Goal: Task Accomplishment & Management: Complete application form

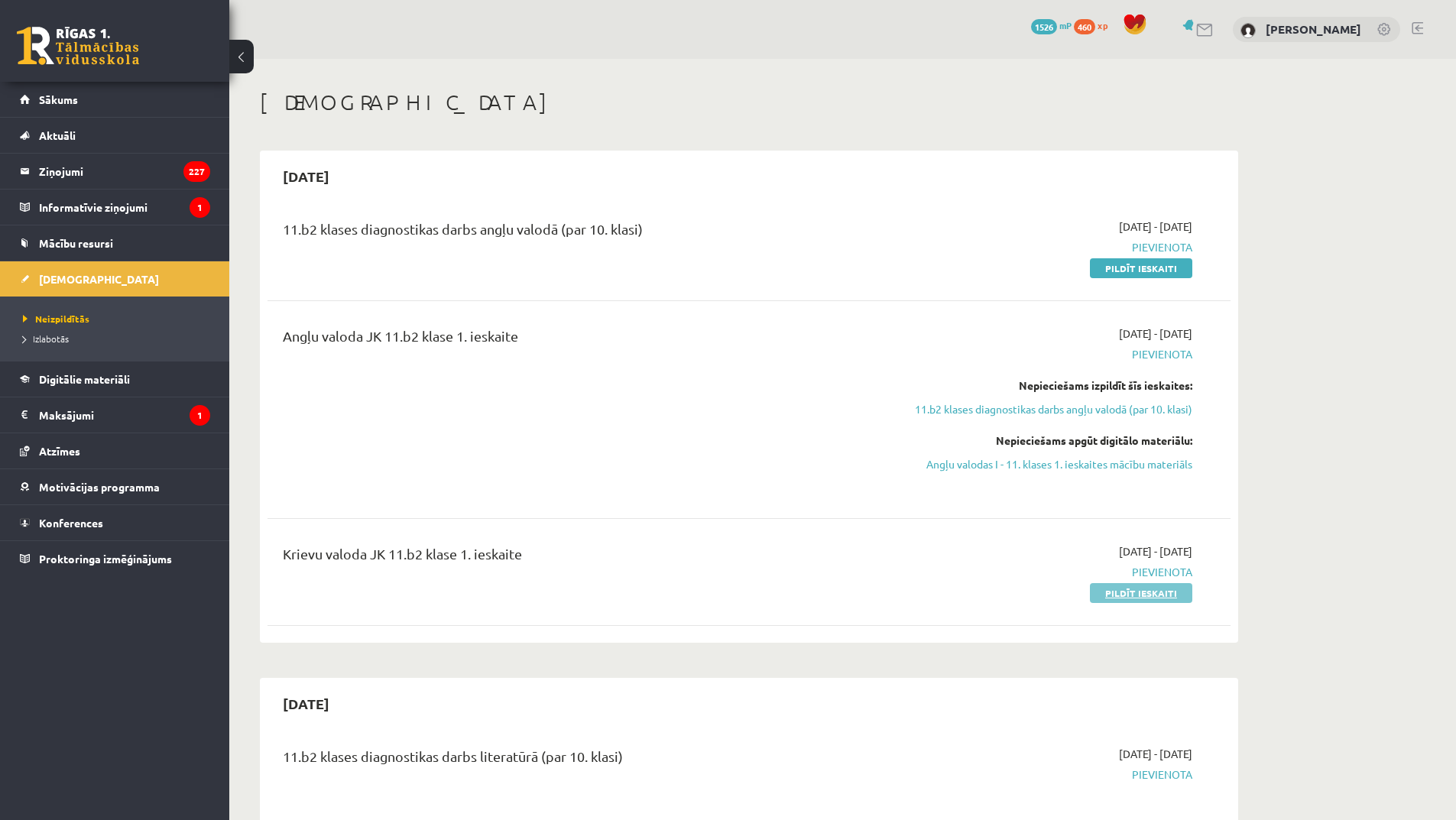
click at [1161, 590] on link "Pildīt ieskaiti" at bounding box center [1141, 594] width 102 height 20
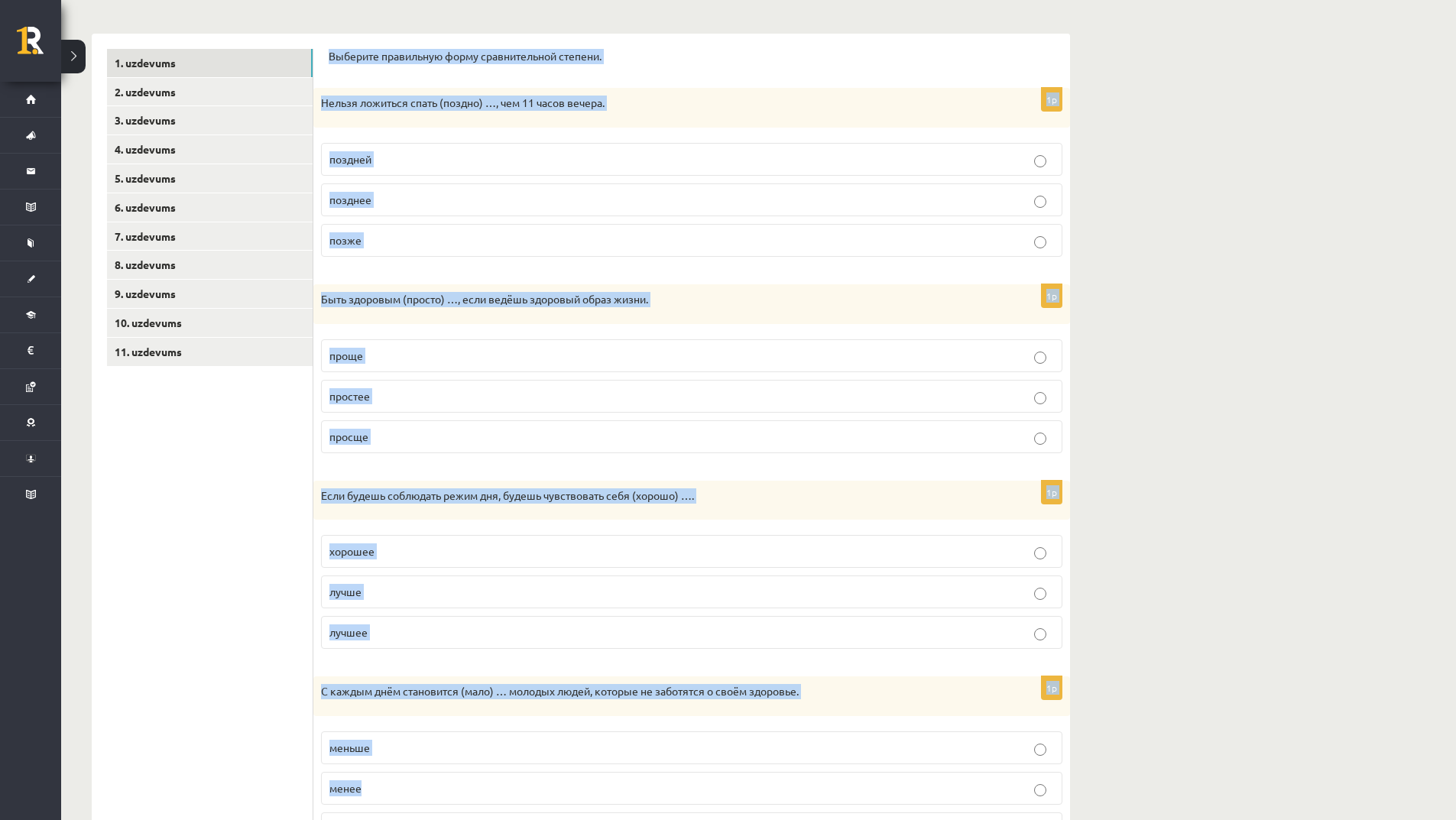
scroll to position [505, 0]
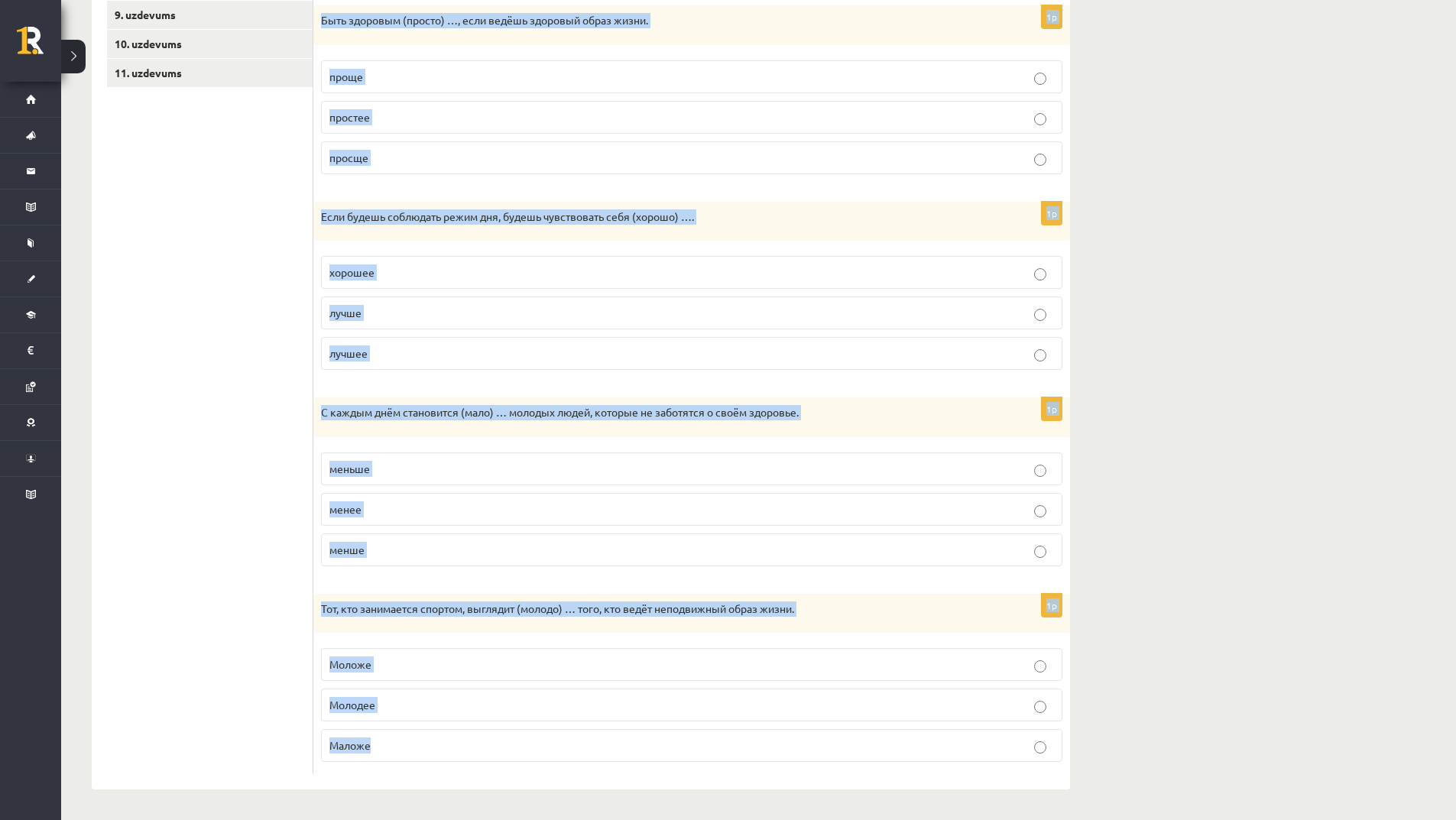
drag, startPoint x: 320, startPoint y: 279, endPoint x: 663, endPoint y: 722, distance: 560.3
click at [662, 734] on div "Выберите правильную форму сравнительной степени. 1p Нельзя ложиться спать (позд…" at bounding box center [692, 272] width 757 height 1036
copy form "Выберите правильную форму сравнительной степени. 1p Нельзя ложиться спать (позд…"
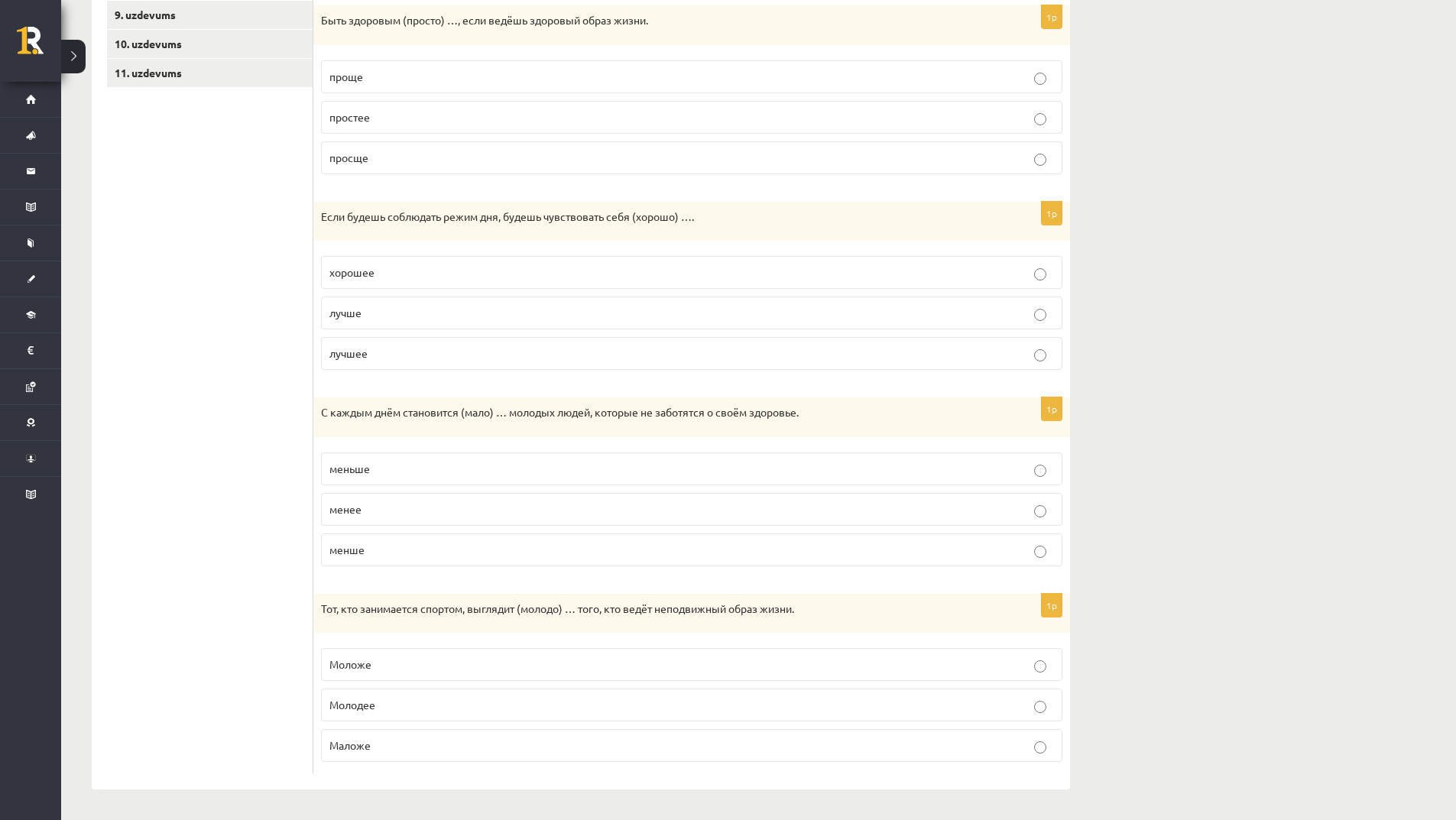
click at [233, 250] on ul "1. uzdevums 2. uzdevums 3. uzdevums 4. uzdevums 5. uzdevums 6. uzdevums 7. uzde…" at bounding box center [210, 272] width 206 height 1005
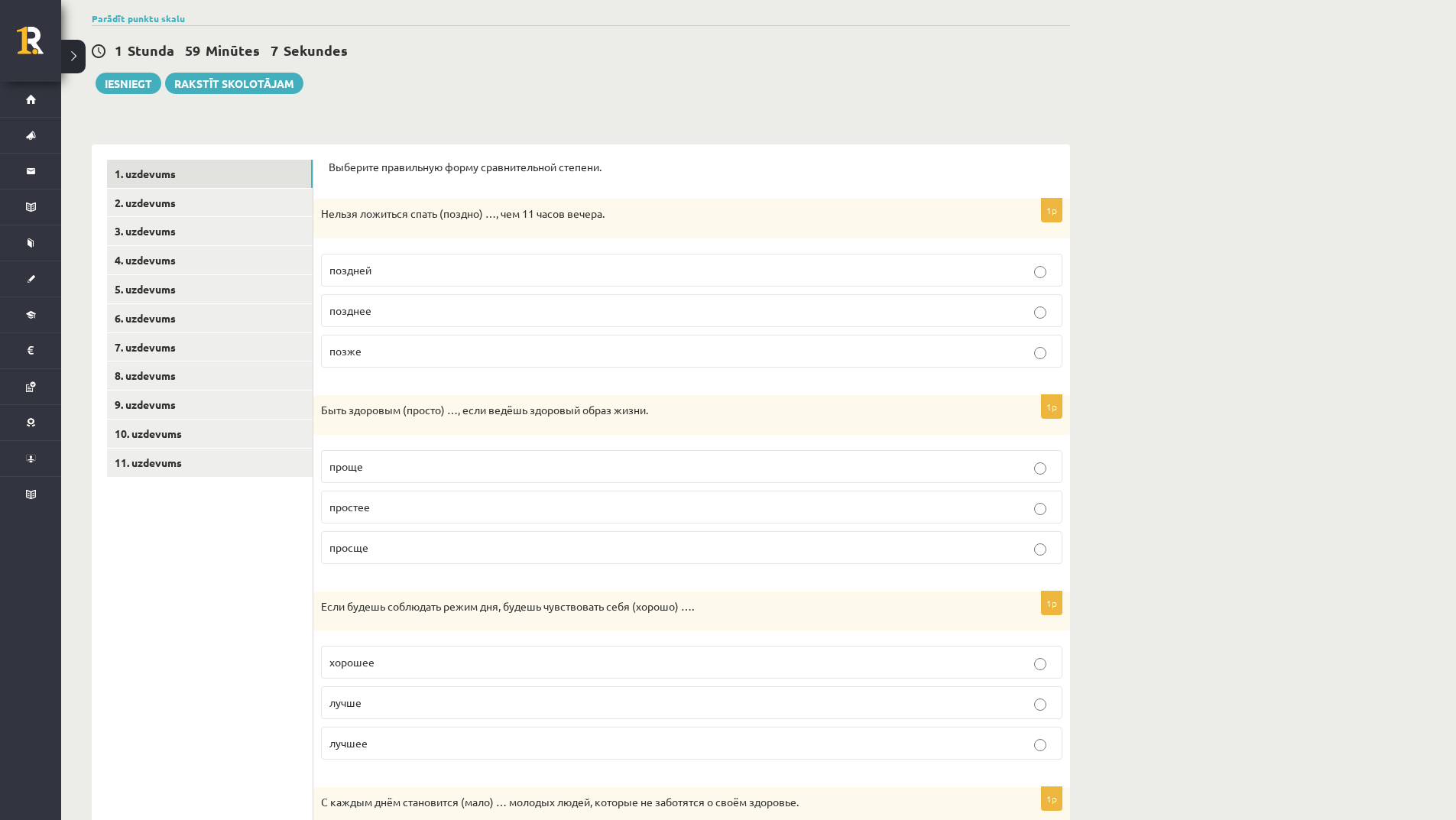
scroll to position [0, 0]
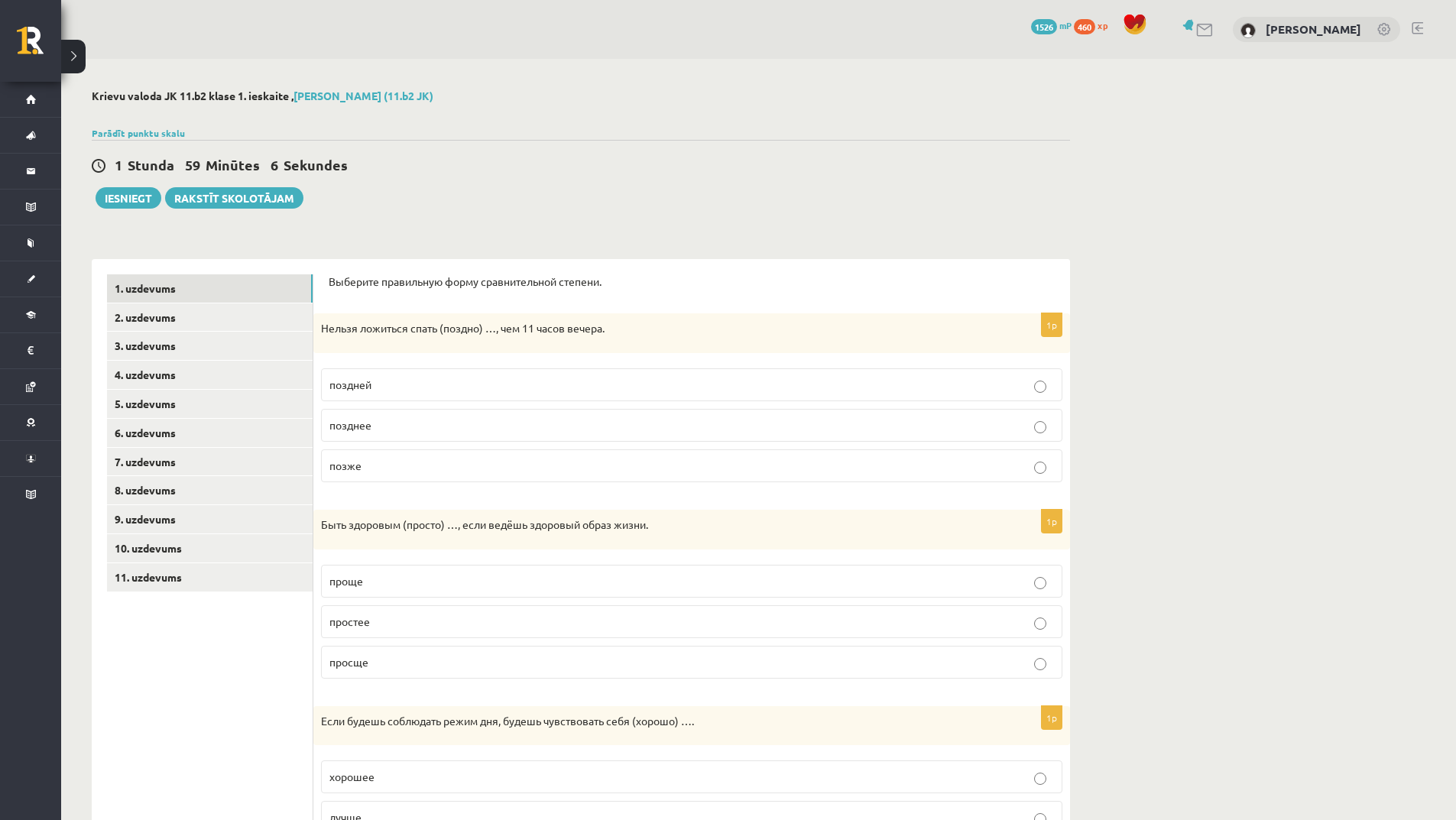
click at [381, 470] on p "позже" at bounding box center [692, 465] width 725 height 16
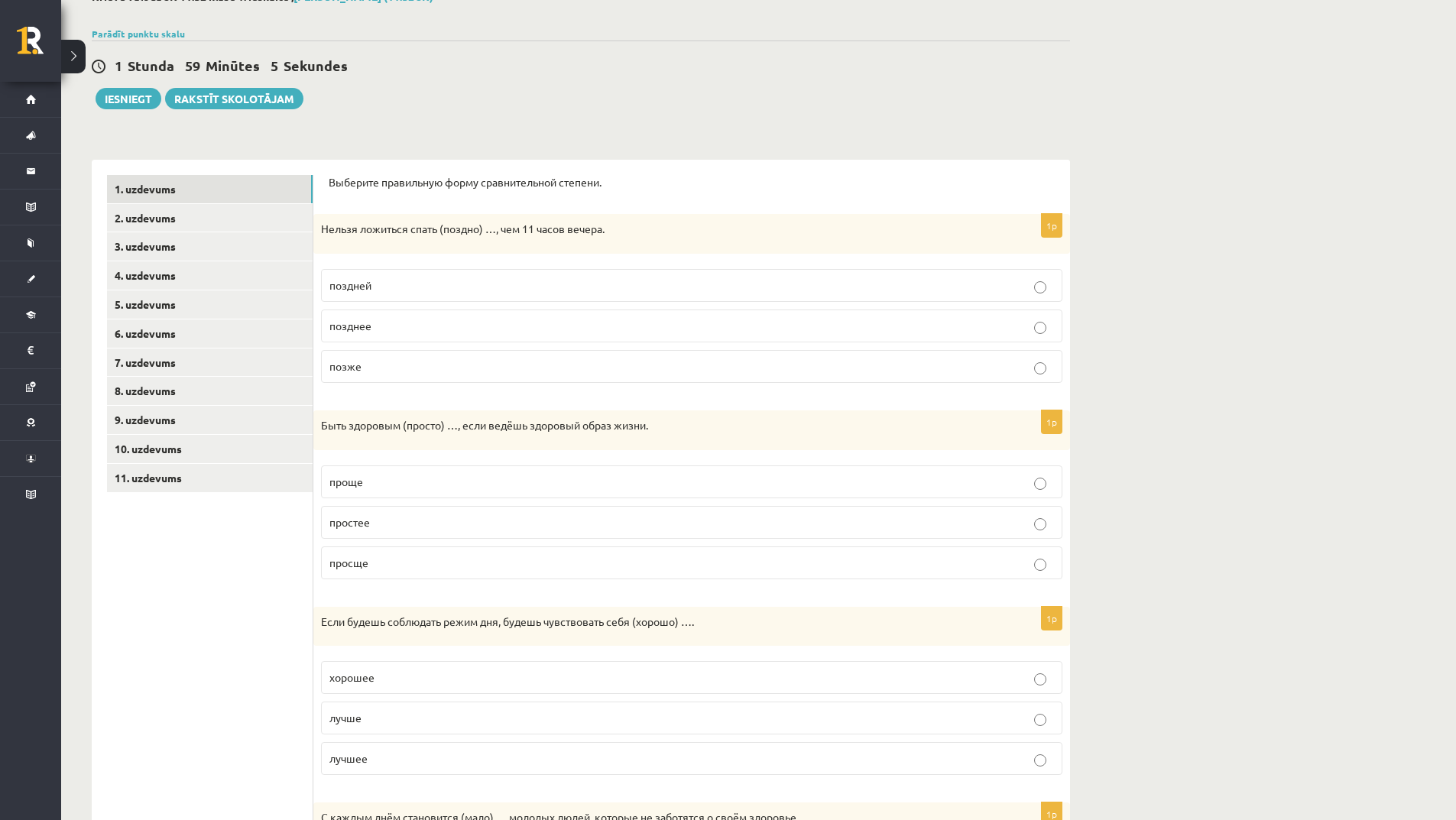
scroll to position [230, 0]
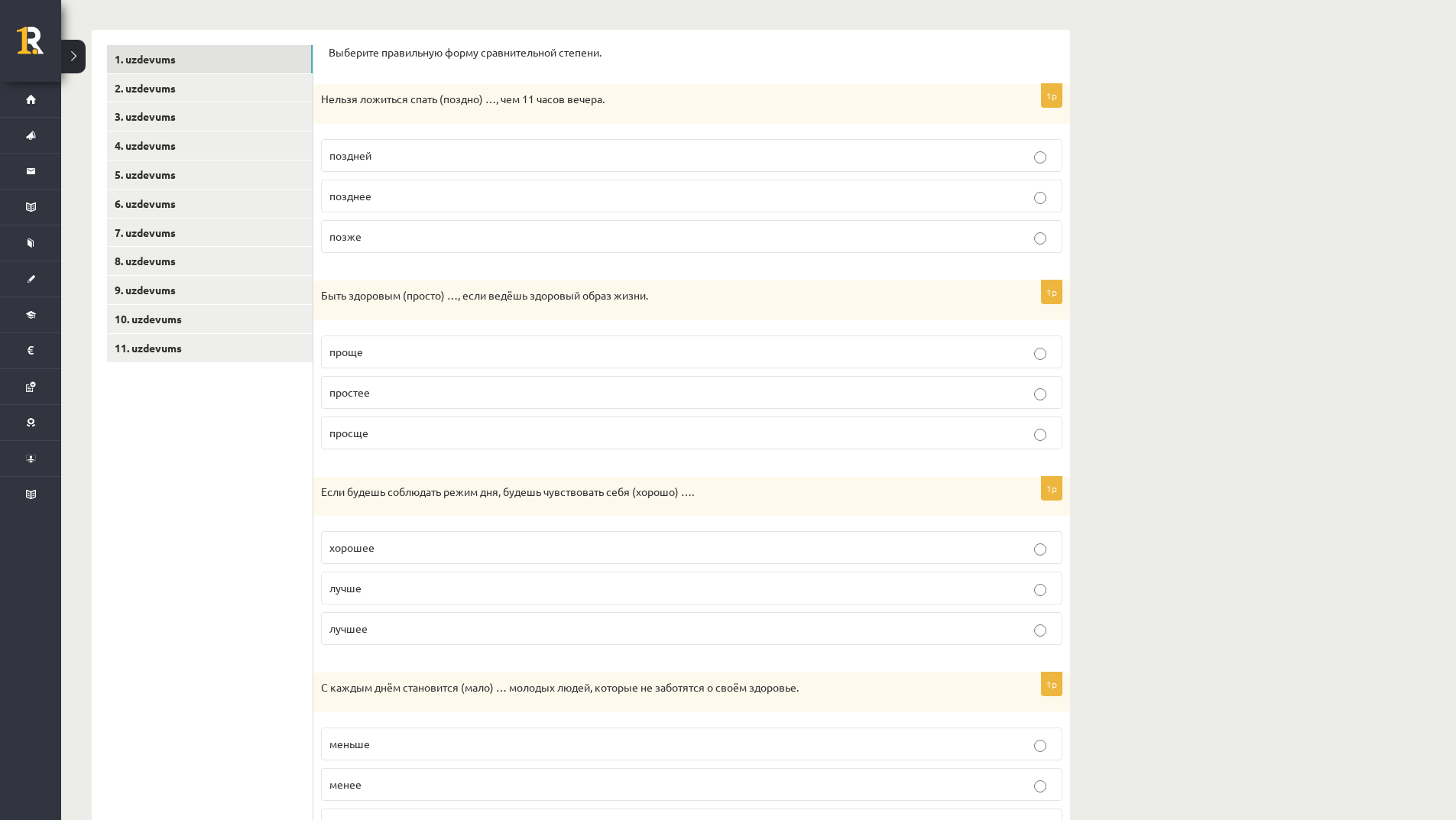
click at [377, 350] on p "проще" at bounding box center [692, 352] width 725 height 16
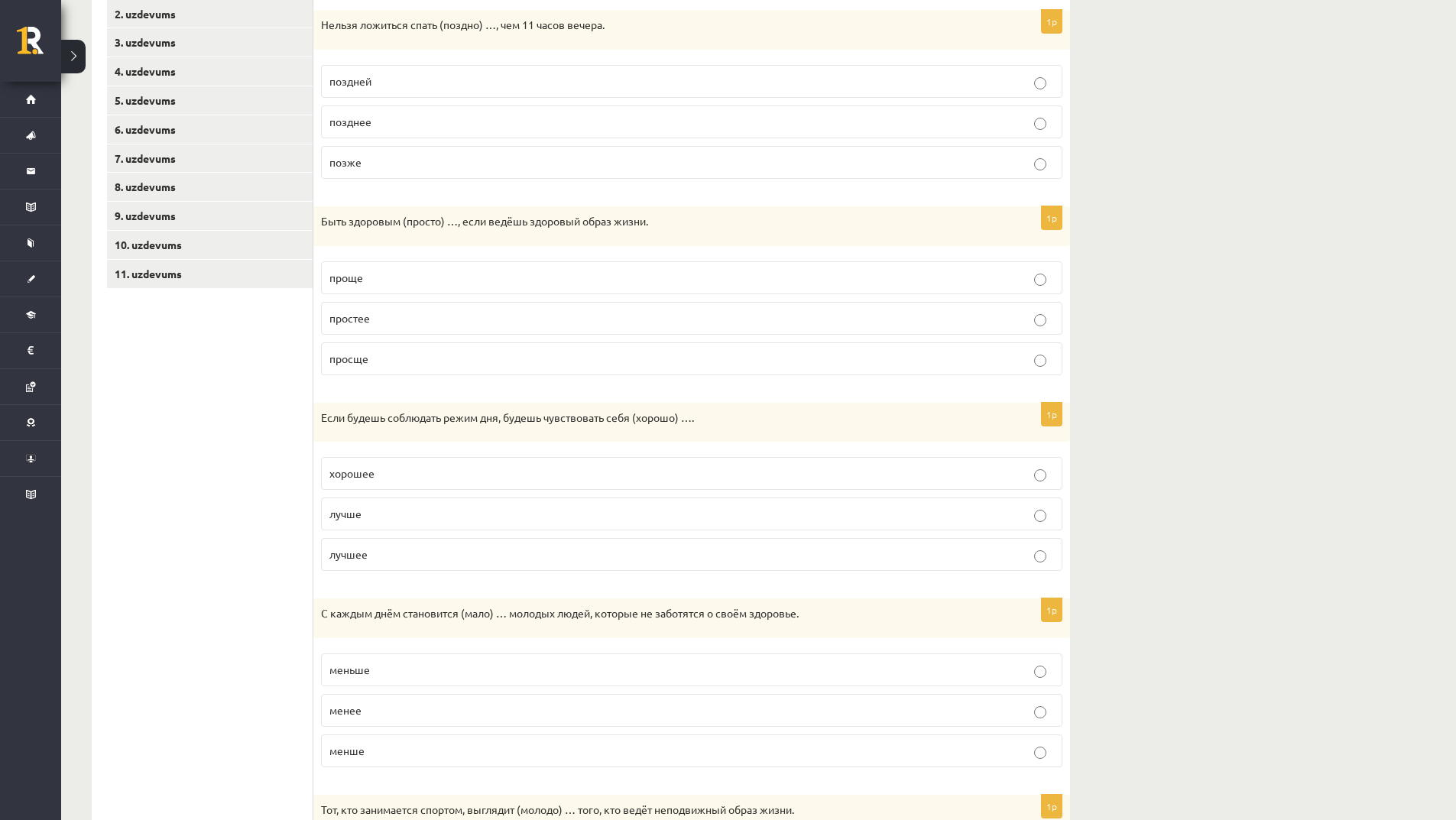
scroll to position [458, 0]
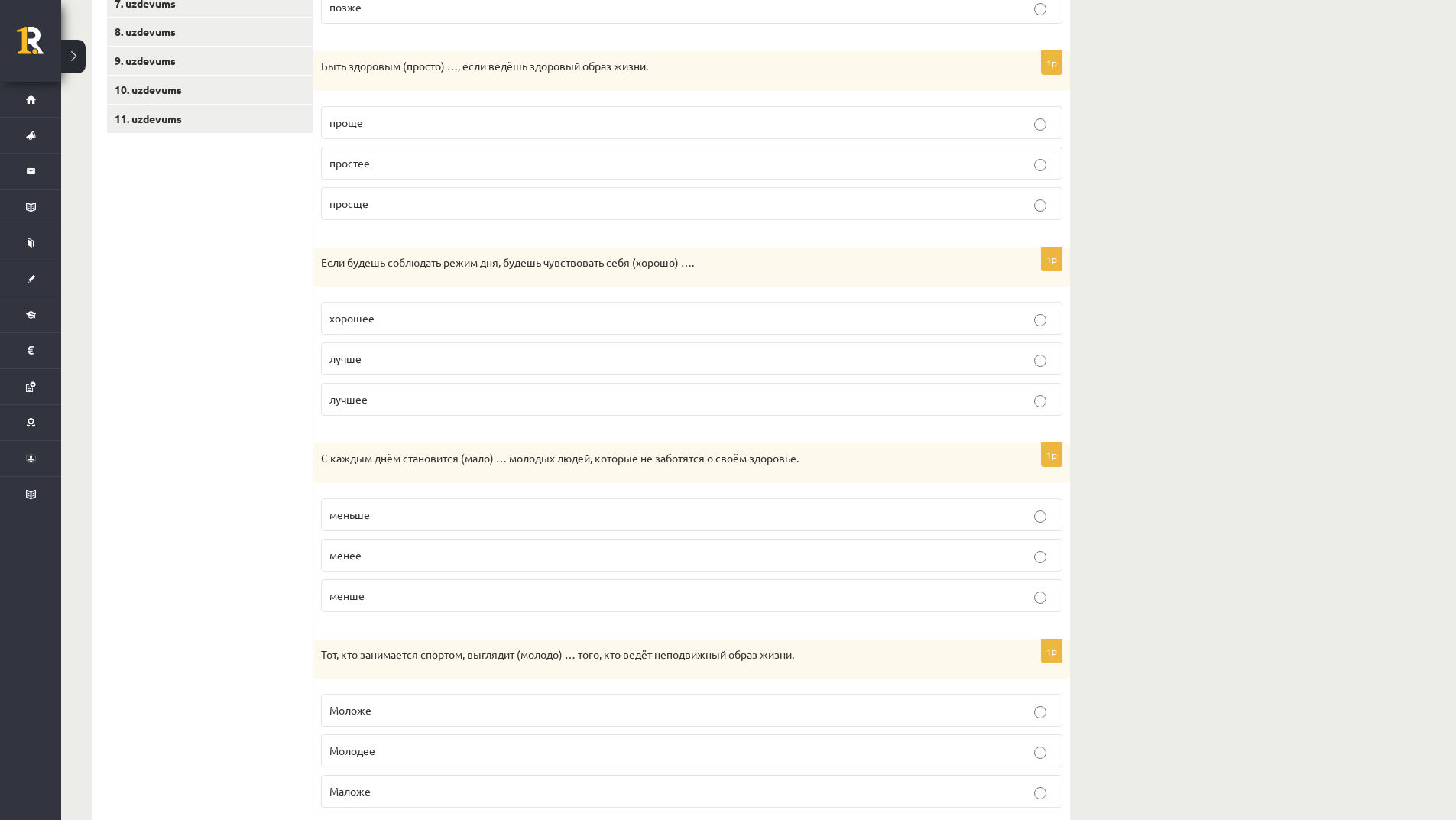
click at [388, 361] on p "лучше" at bounding box center [692, 359] width 725 height 16
click at [371, 514] on p "меньше" at bounding box center [692, 514] width 725 height 16
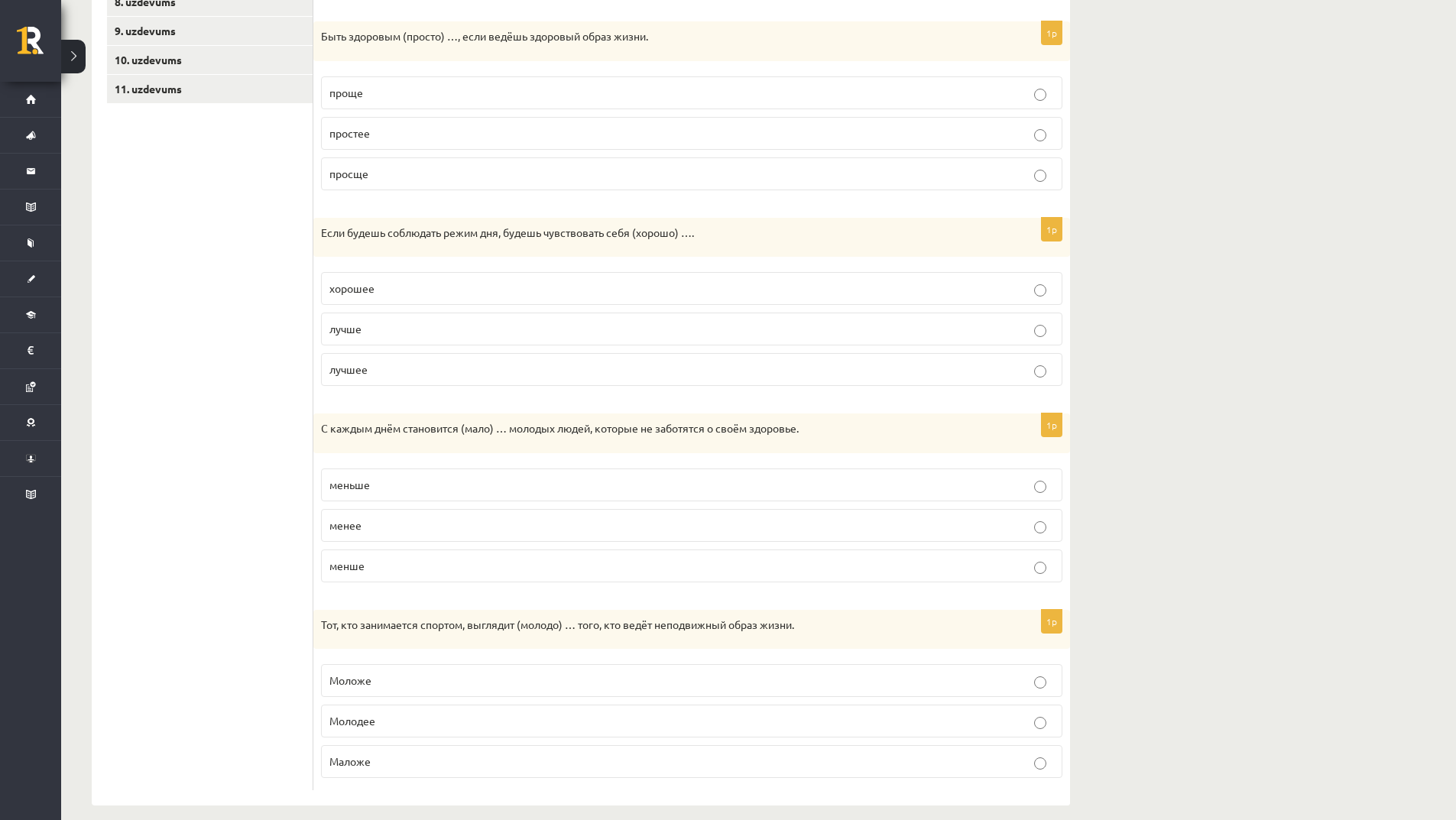
scroll to position [505, 0]
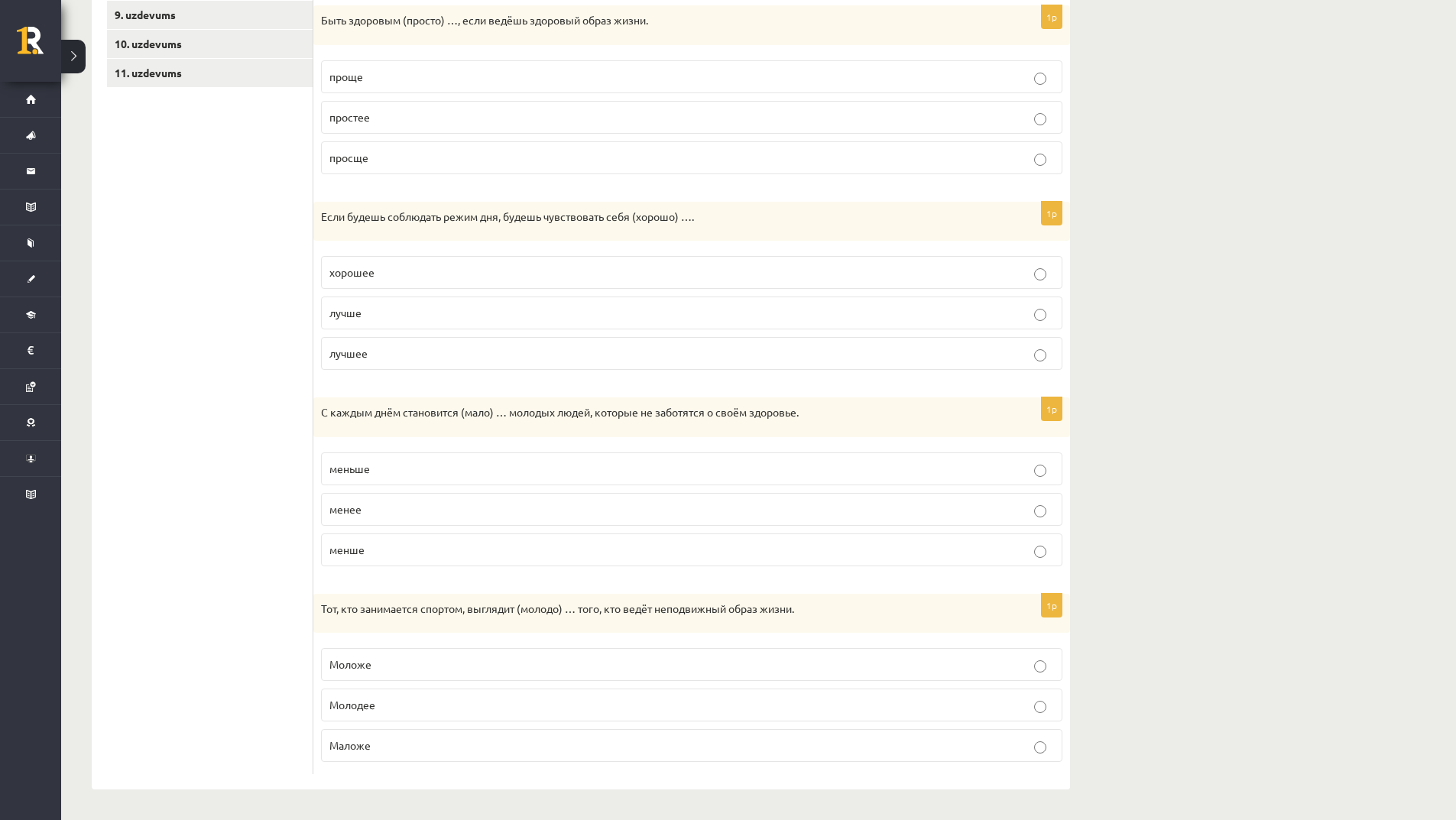
click at [418, 670] on p "Моложе" at bounding box center [692, 664] width 725 height 16
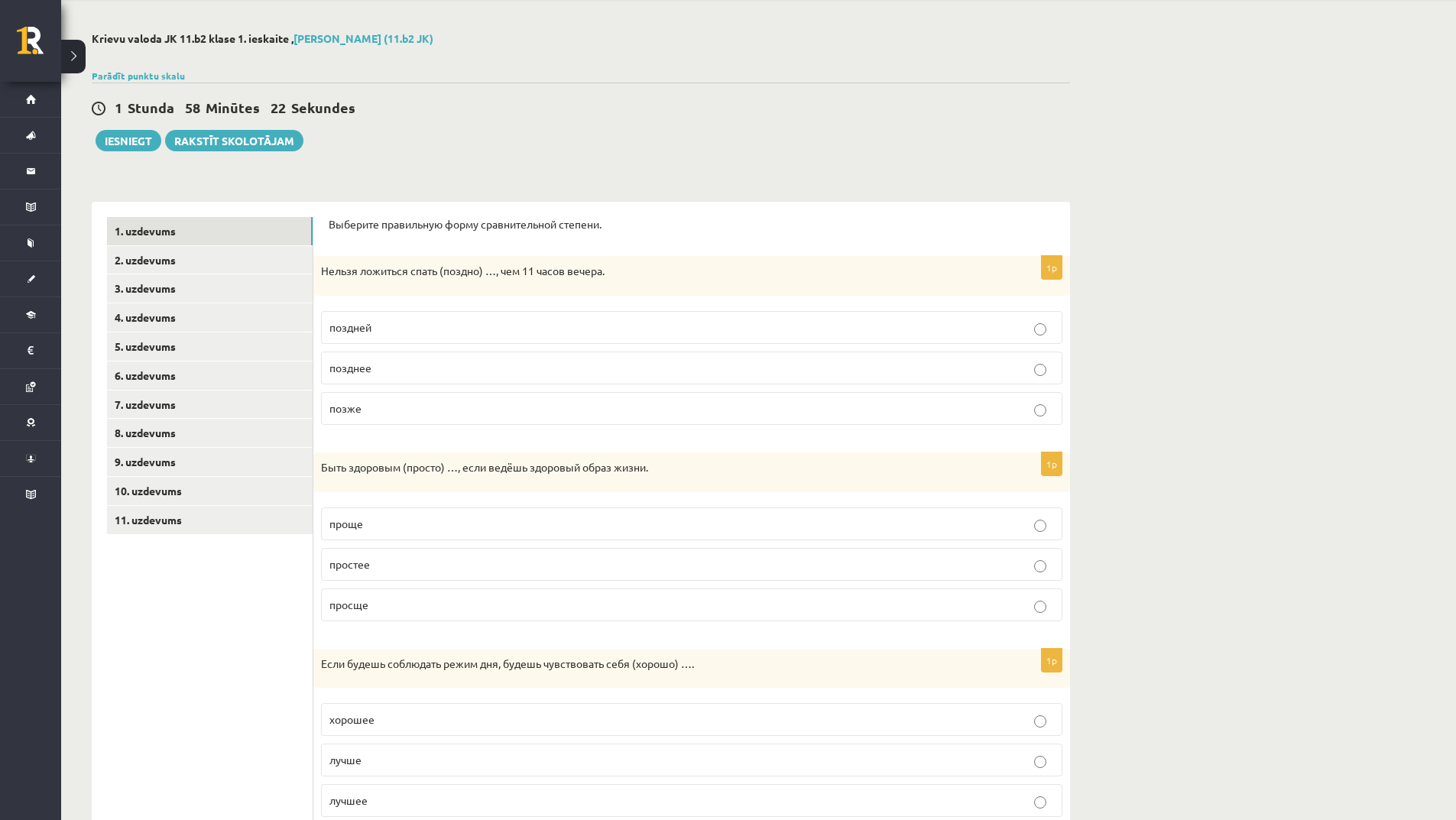
scroll to position [47, 0]
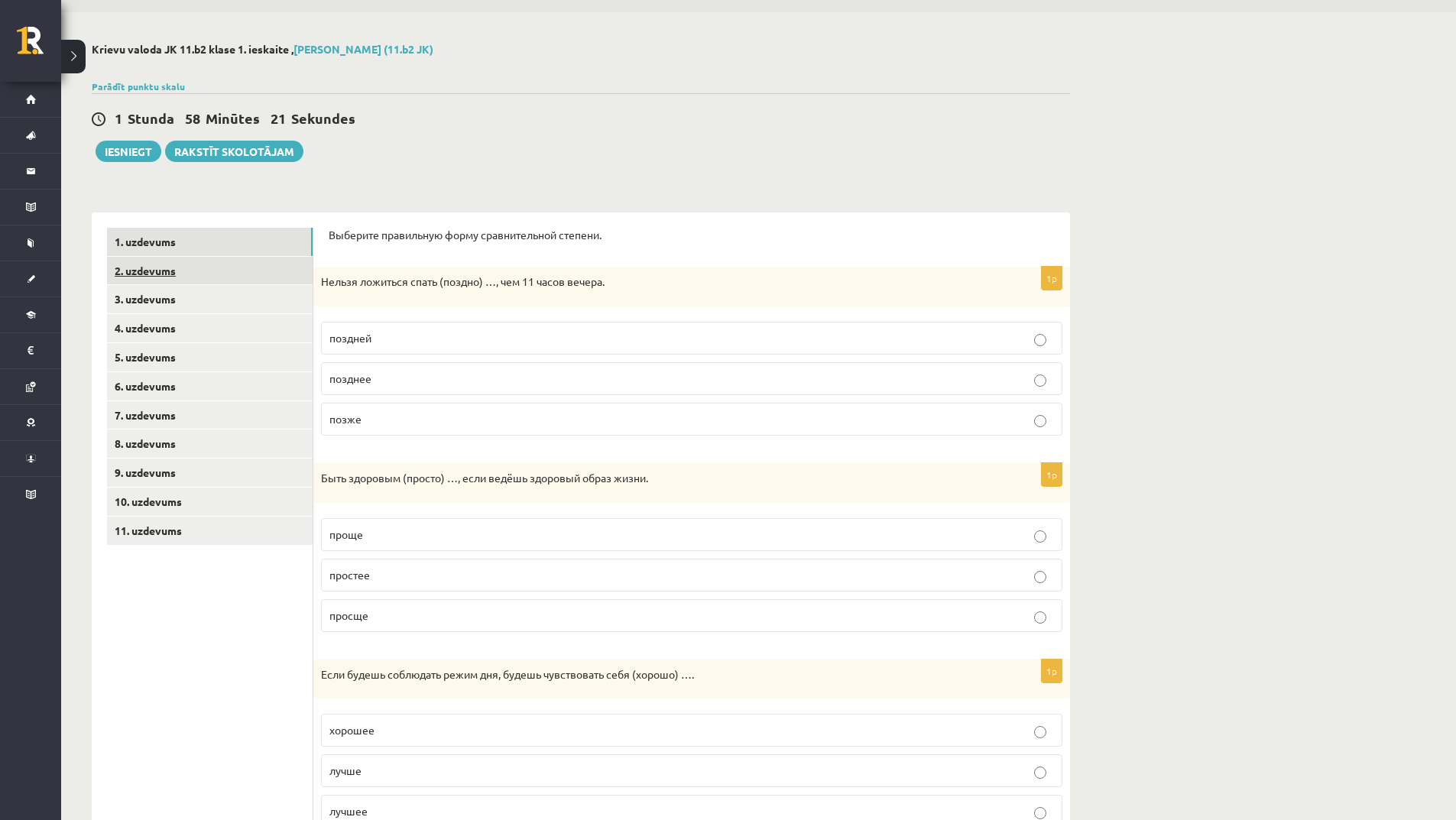
click at [184, 269] on link "2. uzdevums" at bounding box center [210, 271] width 206 height 28
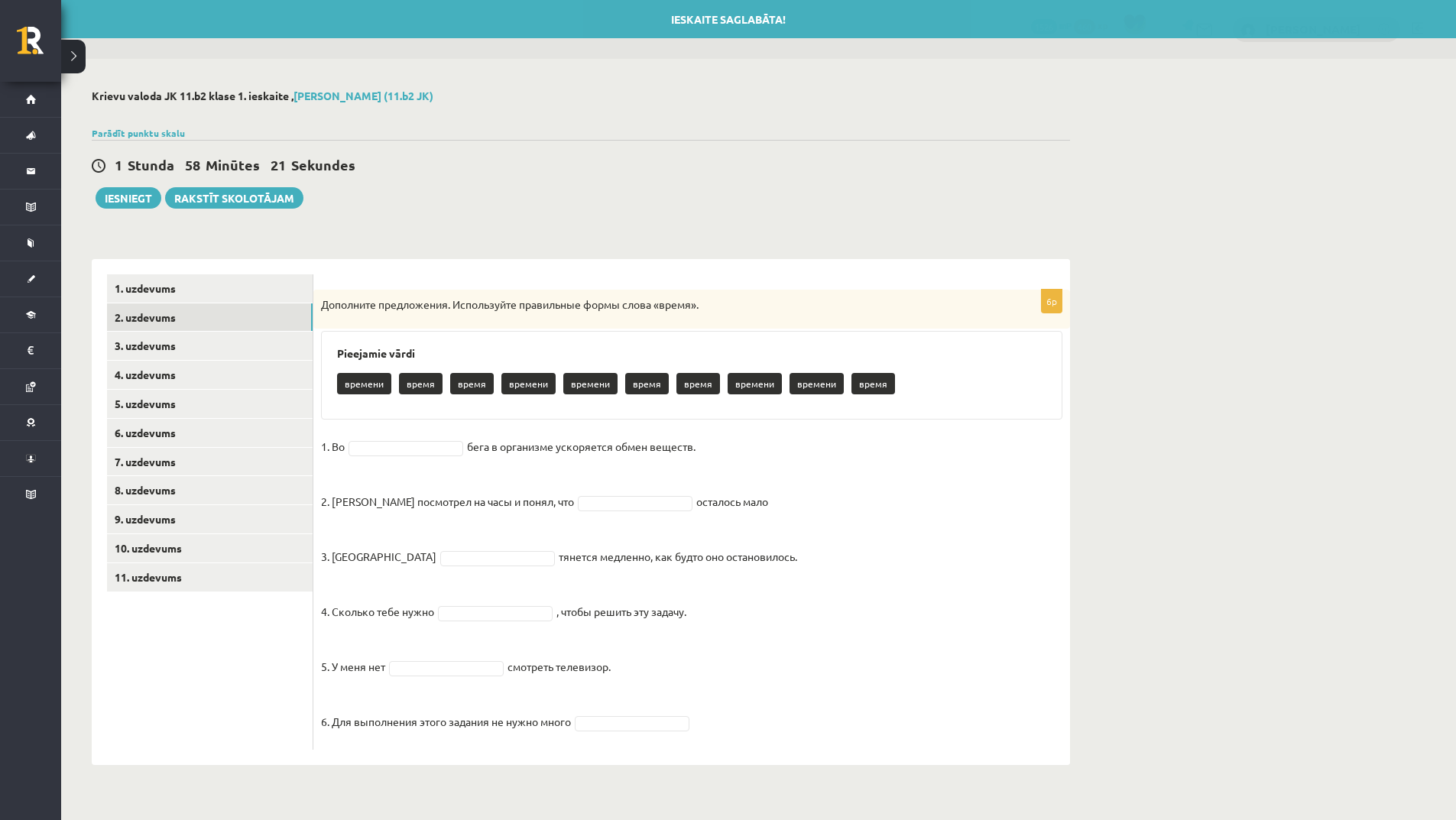
scroll to position [0, 0]
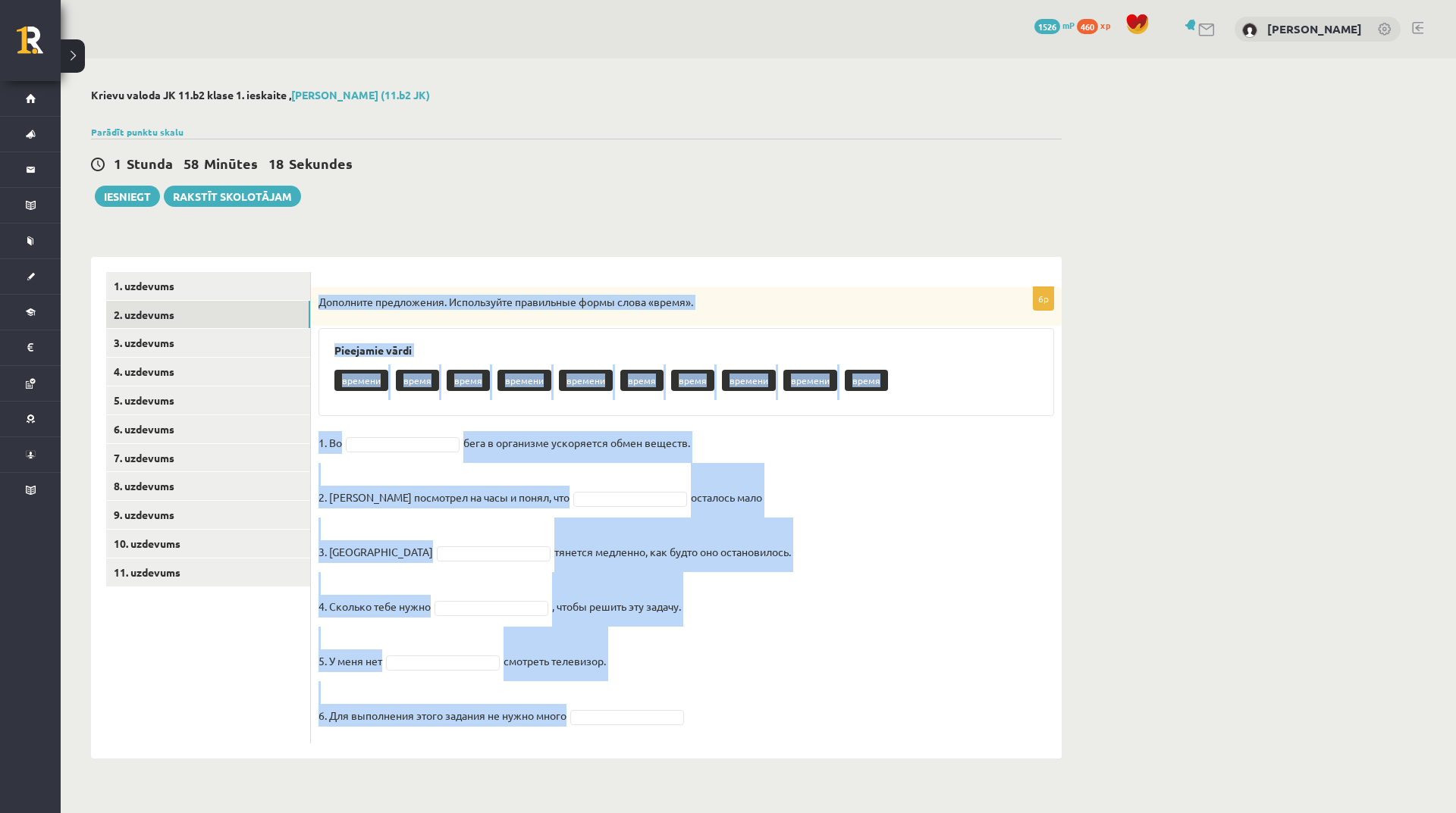
drag, startPoint x: 318, startPoint y: 301, endPoint x: 702, endPoint y: 721, distance: 569.1
click at [702, 721] on div "6p Дополните предложения. Используйте правильные формы слова «время». Pieejamie…" at bounding box center [686, 515] width 751 height 456
copy div "Дополните предложения. Используйте правильные формы слова «время». Pieejamie vā…"
click at [433, 437] on fieldset "1. Во бега в организме ускоряется обмен веществ. 2. Андрис посмотрел на часы и …" at bounding box center [686, 584] width 736 height 304
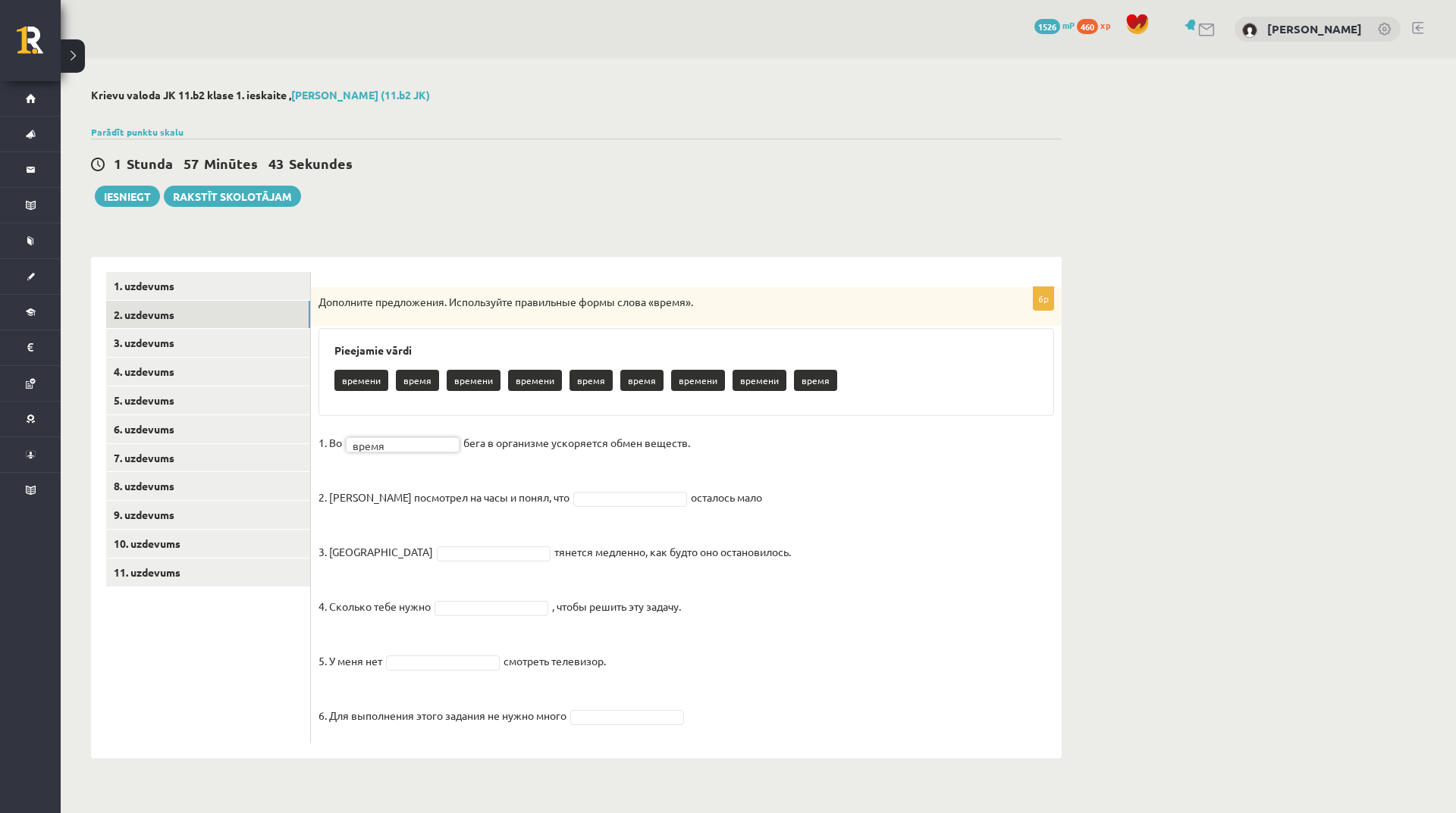
click at [569, 490] on fieldset "1. Во время ***** бега в организме ускоряется обмен веществ. 2. Андрис посмотре…" at bounding box center [686, 584] width 736 height 304
click at [498, 618] on fieldset "1. Во время ***** бега в организме ускоряется обмен веществ. 2. Андрис посмотре…" at bounding box center [686, 584] width 736 height 304
click at [455, 674] on fieldset "1. Во время ***** бега в организме ускоряется обмен веществ. 2. Андрис посмотре…" at bounding box center [686, 584] width 736 height 304
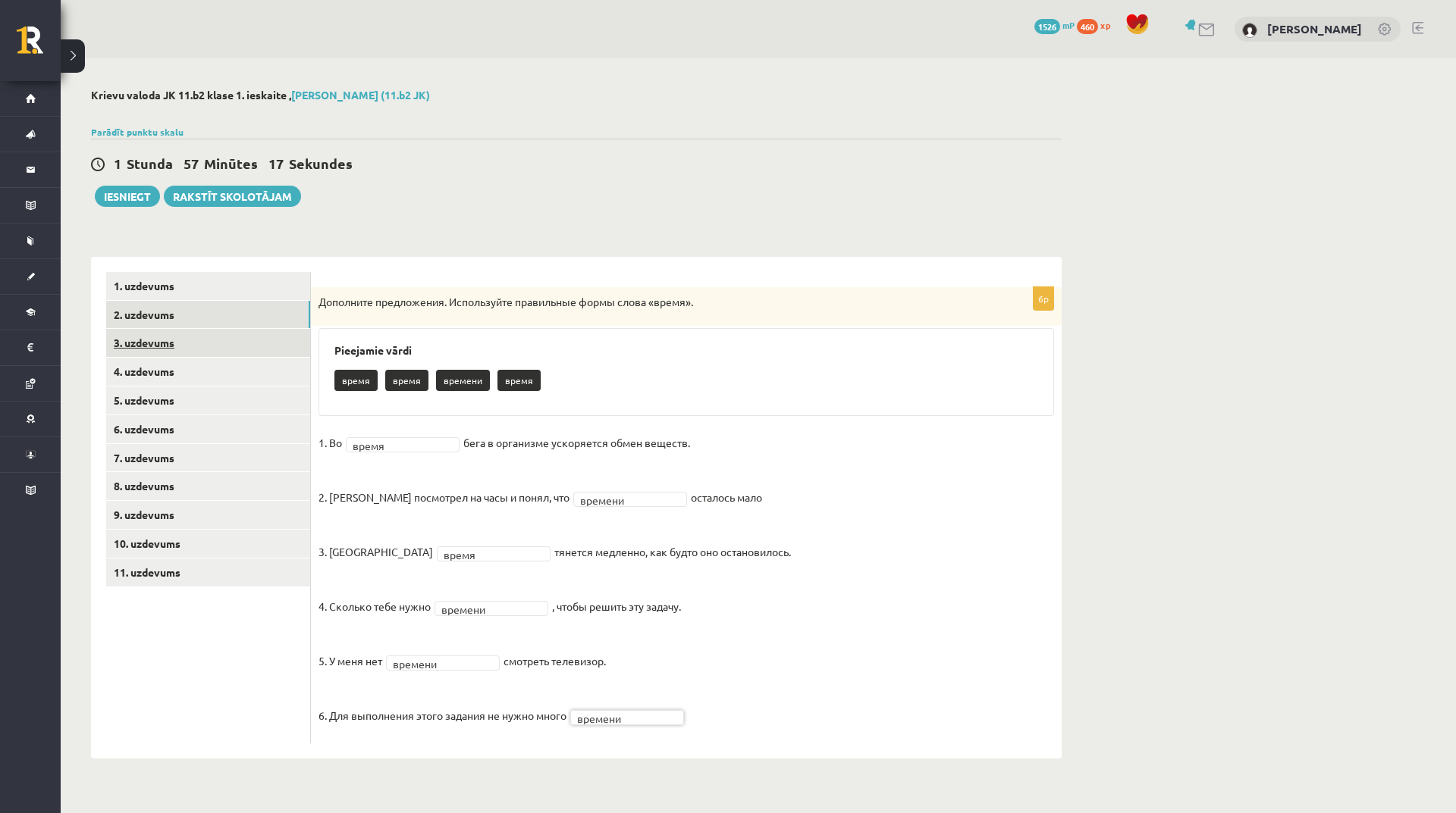
click at [194, 348] on link "3. uzdevums" at bounding box center [208, 343] width 204 height 28
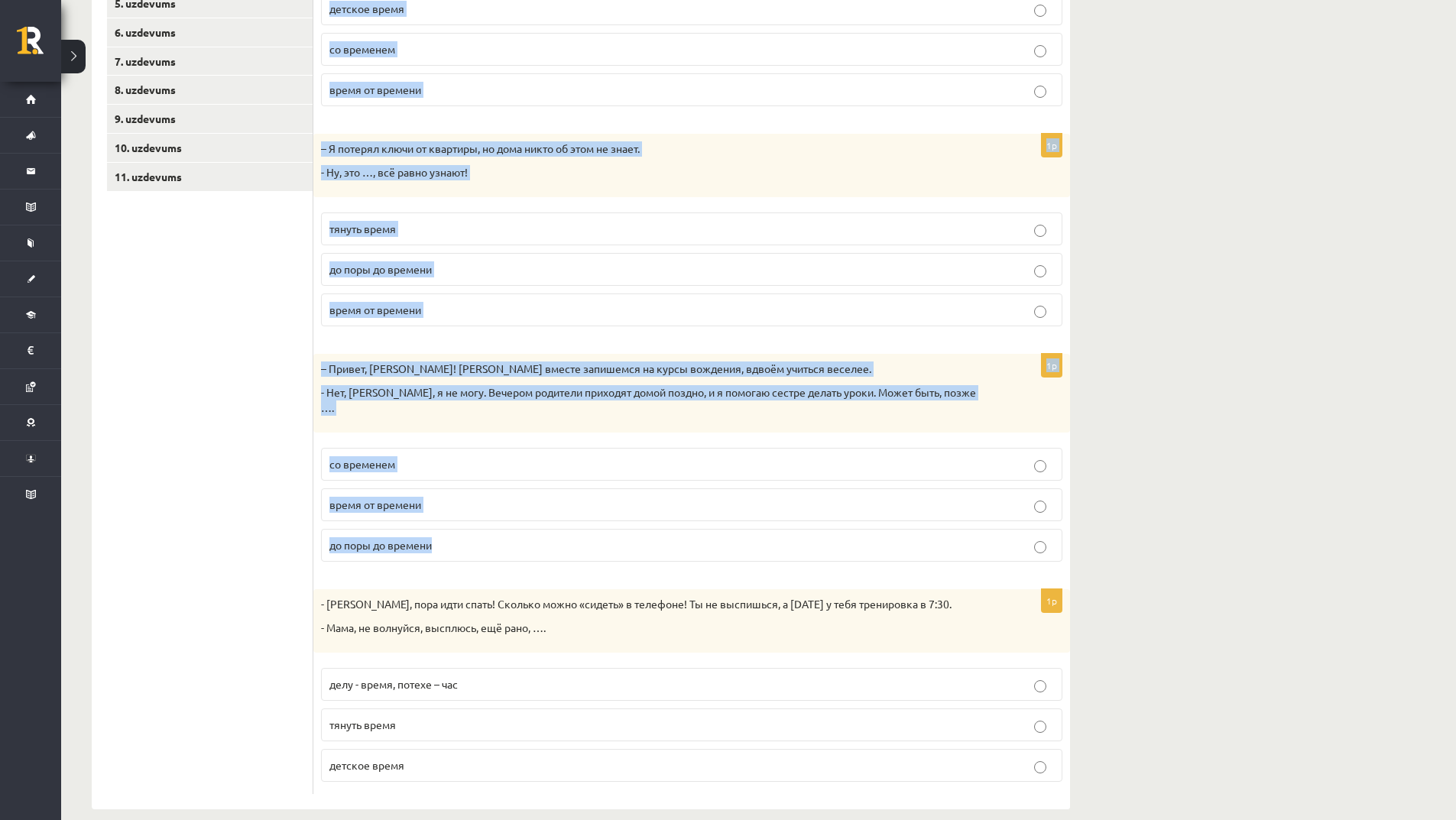
scroll to position [406, 0]
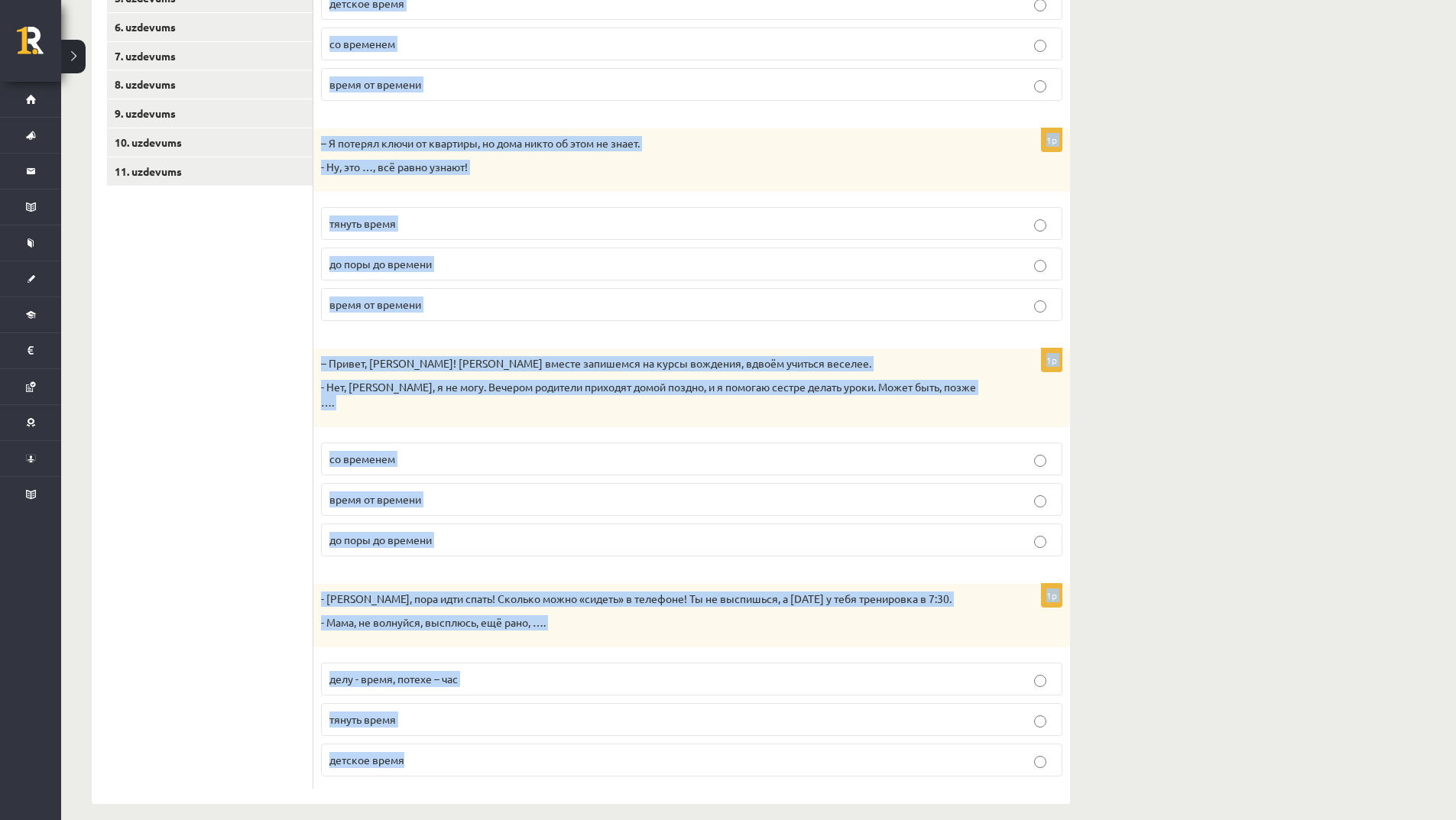
drag, startPoint x: 321, startPoint y: 275, endPoint x: 732, endPoint y: 740, distance: 620.6
click at [732, 740] on div "Дополните мини-диалоги. Выберите верный фразеологизм. 1p – Мне так трудно просы…" at bounding box center [692, 329] width 757 height 951
copy form "Дополните мини-диалоги. Выберите верный фразеологизм. 1p – Мне так трудно просы…"
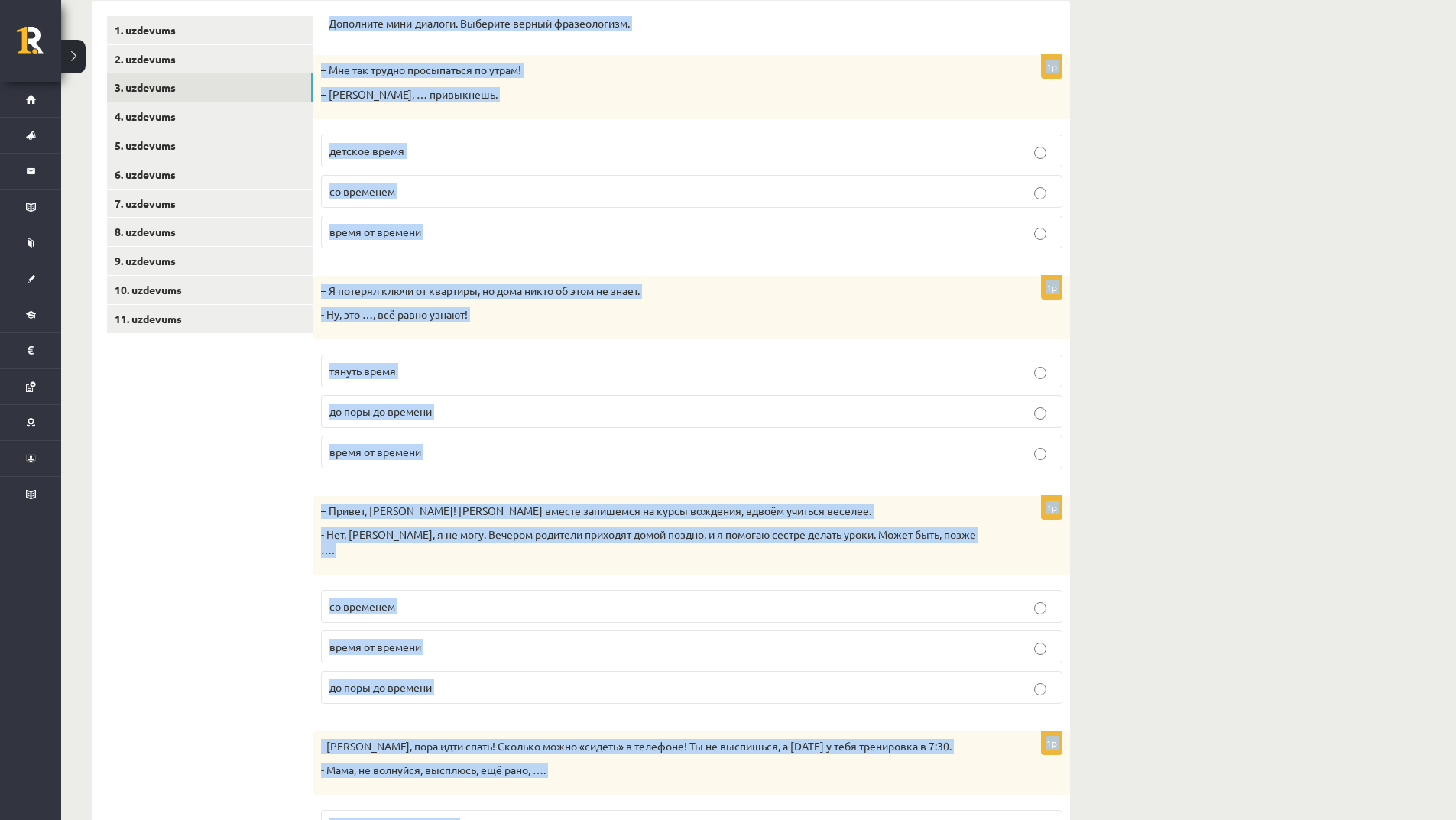
scroll to position [0, 0]
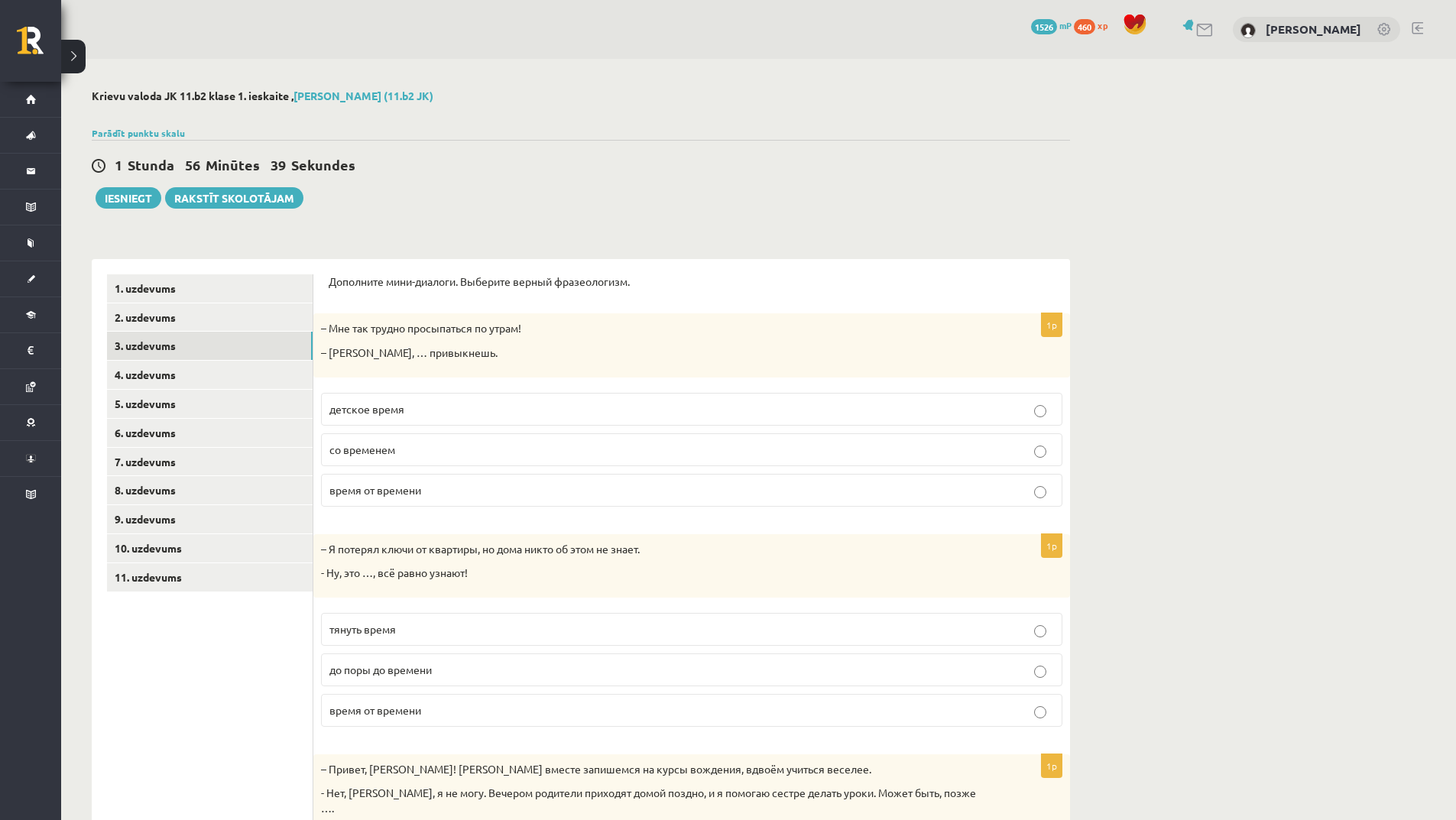
click at [487, 202] on div "1 Stunda 56 Minūtes 39 Sekundes Ieskaite saglabāta! Iesniegt Rakstīt skolotājam" at bounding box center [580, 174] width 978 height 69
click at [437, 455] on p "со временем" at bounding box center [692, 450] width 725 height 16
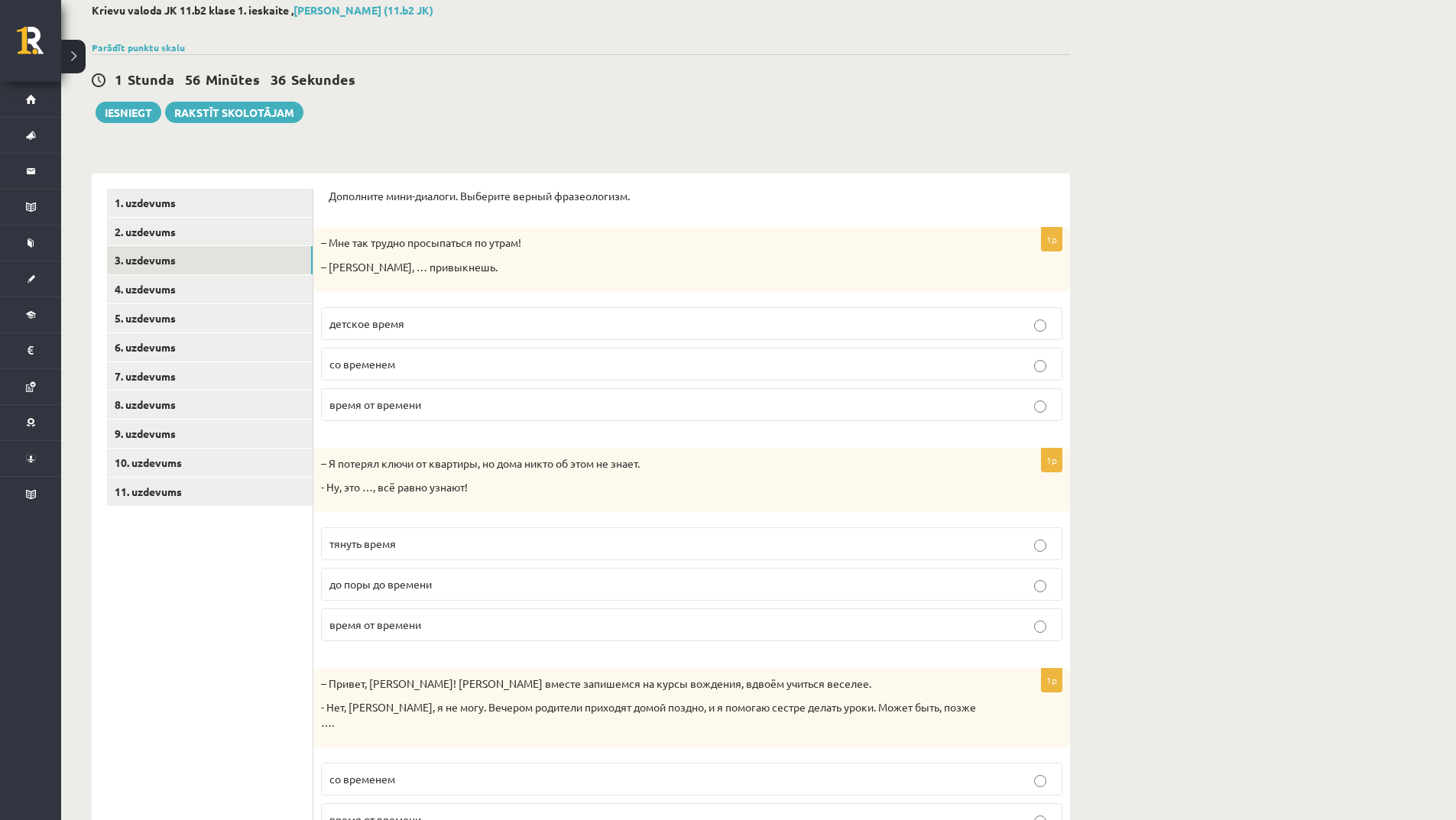
scroll to position [230, 0]
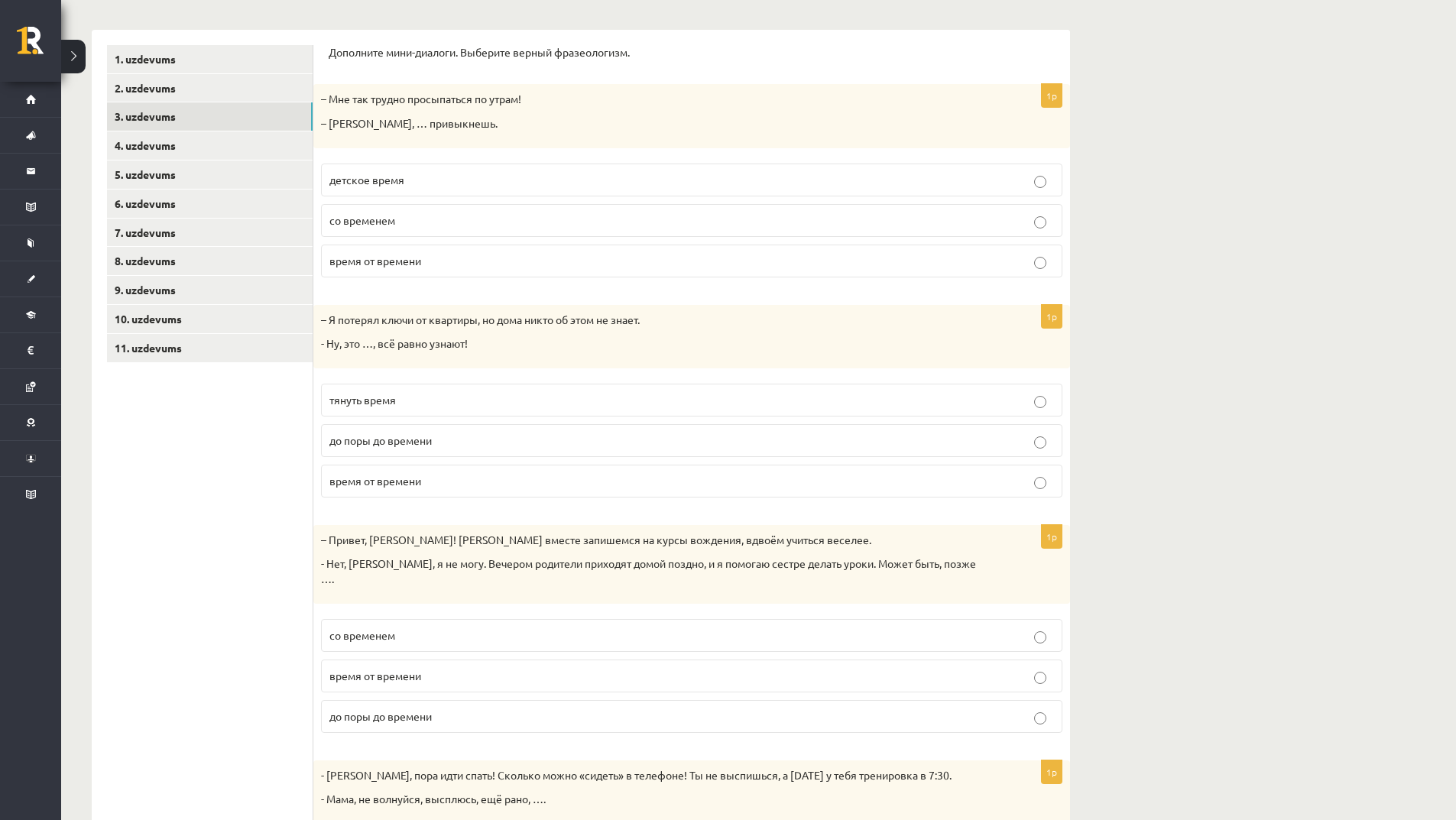
click at [421, 434] on label "до поры до времени" at bounding box center [692, 441] width 741 height 33
click at [437, 627] on p "со временем" at bounding box center [692, 635] width 725 height 16
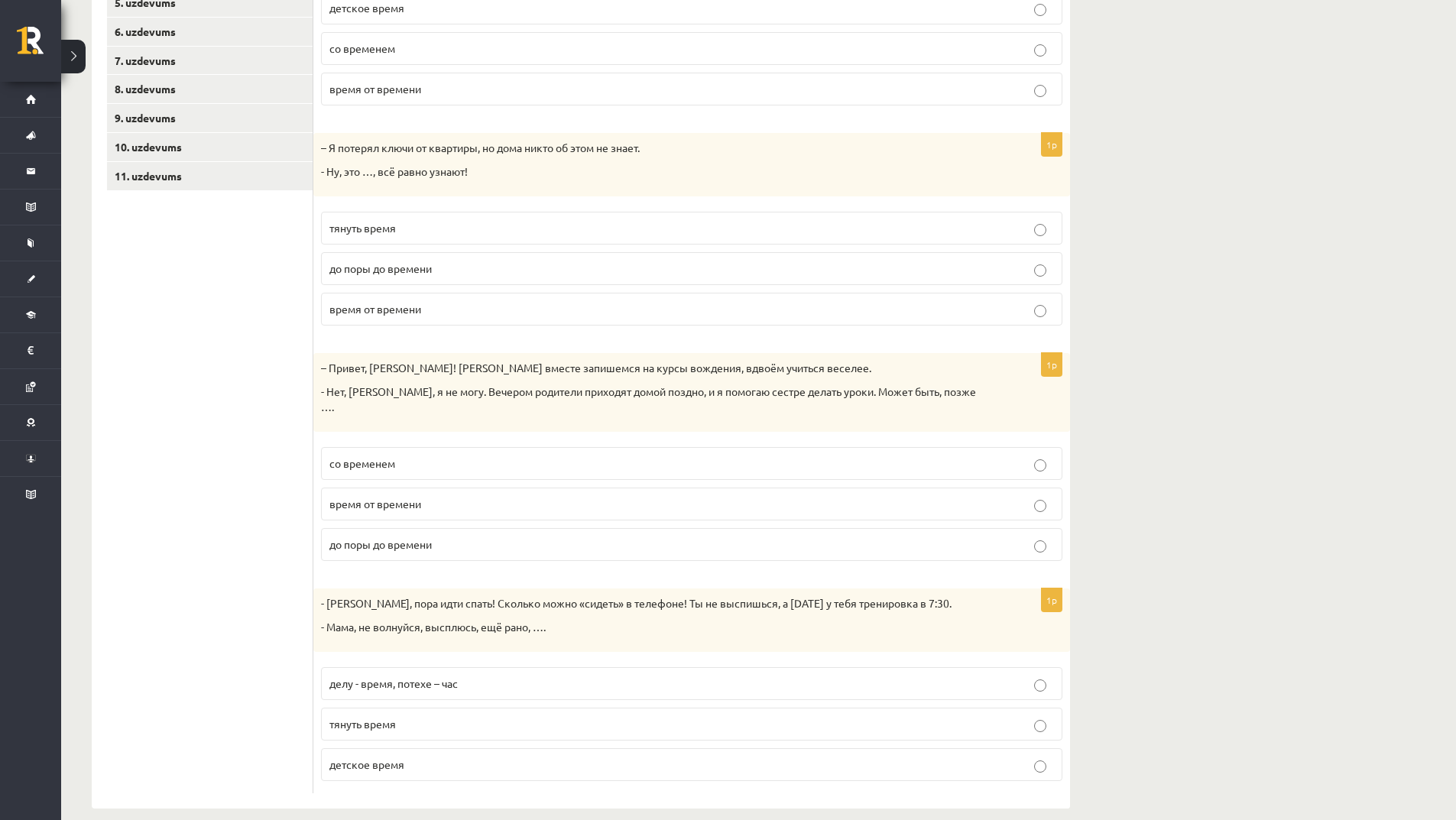
scroll to position [406, 0]
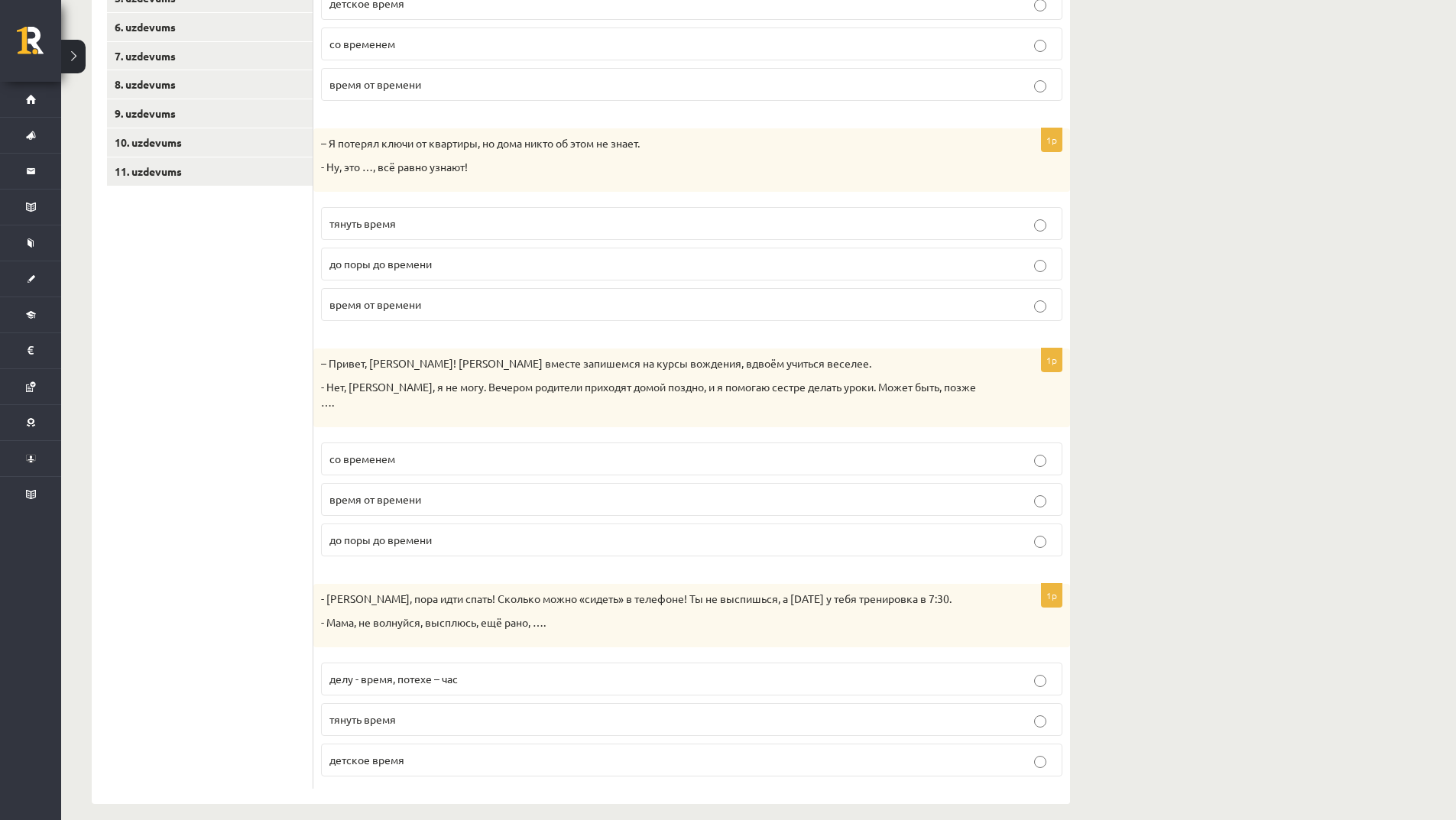
click at [433, 672] on span "делу - время, потехе – час" at bounding box center [393, 679] width 128 height 14
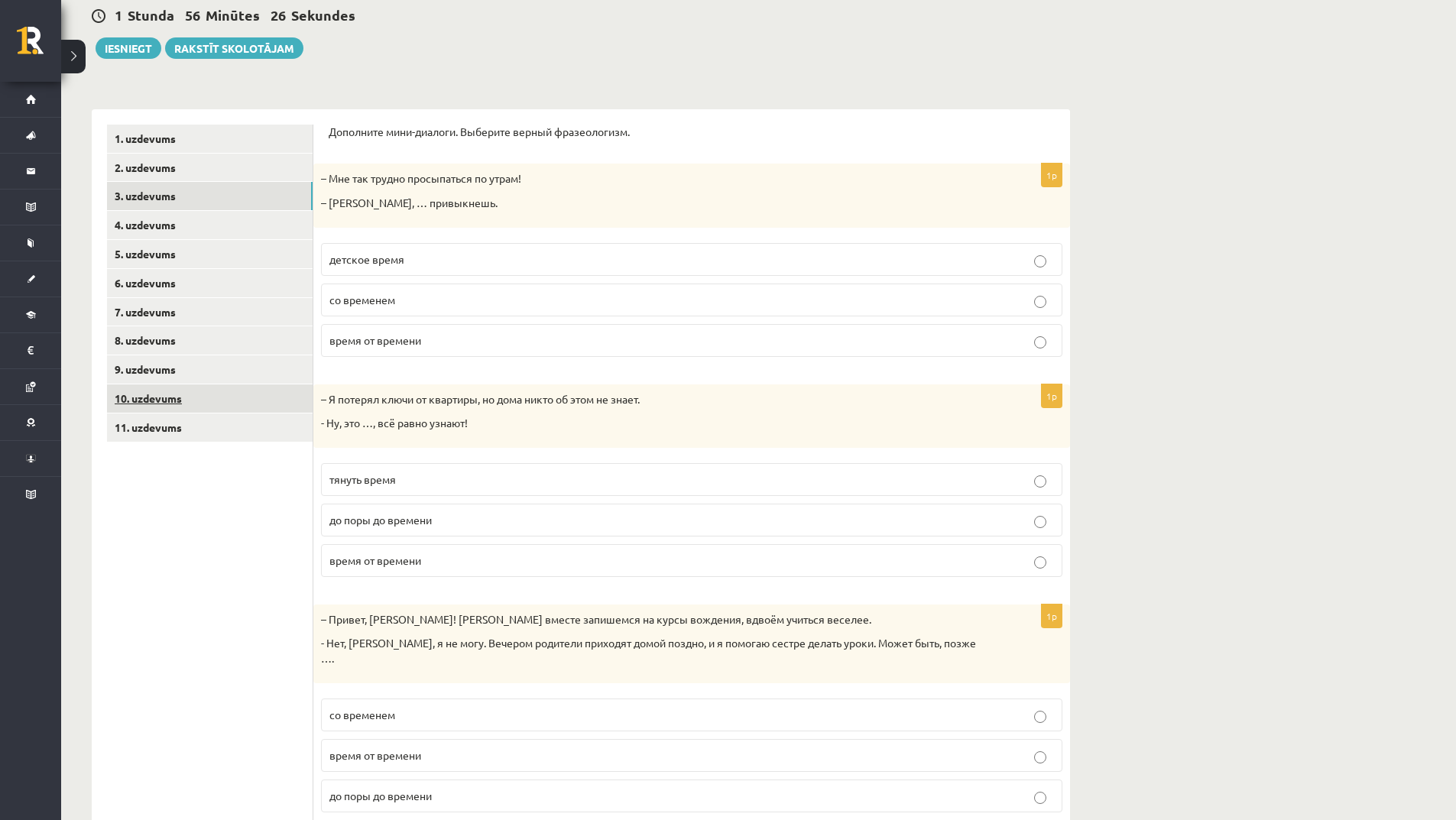
scroll to position [24, 0]
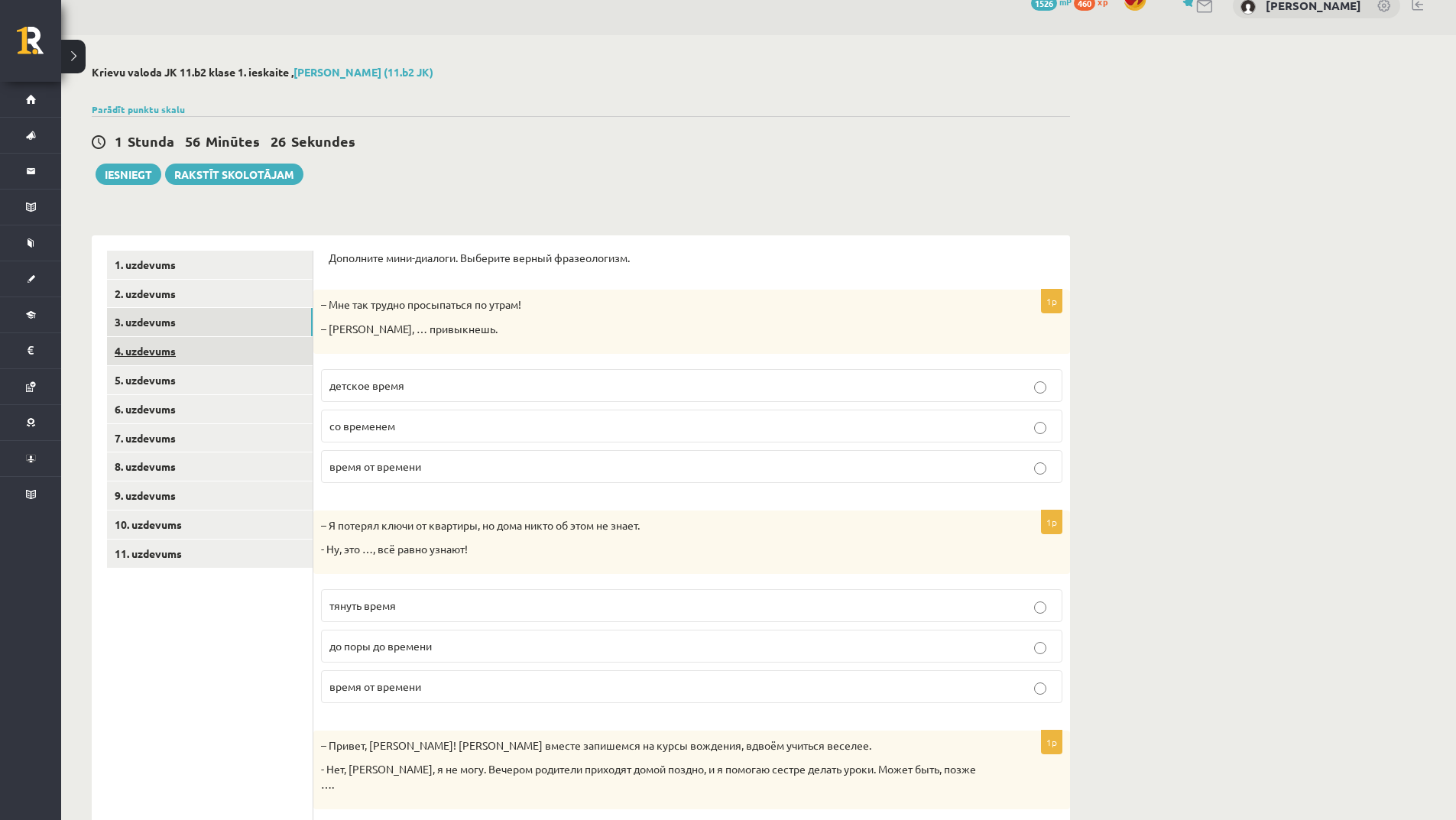
click at [229, 355] on link "4. uzdevums" at bounding box center [210, 351] width 206 height 28
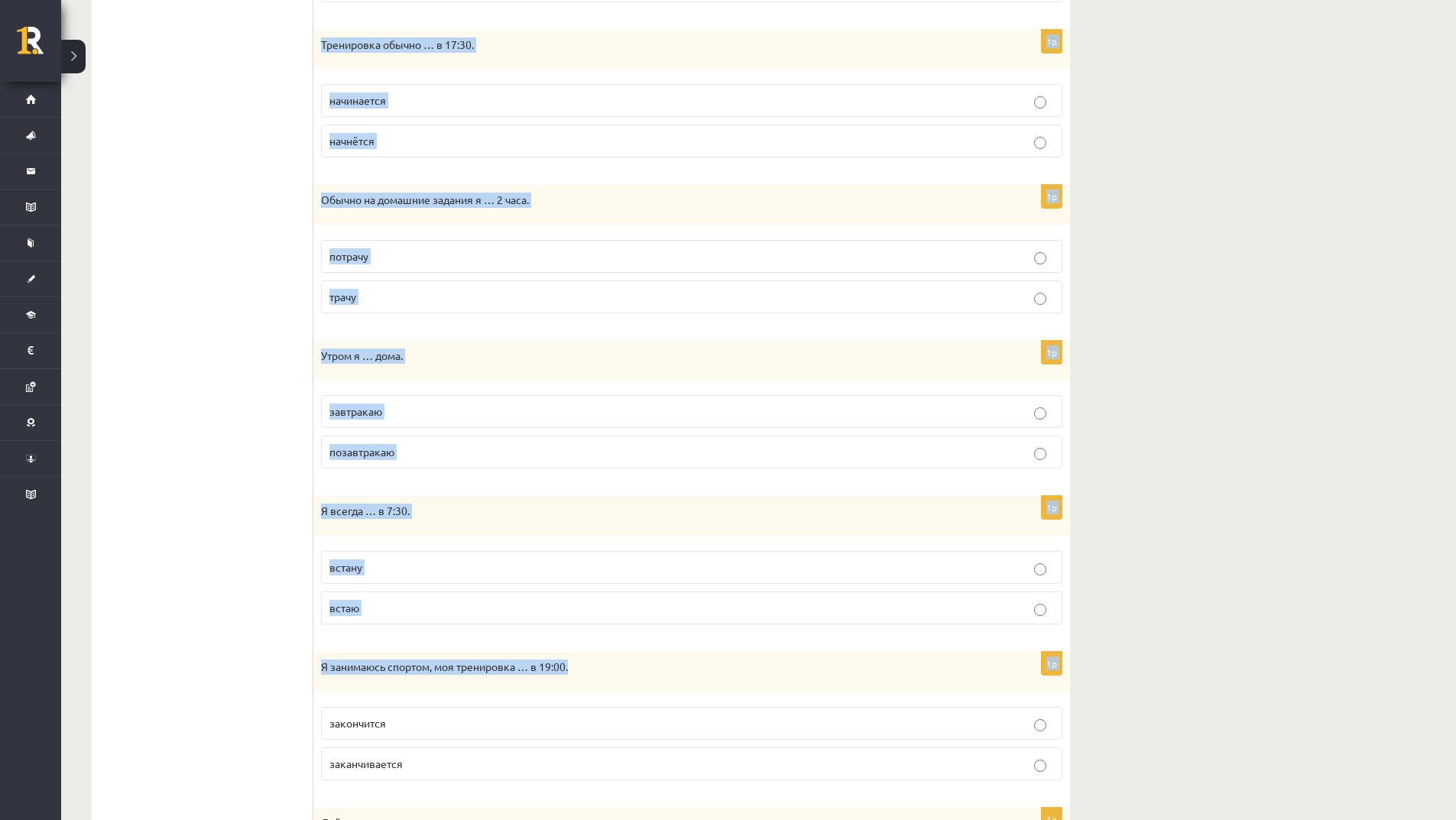
scroll to position [770, 0]
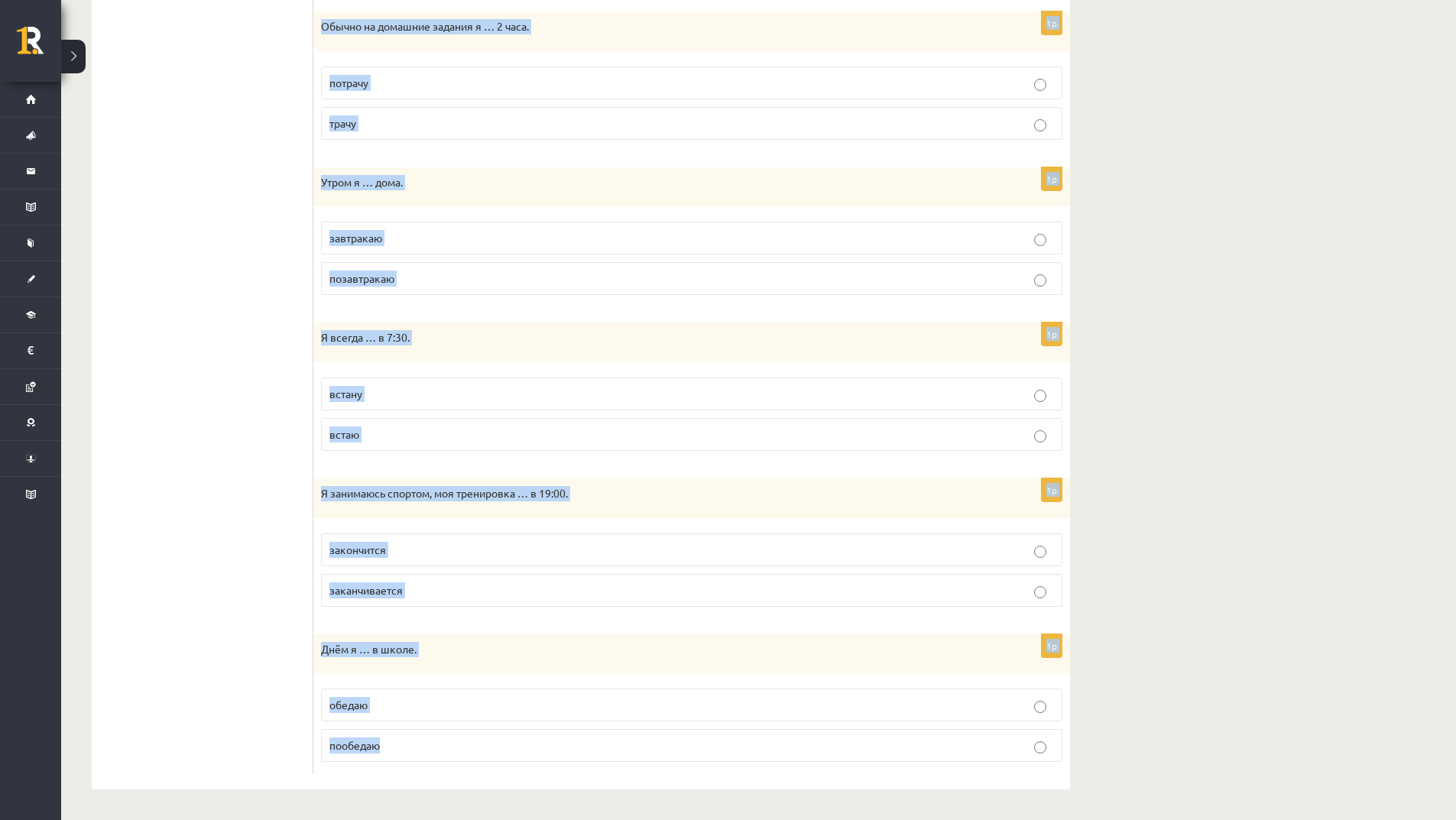
drag, startPoint x: 327, startPoint y: 250, endPoint x: 688, endPoint y: 742, distance: 610.2
click at [688, 742] on div "Выберите правильную форму глагола (НСВ / СВ). 1p В 23:00 я …. сплю посплю 1p Ур…" at bounding box center [692, 140] width 757 height 1300
copy form "Выберите правильную форму глагола (НСВ / СВ). 1p В 23:00 я …. сплю посплю 1p Ур…"
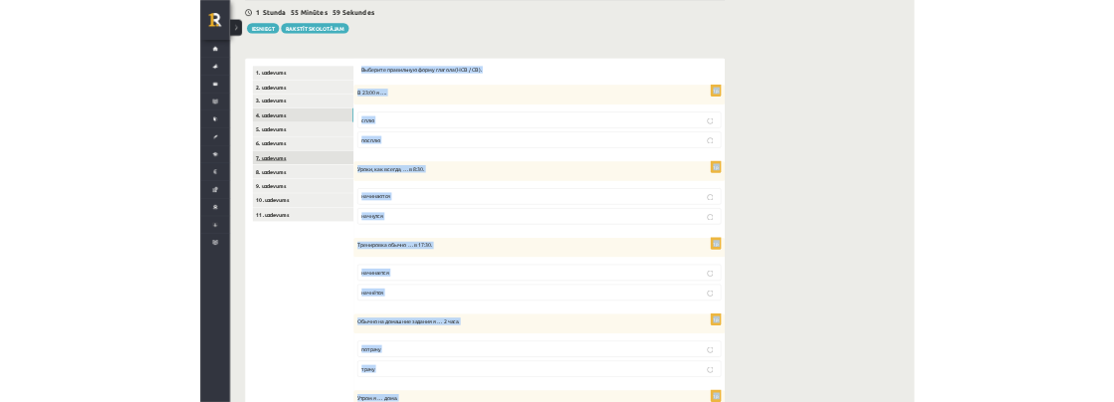
scroll to position [0, 0]
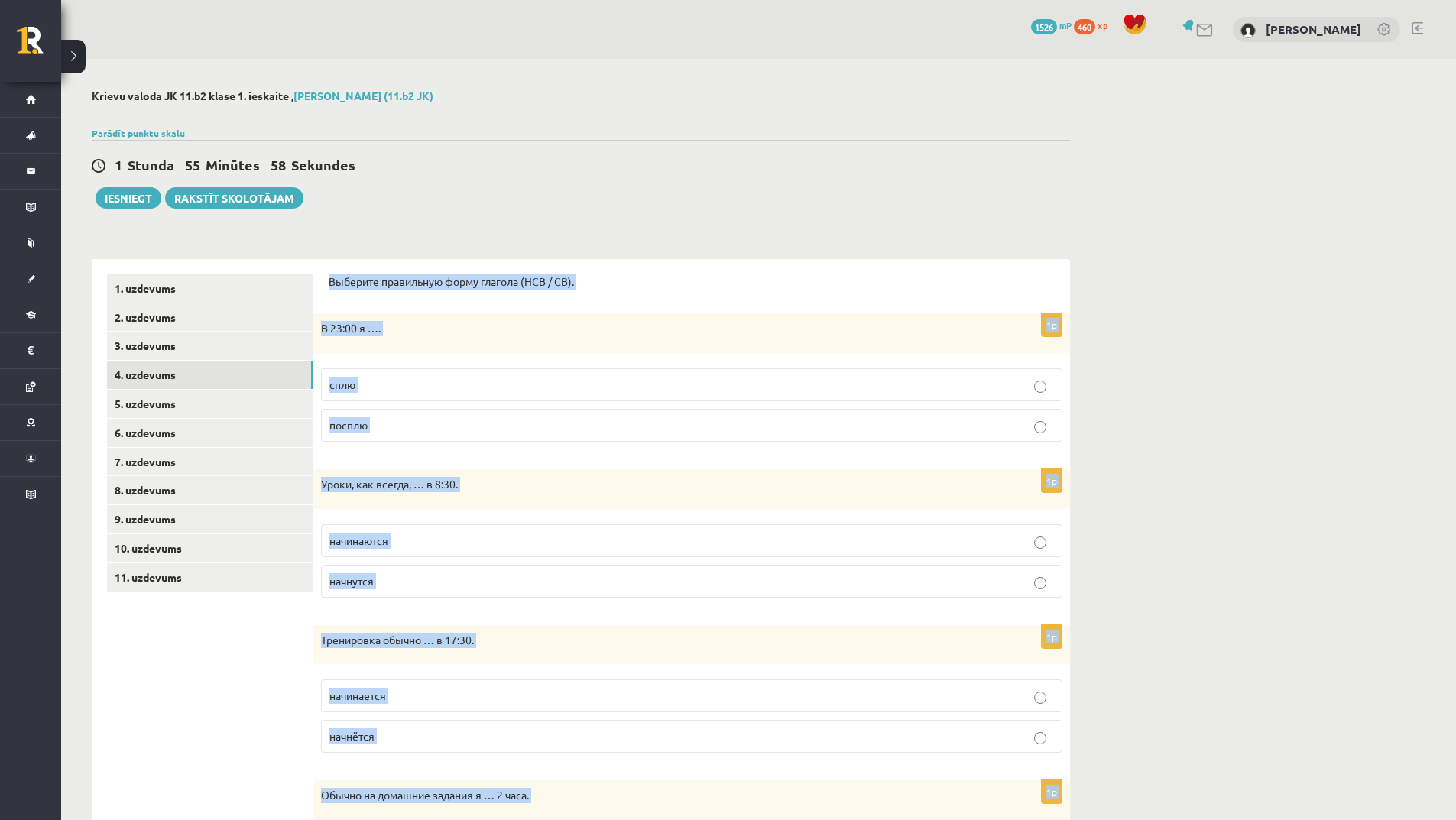
click at [402, 389] on p "сплю" at bounding box center [692, 385] width 725 height 16
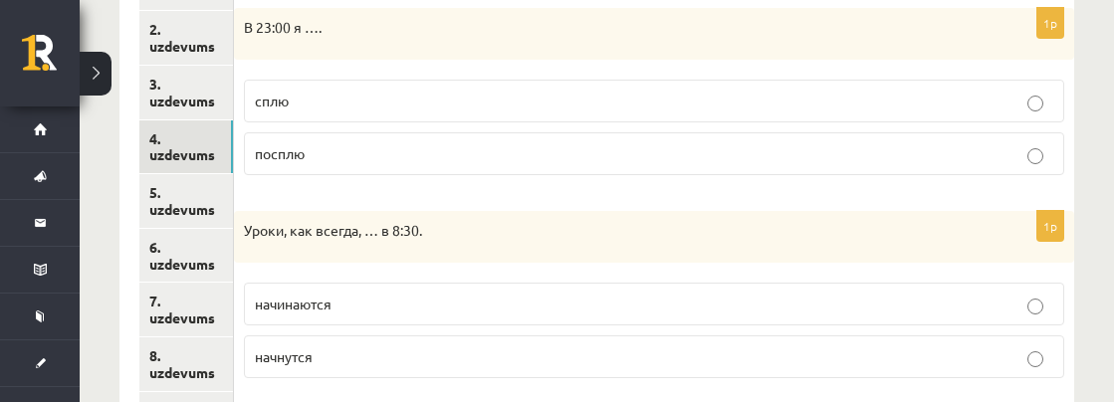
scroll to position [498, 0]
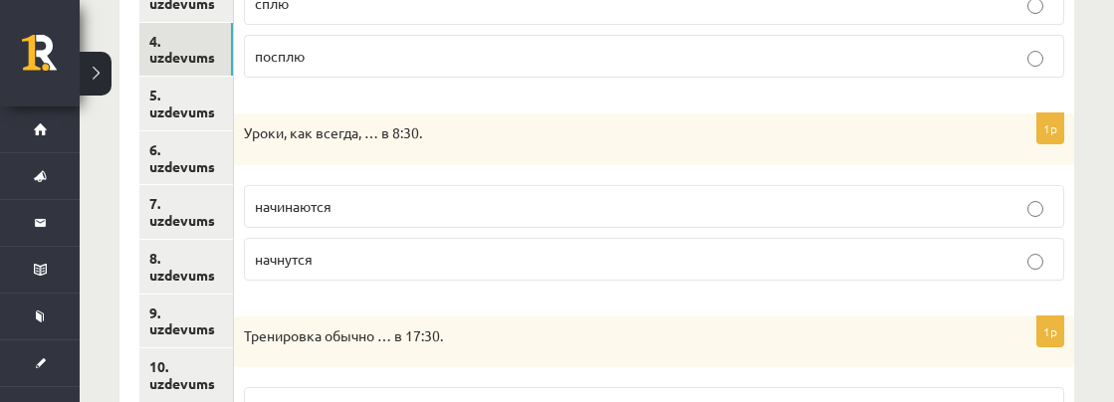
click at [377, 216] on p "начинаются" at bounding box center [654, 206] width 799 height 21
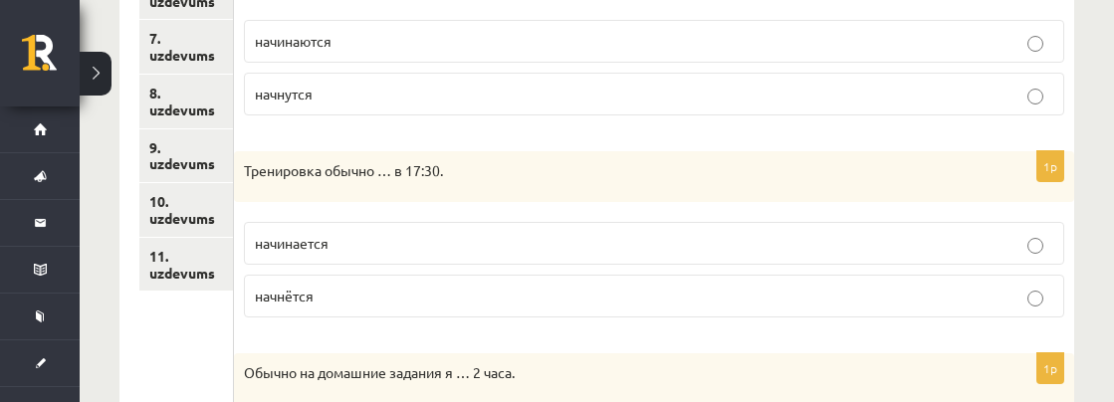
scroll to position [697, 0]
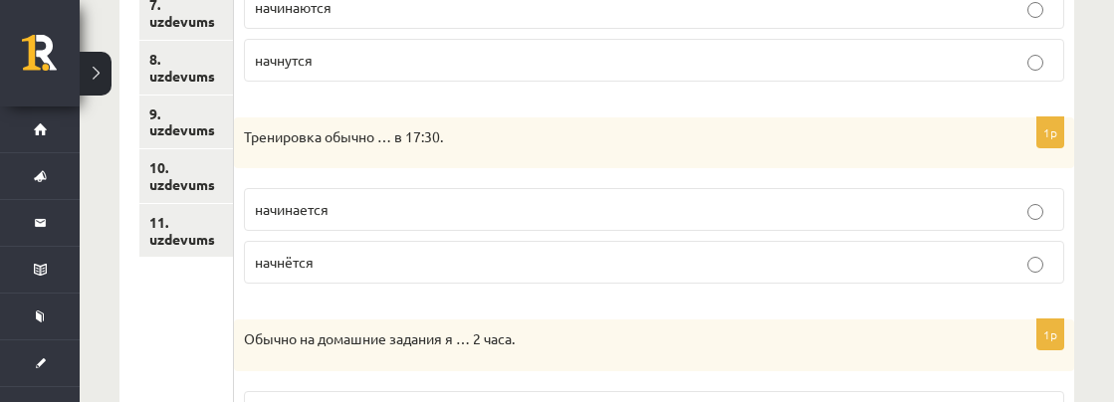
click at [325, 218] on span "начинается" at bounding box center [292, 209] width 74 height 18
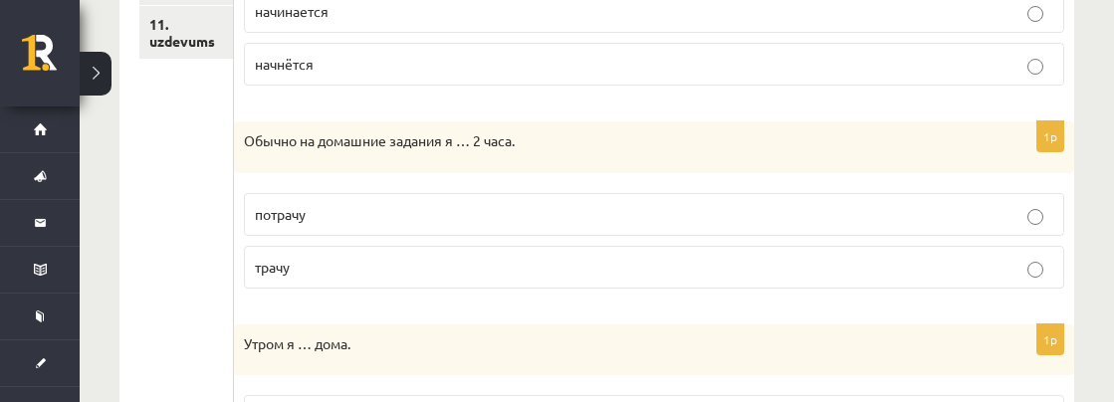
scroll to position [896, 0]
click at [331, 268] on p "трачу" at bounding box center [654, 266] width 799 height 21
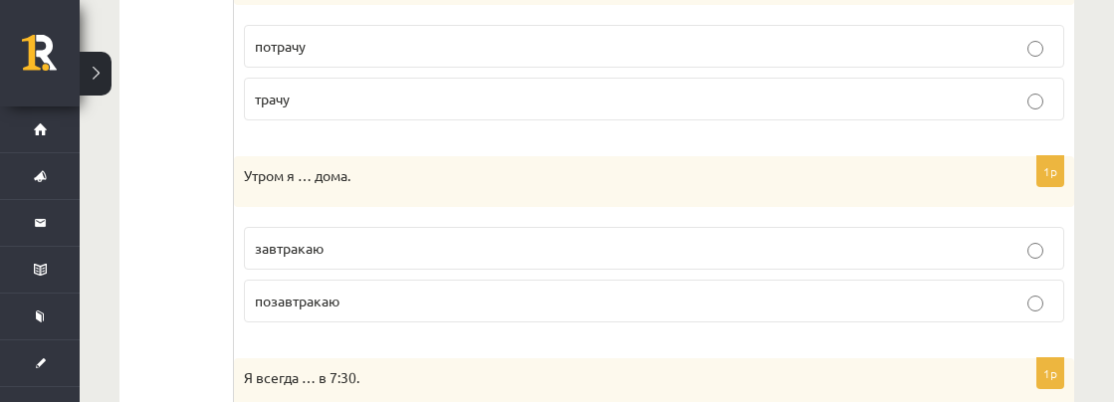
scroll to position [1095, 0]
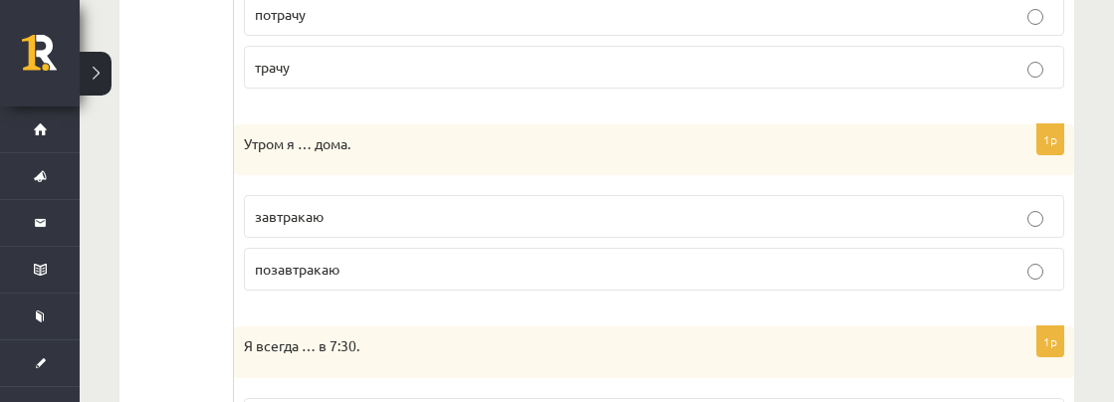
click at [307, 209] on span "завтракаю" at bounding box center [289, 216] width 69 height 18
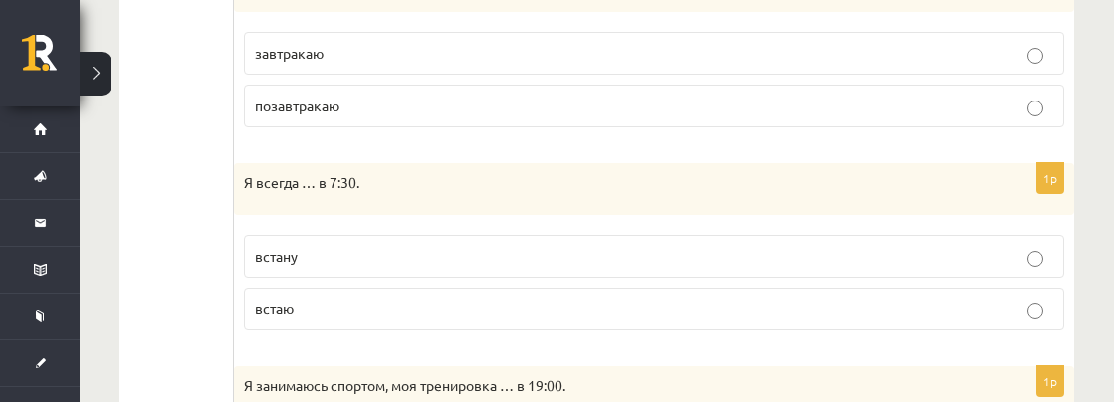
scroll to position [1294, 0]
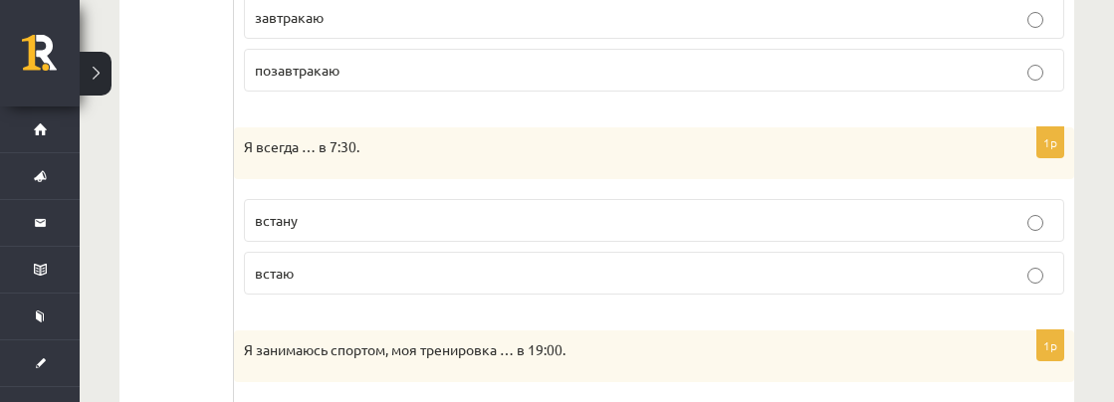
click at [331, 277] on p "встаю" at bounding box center [654, 273] width 799 height 21
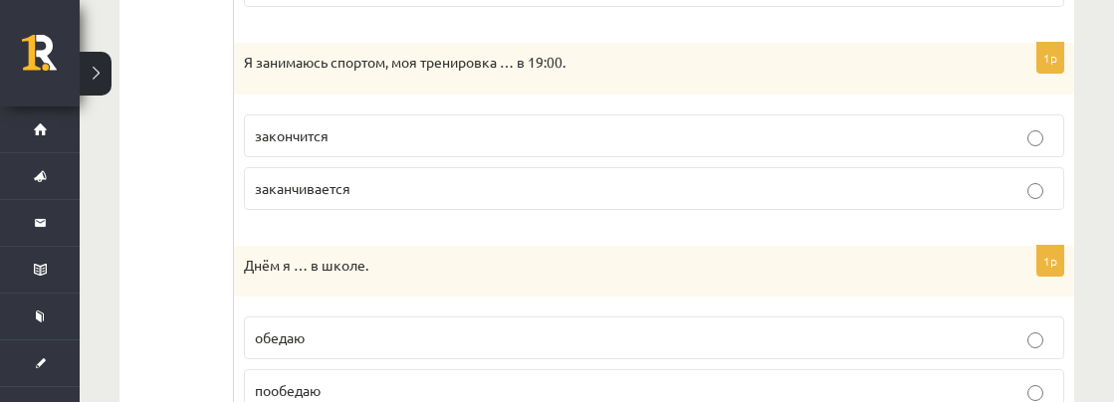
scroll to position [1593, 0]
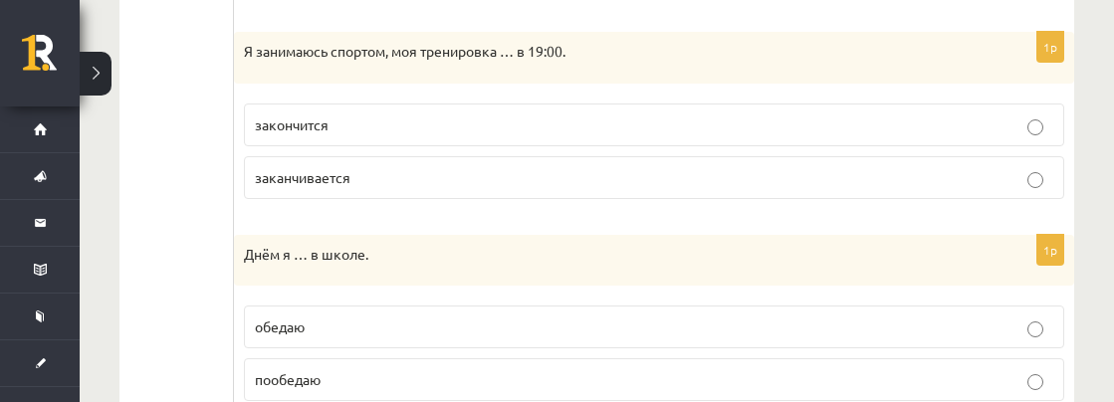
click at [385, 188] on p "заканчивается" at bounding box center [654, 177] width 799 height 21
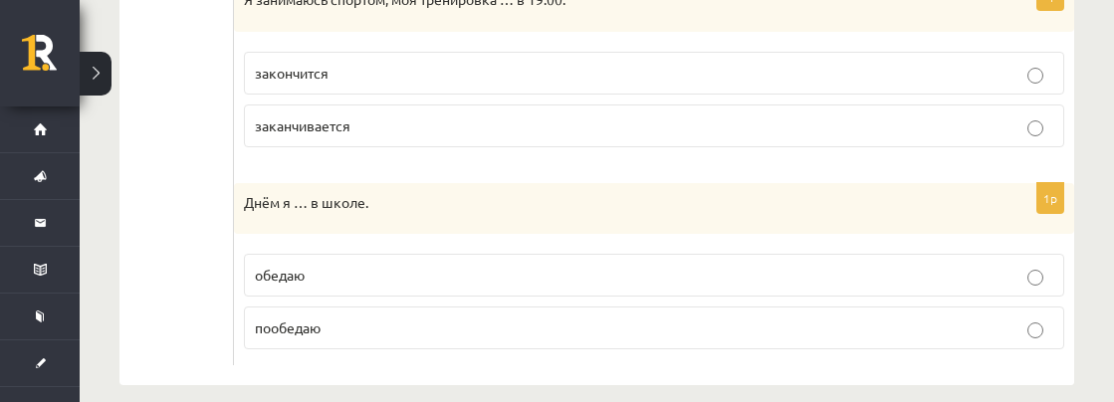
scroll to position [1669, 0]
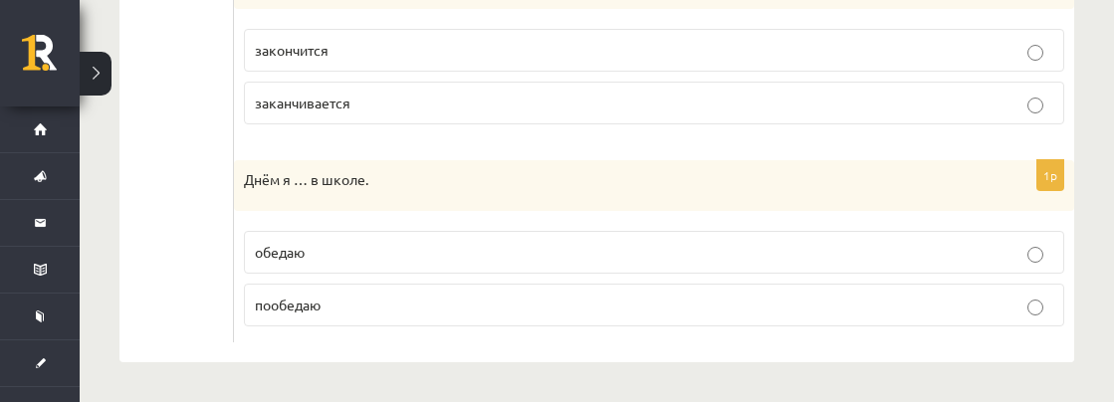
click at [354, 242] on p "обедаю" at bounding box center [654, 252] width 799 height 21
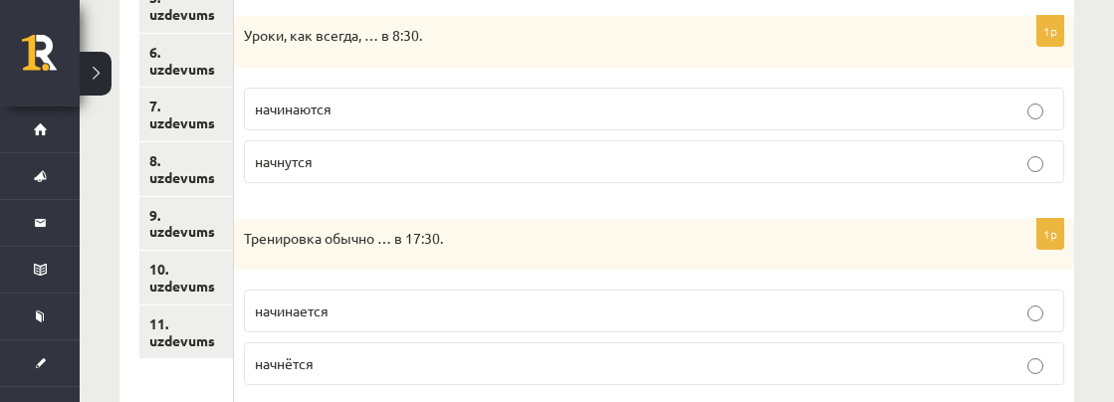
scroll to position [374, 0]
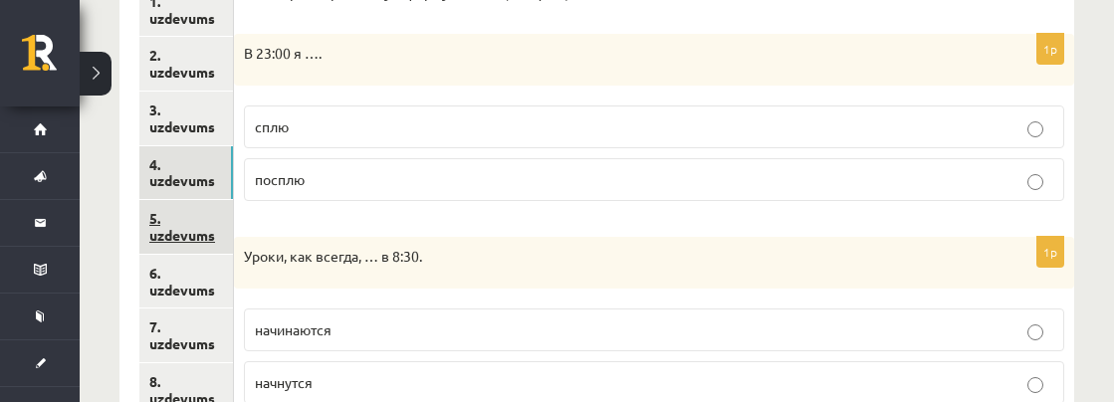
click at [196, 231] on link "5. uzdevums" at bounding box center [186, 227] width 94 height 54
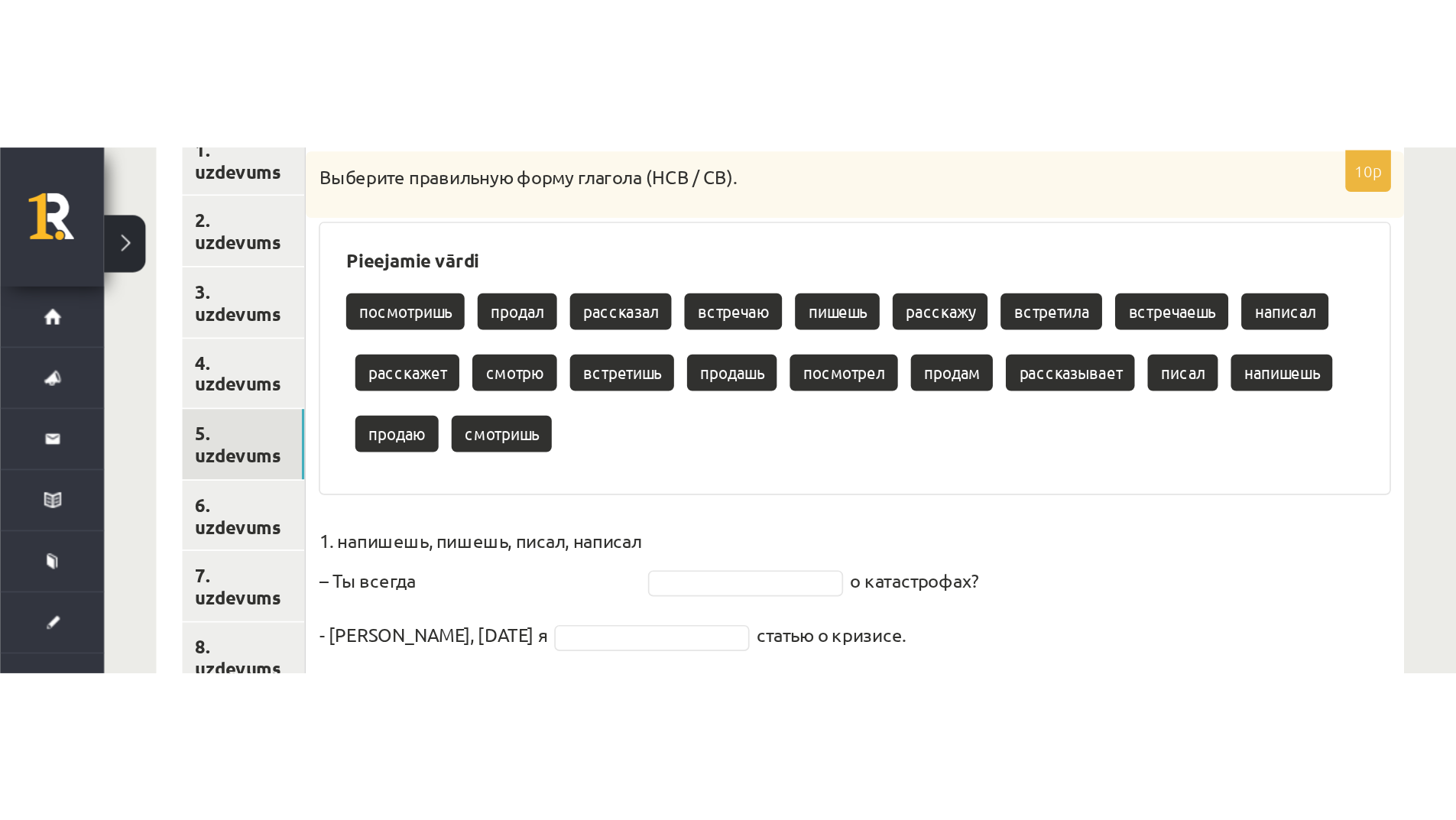
scroll to position [233, 0]
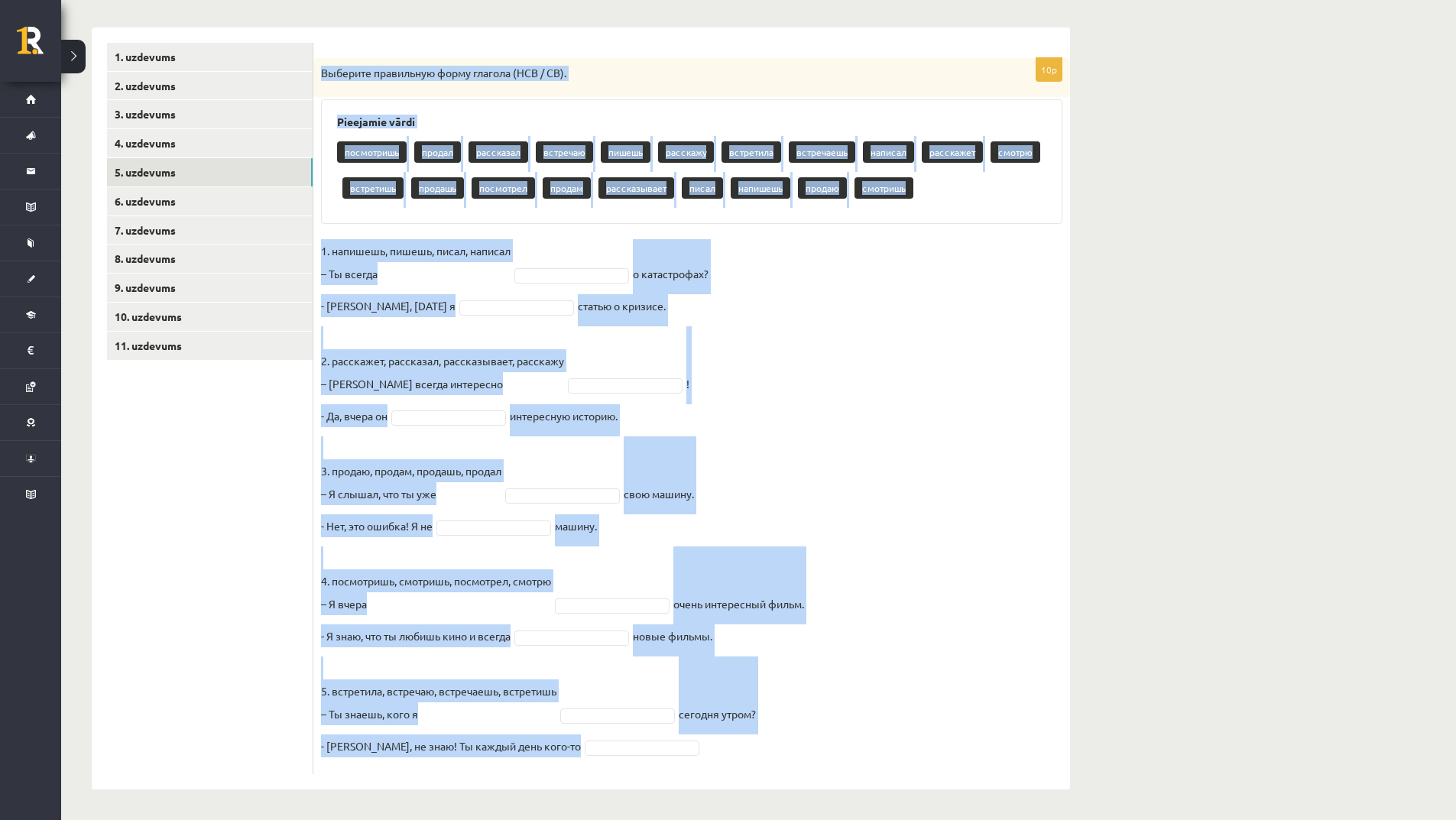
drag, startPoint x: 319, startPoint y: 68, endPoint x: 820, endPoint y: 775, distance: 866.5
click at [820, 775] on div "10p Выберите правильную форму глагола (НСВ / СВ). Pieejamie vārdi посмотришь пр…" at bounding box center [692, 408] width 757 height 762
copy div "Выберите правильную форму глагола (НСВ / СВ). Pieejamie vārdi посмотришь продал…"
click at [705, 244] on fieldset "1. напишешь, пишешь, писал, написал – Ты всегда о катастрофах? - Нет, вчера я с…" at bounding box center [692, 503] width 741 height 527
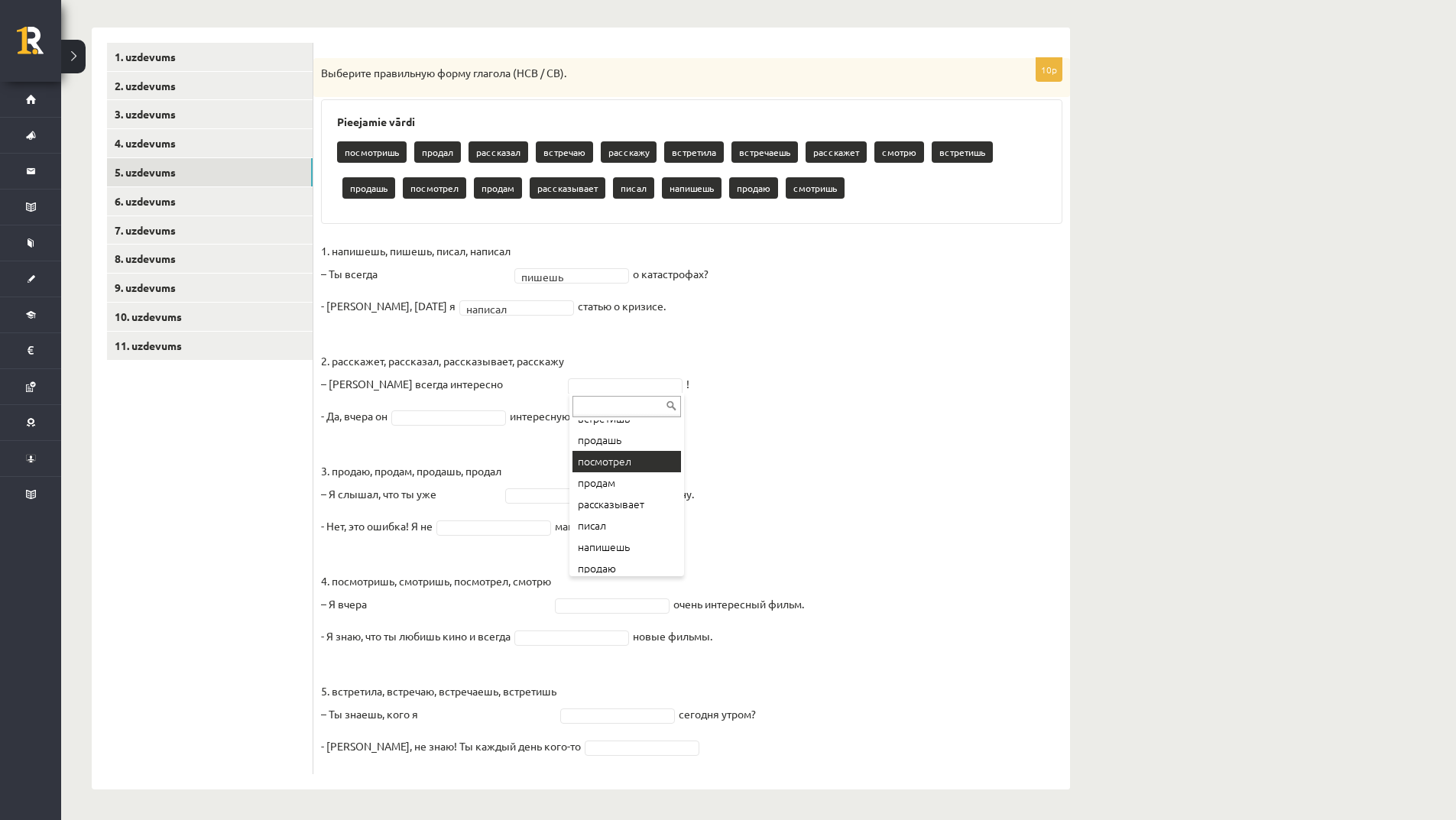
scroll to position [230, 0]
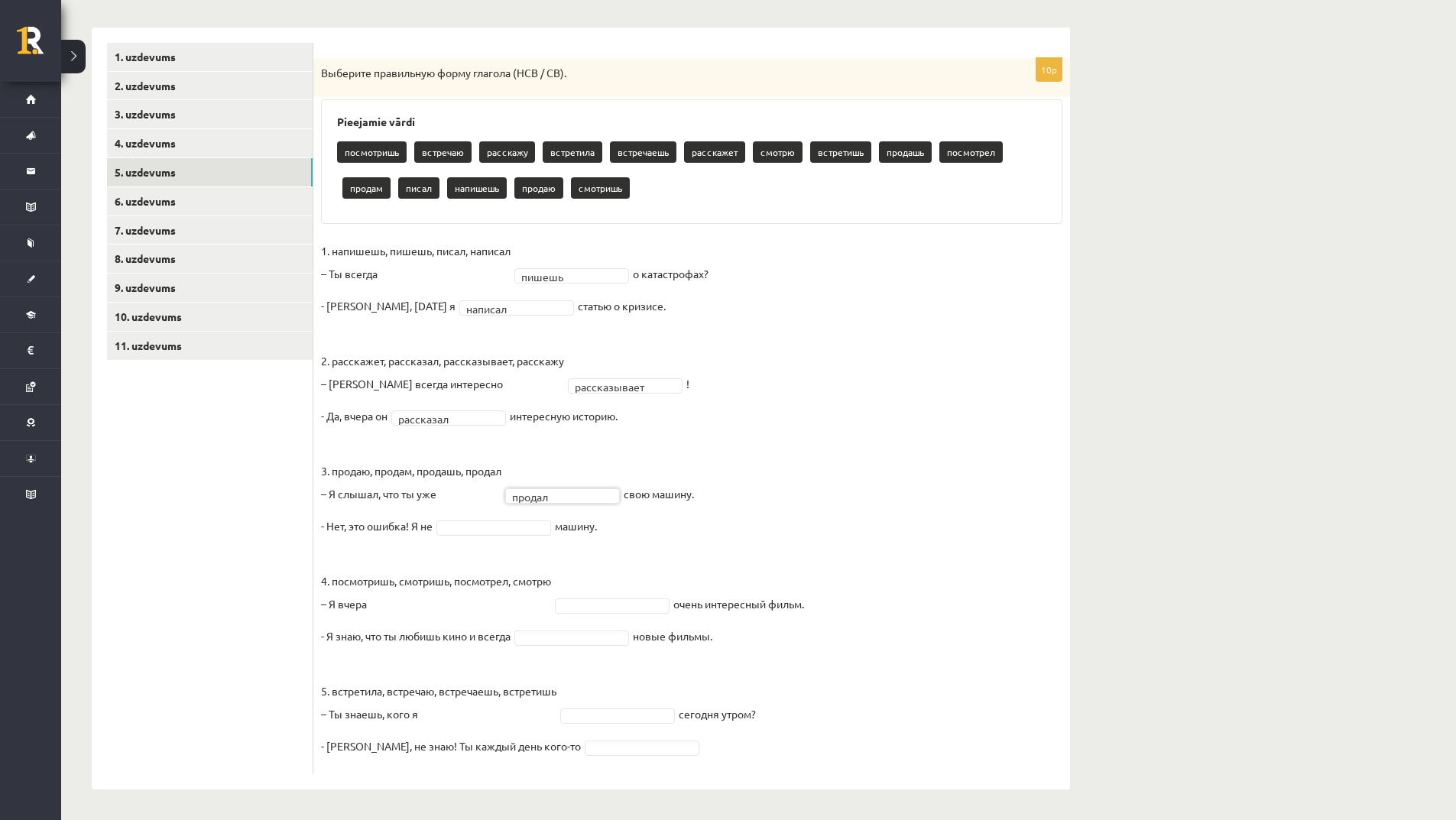
click at [512, 537] on fieldset "**********" at bounding box center [692, 503] width 741 height 527
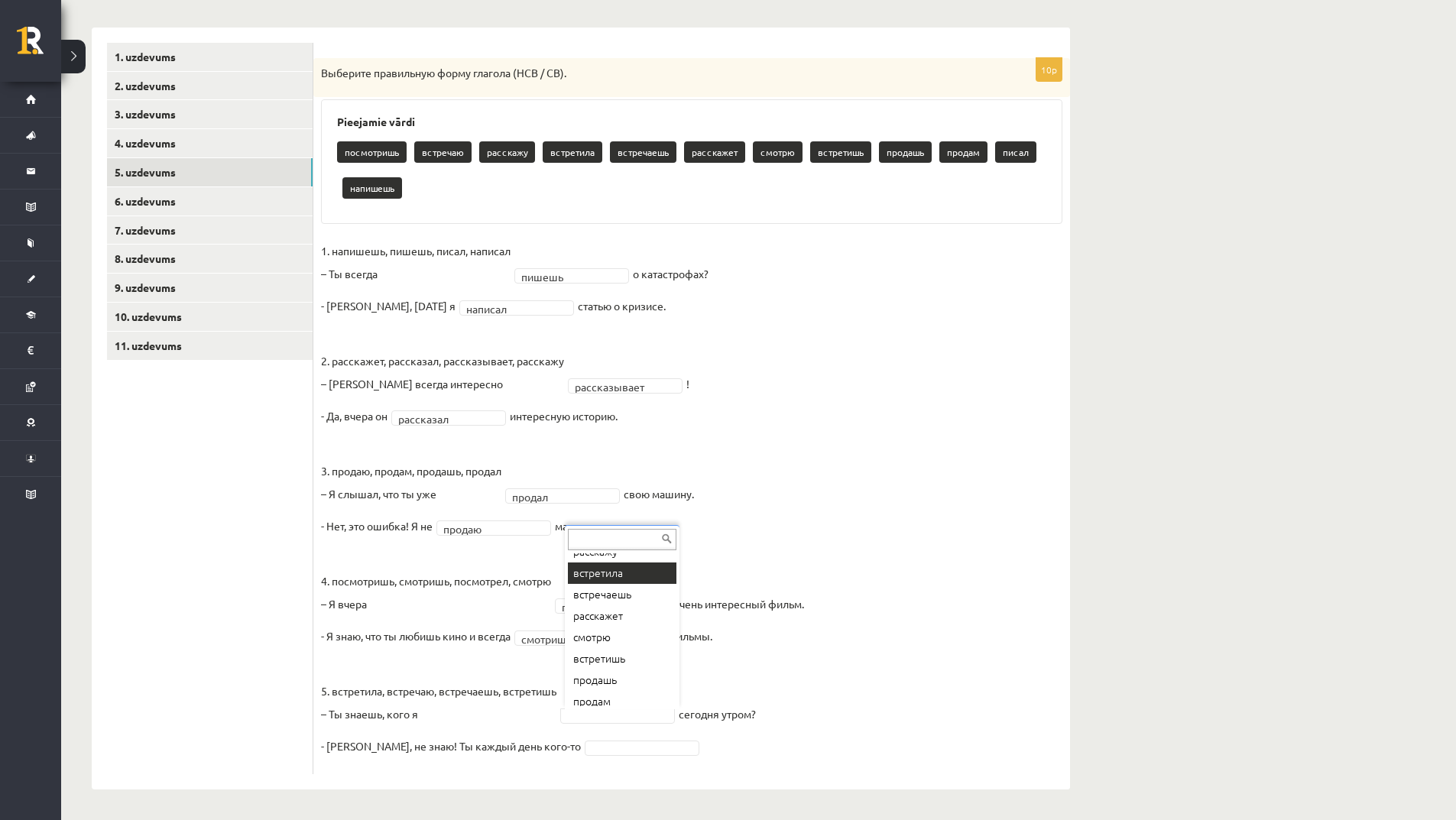
scroll to position [197, 0]
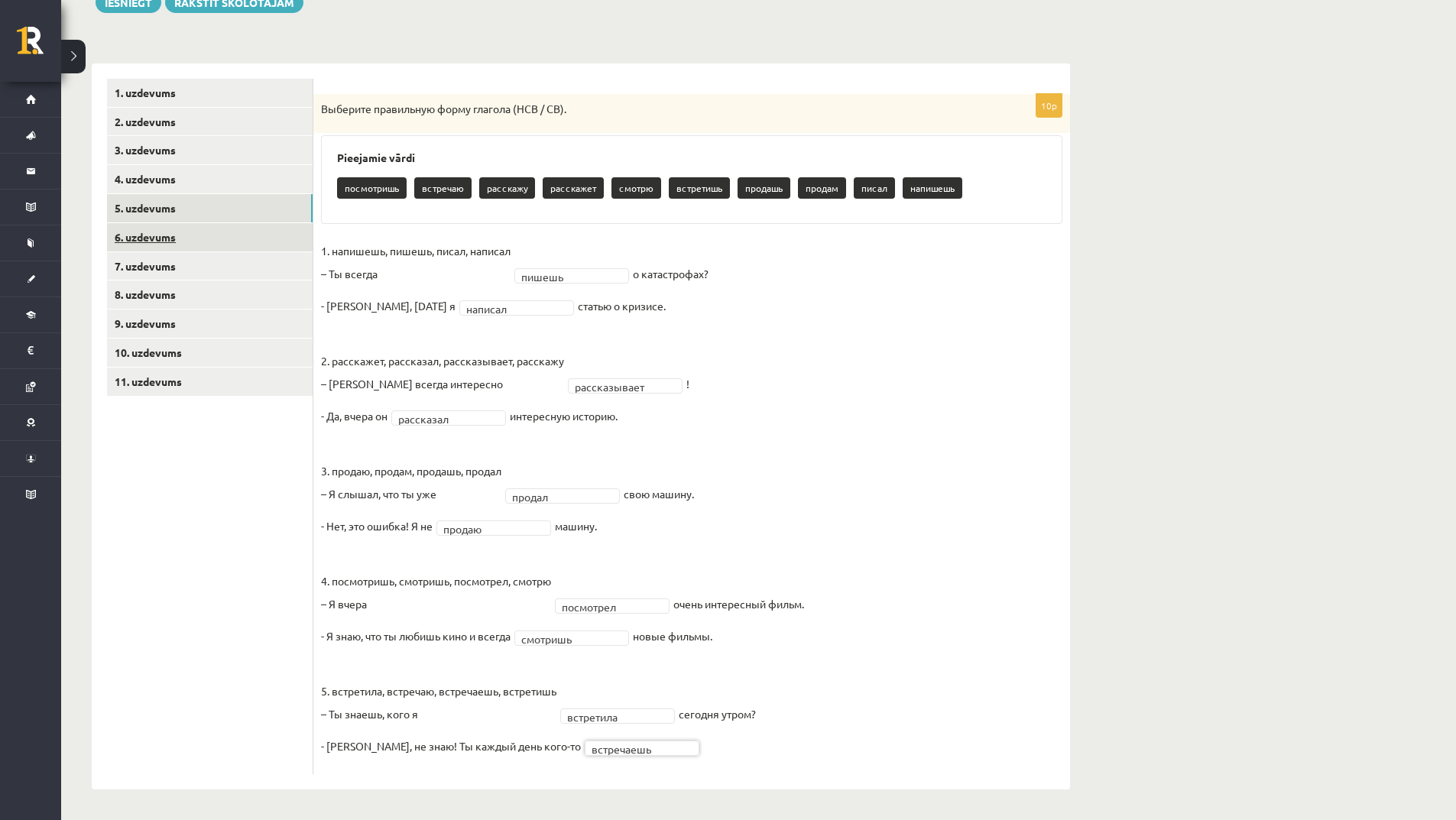
click at [247, 235] on link "6. uzdevums" at bounding box center [210, 237] width 206 height 28
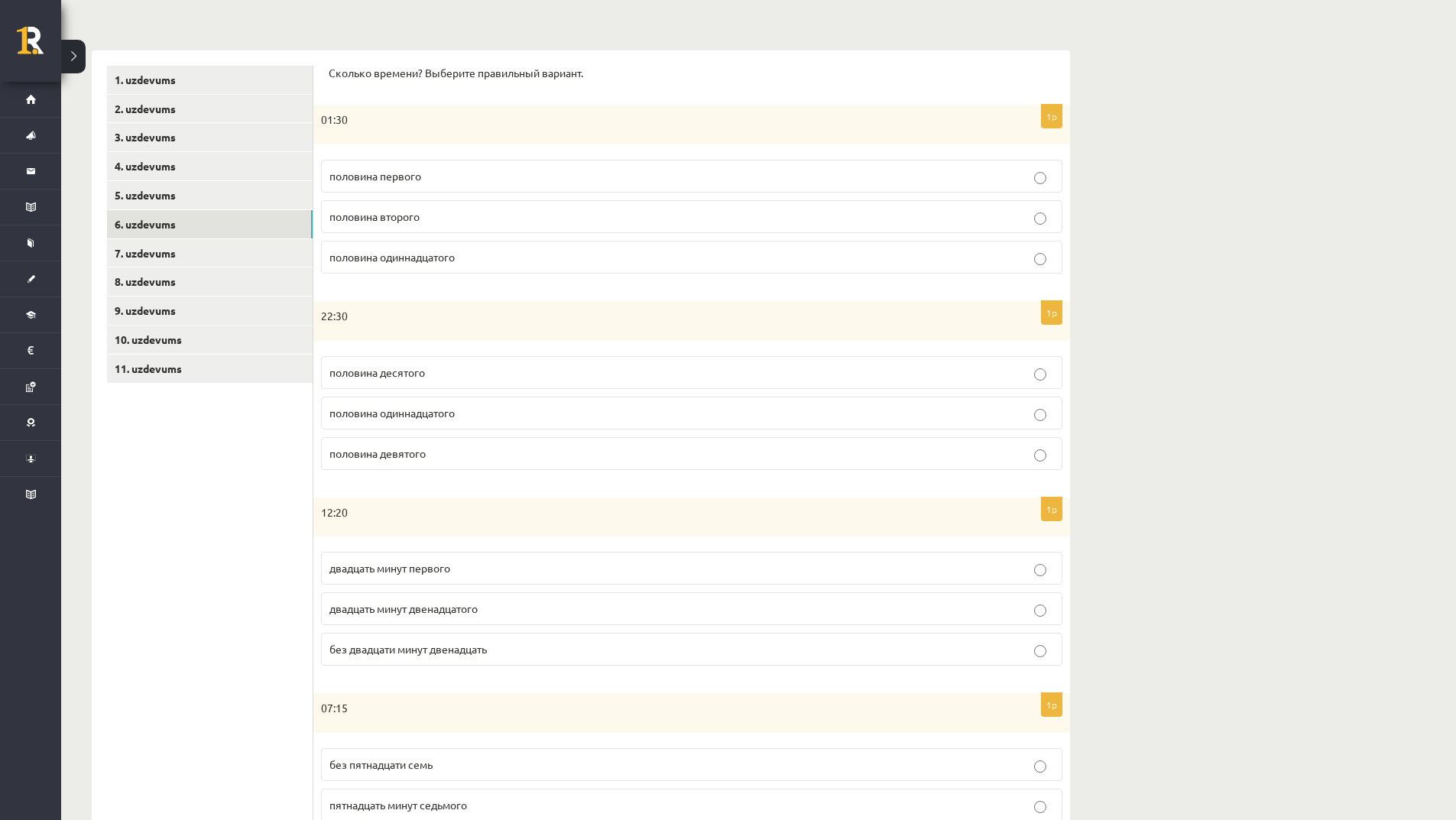
scroll to position [44, 0]
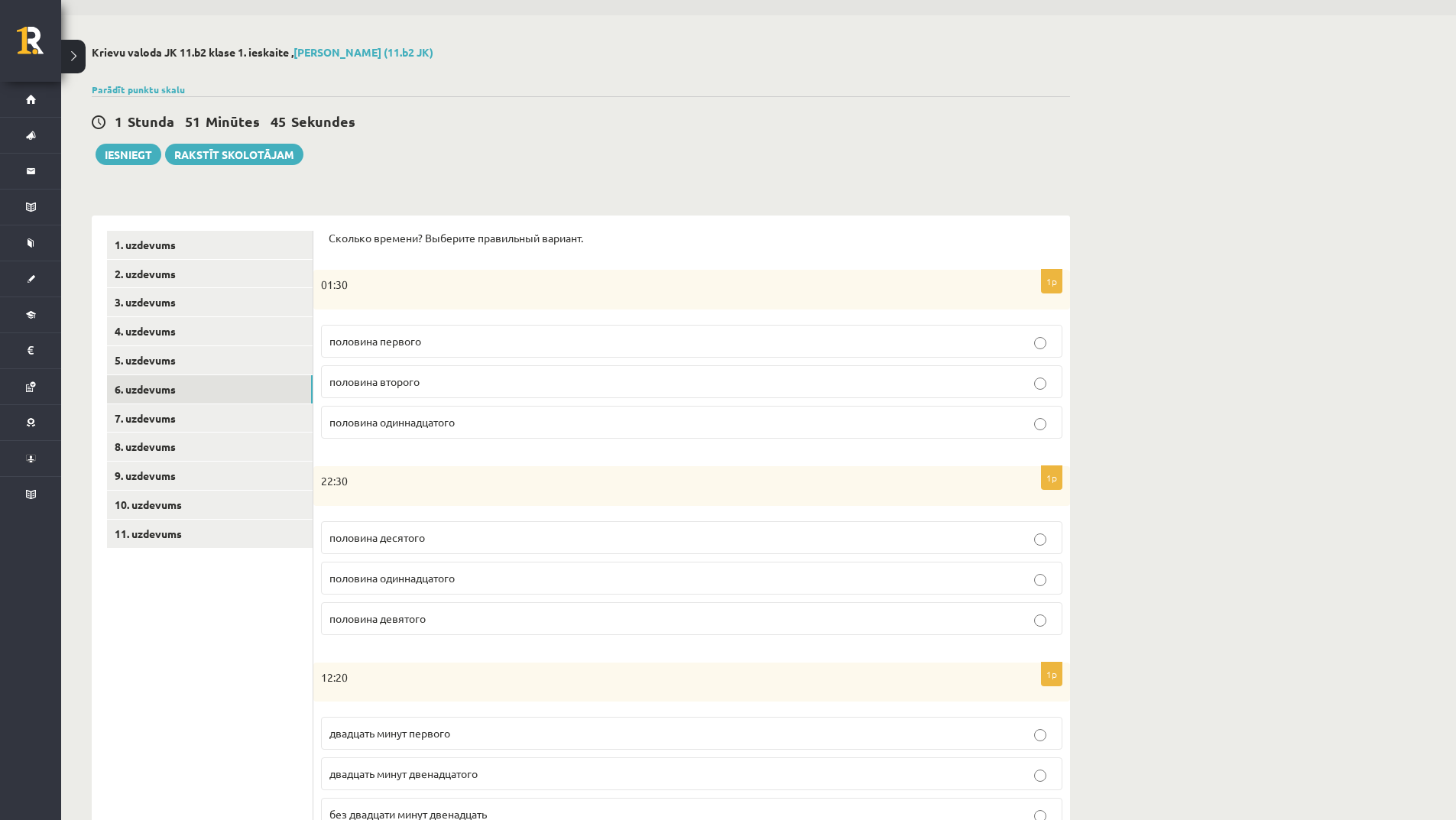
click at [444, 336] on p "половина первого" at bounding box center [692, 341] width 725 height 16
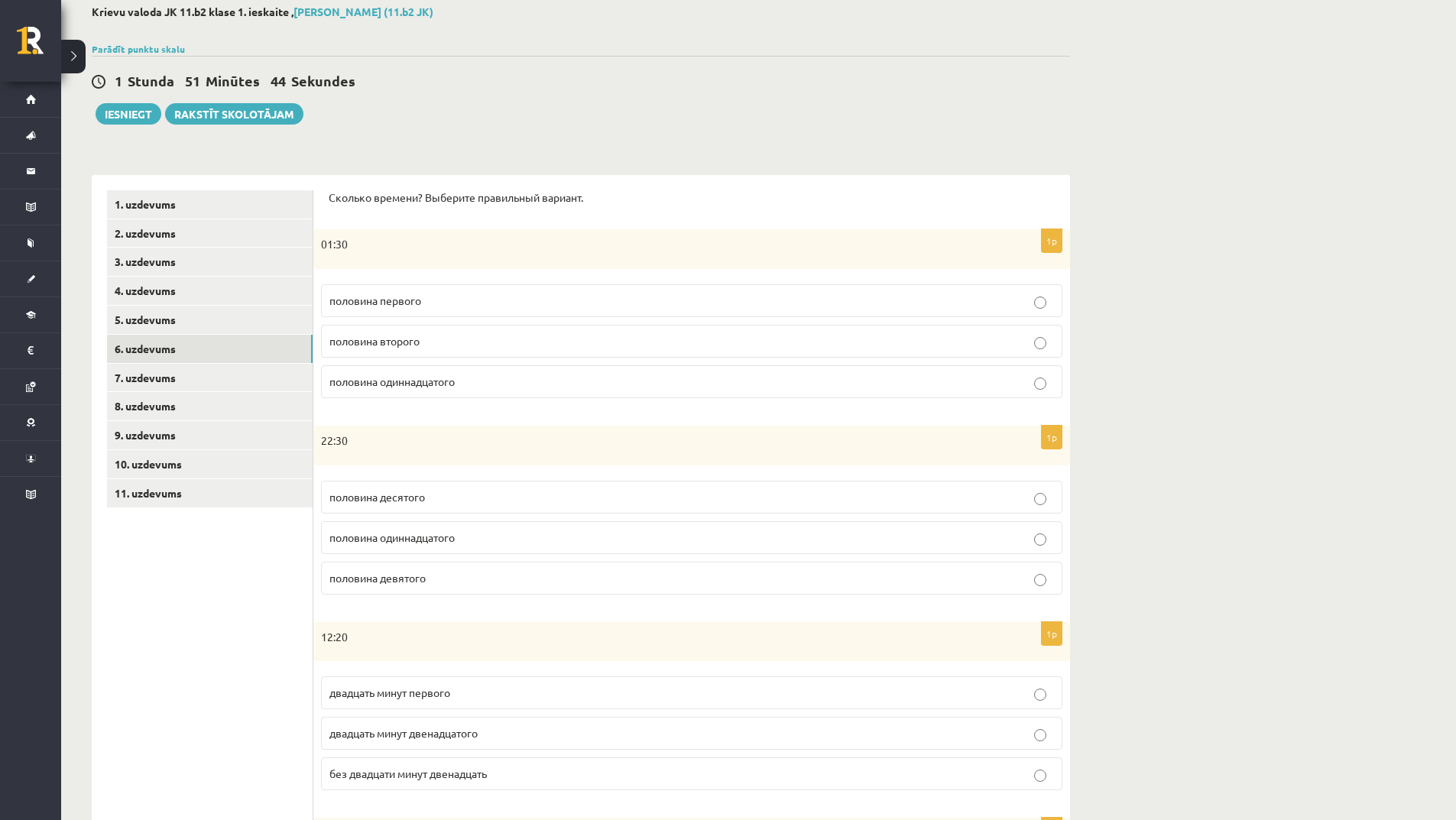
scroll to position [120, 0]
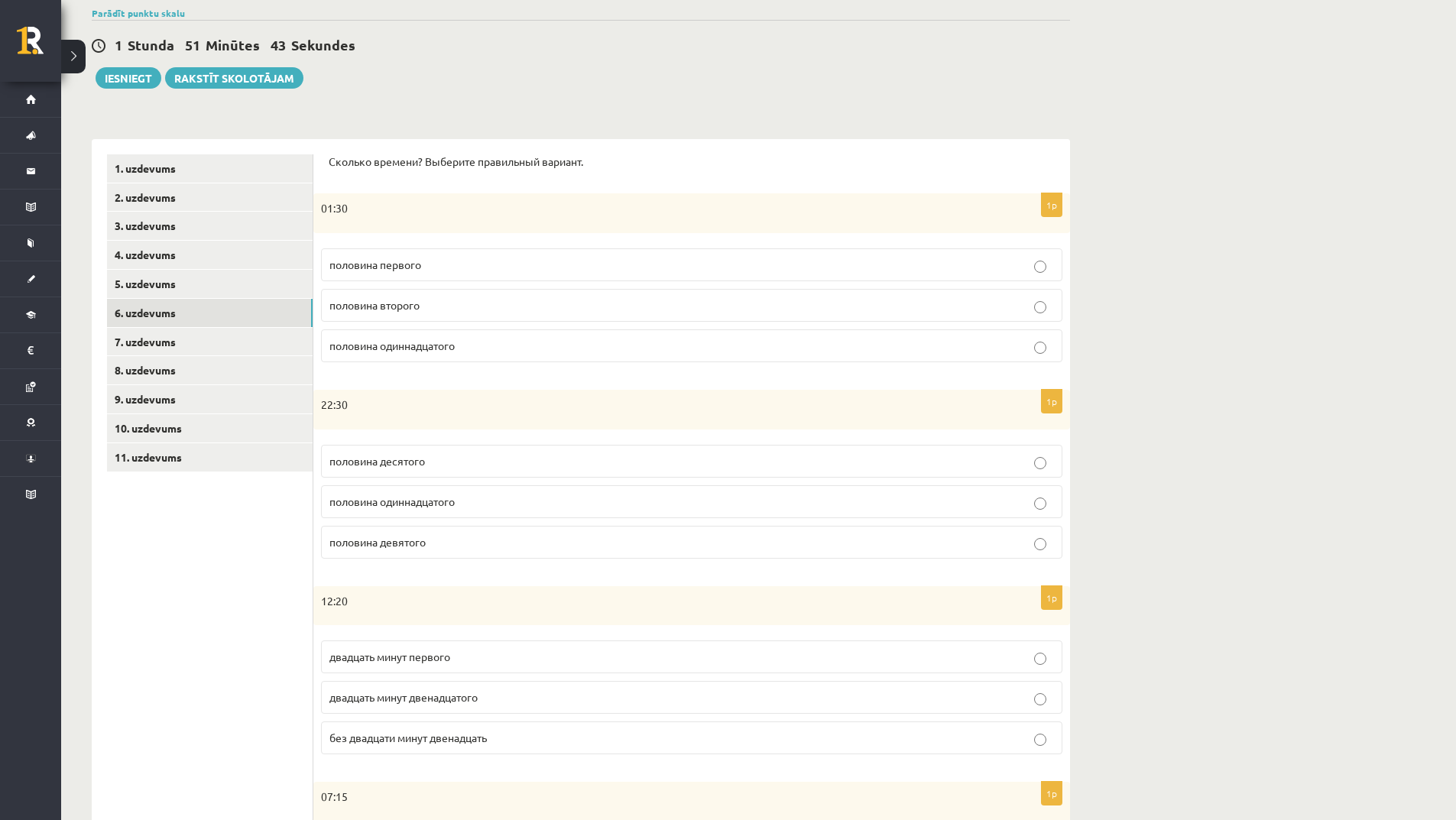
click at [477, 490] on label "половина одиннадцатого" at bounding box center [692, 501] width 741 height 33
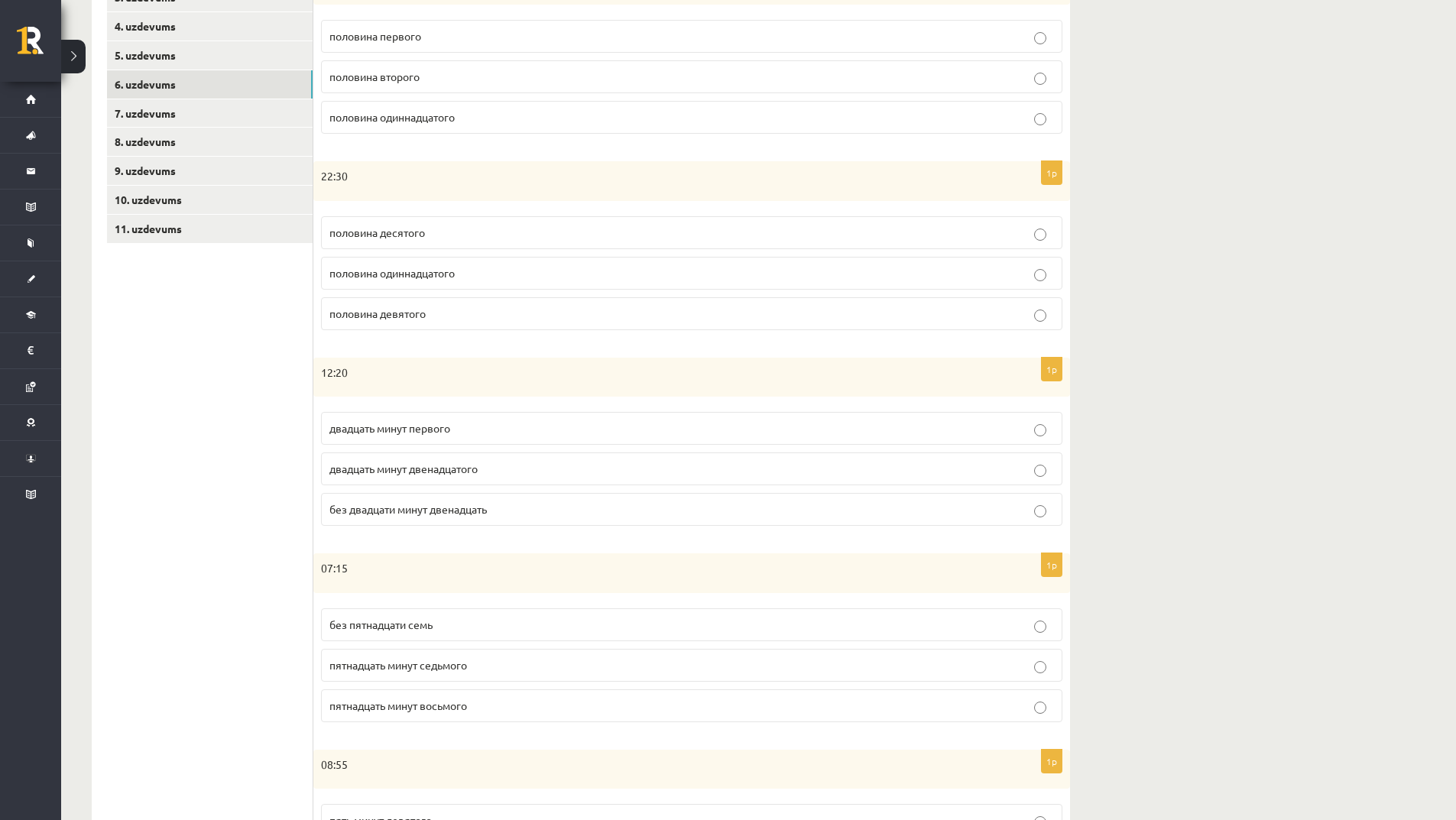
scroll to position [349, 0]
click at [475, 466] on span "двадцать минут двенадцатого" at bounding box center [403, 468] width 148 height 14
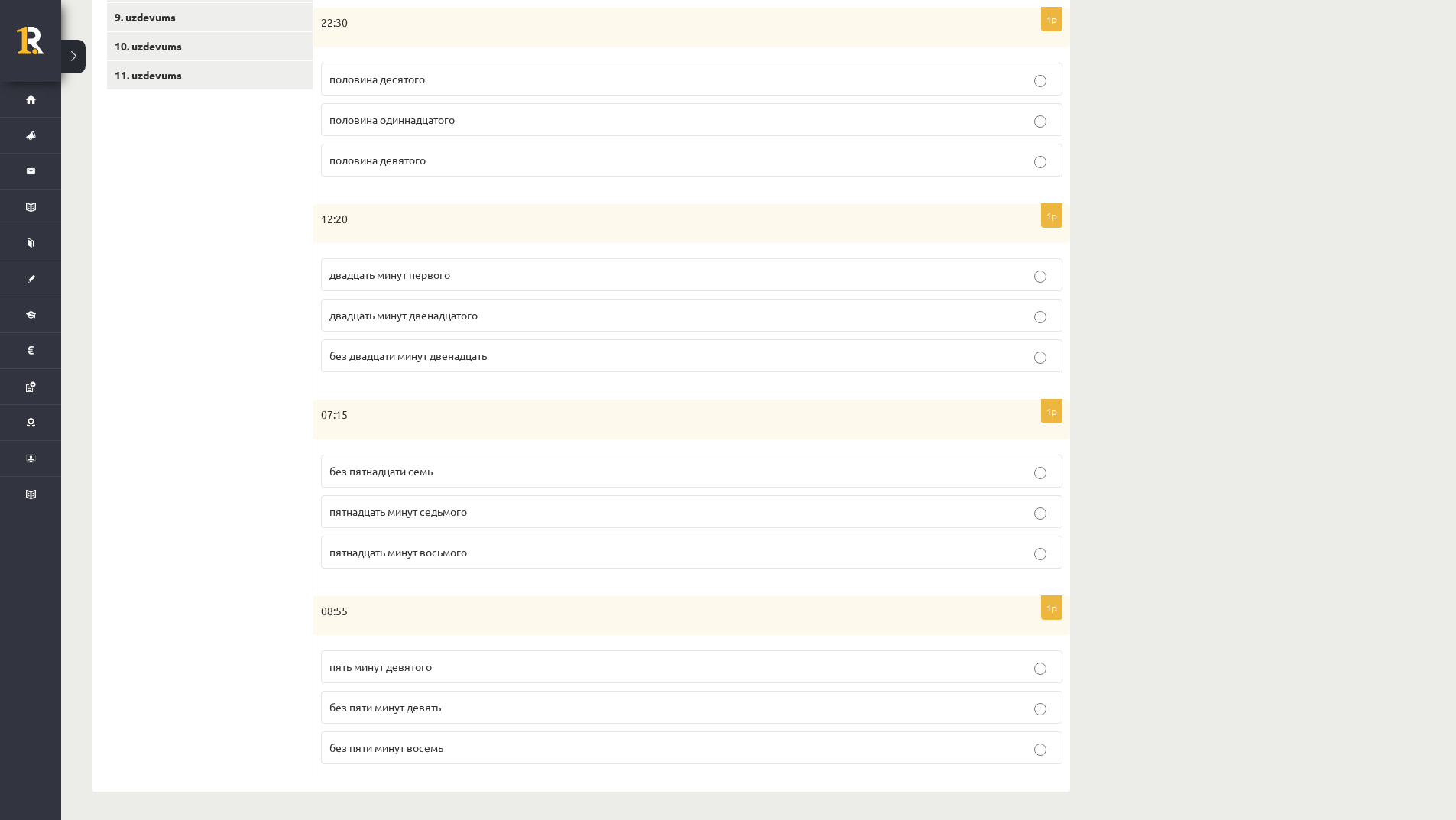
scroll to position [505, 0]
click at [388, 554] on span "пятнадцать минут восьмого" at bounding box center [398, 550] width 137 height 14
click at [401, 542] on p "пятнадцать минут восьмого" at bounding box center [692, 550] width 725 height 16
click at [497, 267] on p "двадцать минут первого" at bounding box center [692, 273] width 725 height 16
click at [474, 713] on p "без пяти минут девять" at bounding box center [692, 705] width 725 height 16
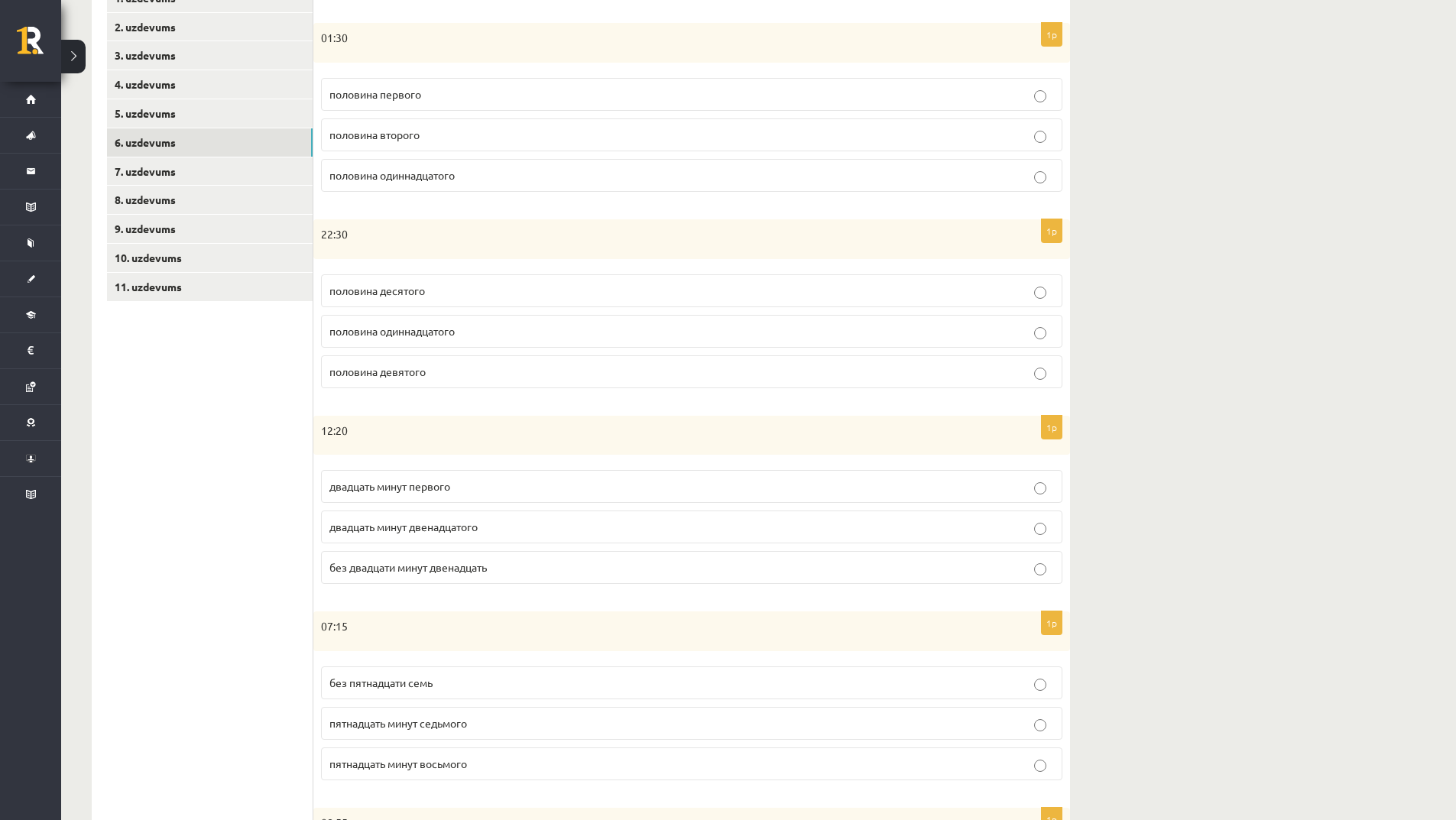
scroll to position [47, 0]
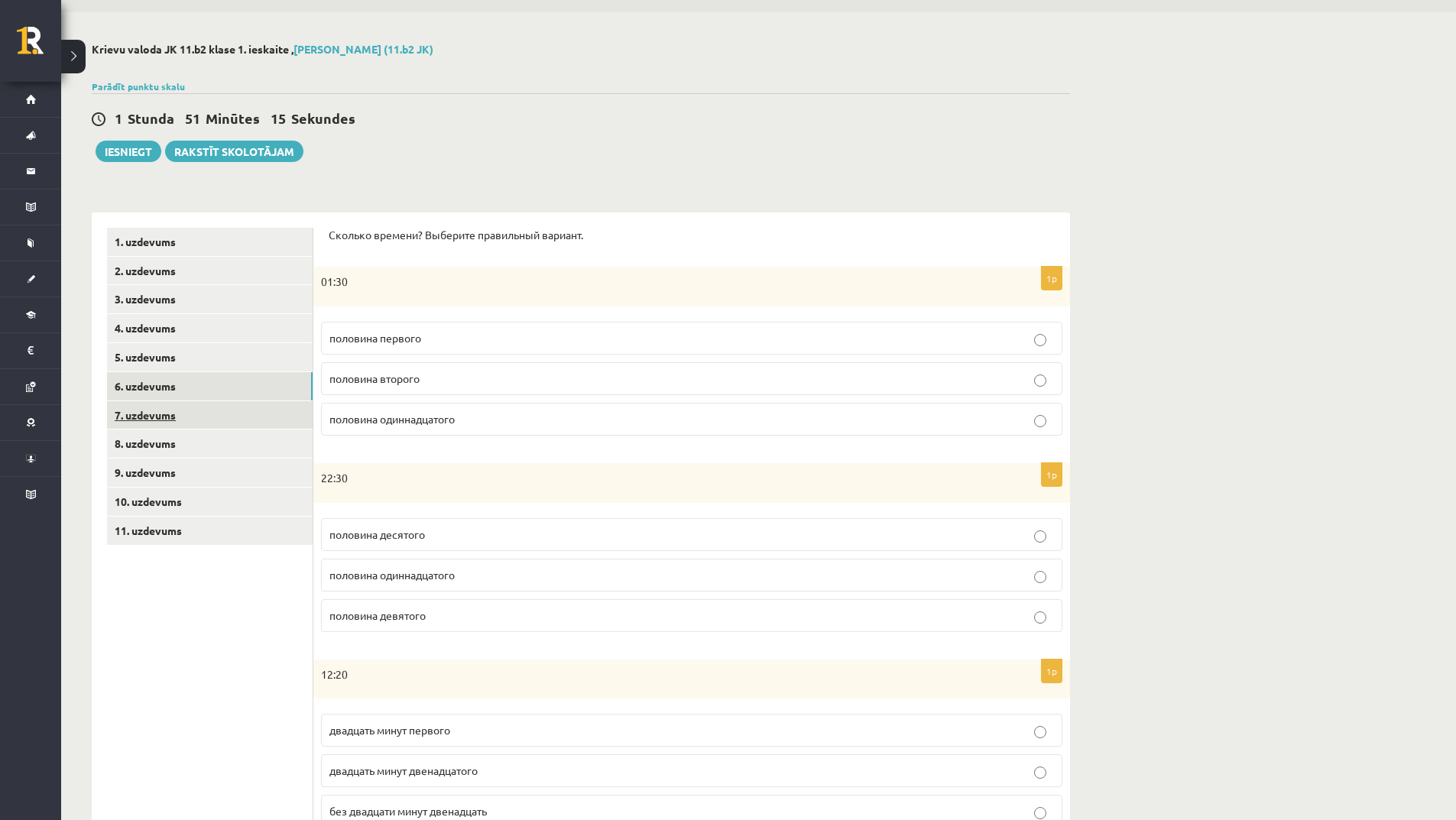
click at [220, 416] on link "7. uzdevums" at bounding box center [210, 415] width 206 height 28
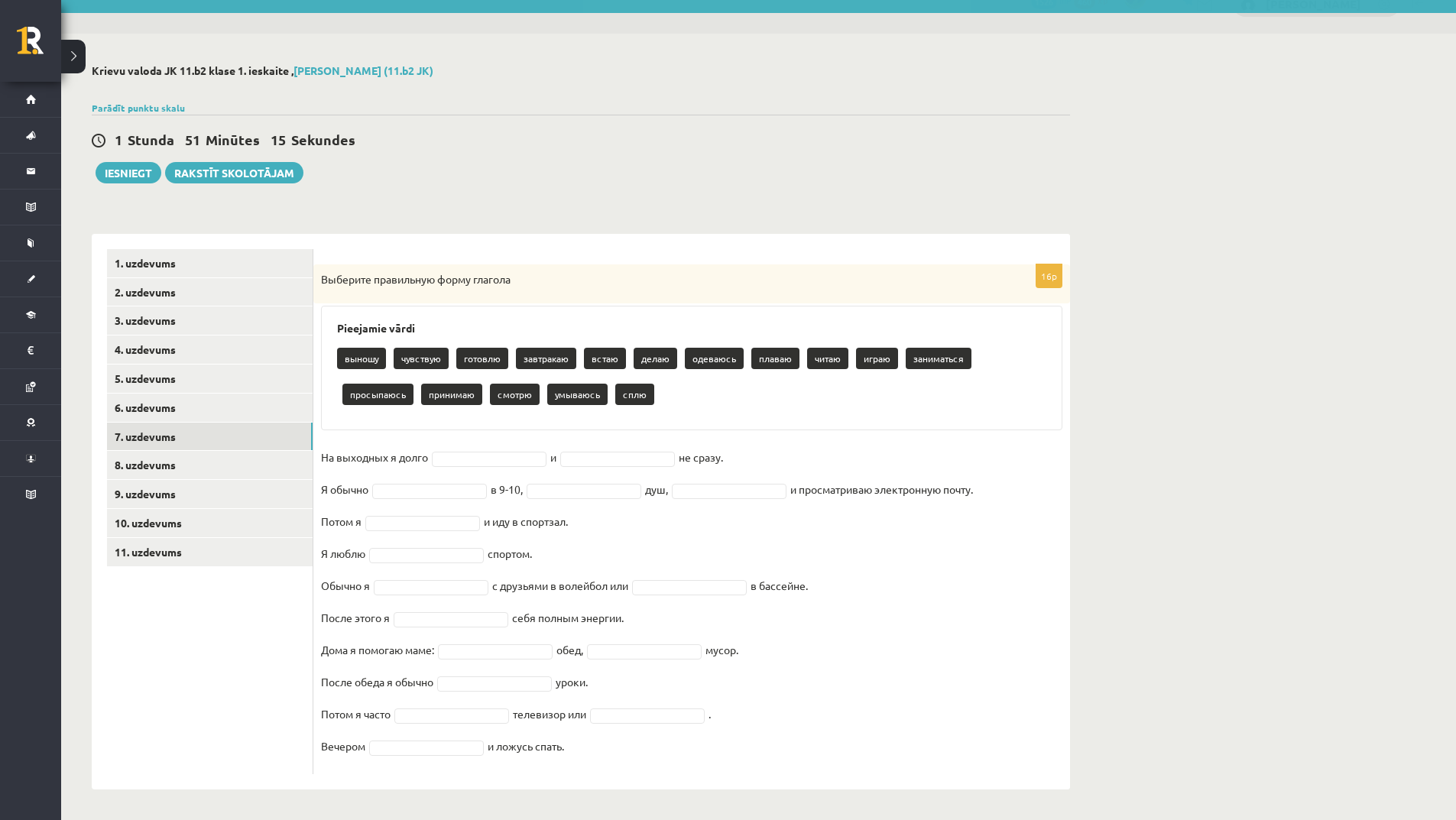
scroll to position [26, 0]
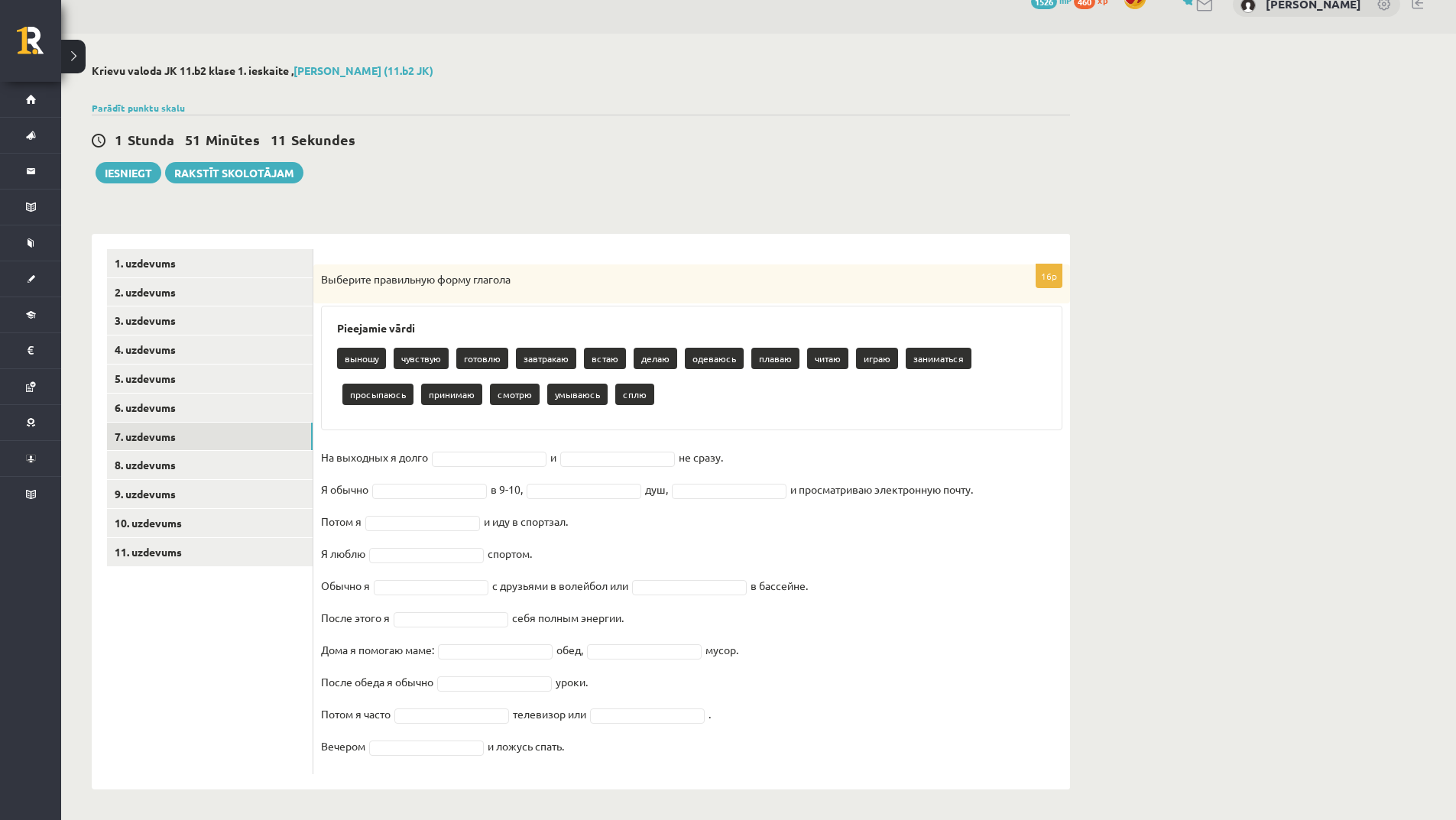
drag, startPoint x: 317, startPoint y: 282, endPoint x: 728, endPoint y: 750, distance: 622.9
click at [728, 750] on div "16p Выберите правильную форму глагола Pieejamie vārdi выношу чувствую готовлю з…" at bounding box center [692, 520] width 757 height 510
copy div "Выберите правильную форму глагола Pieejamie vārdi выношу чувствую готовлю завтр…"
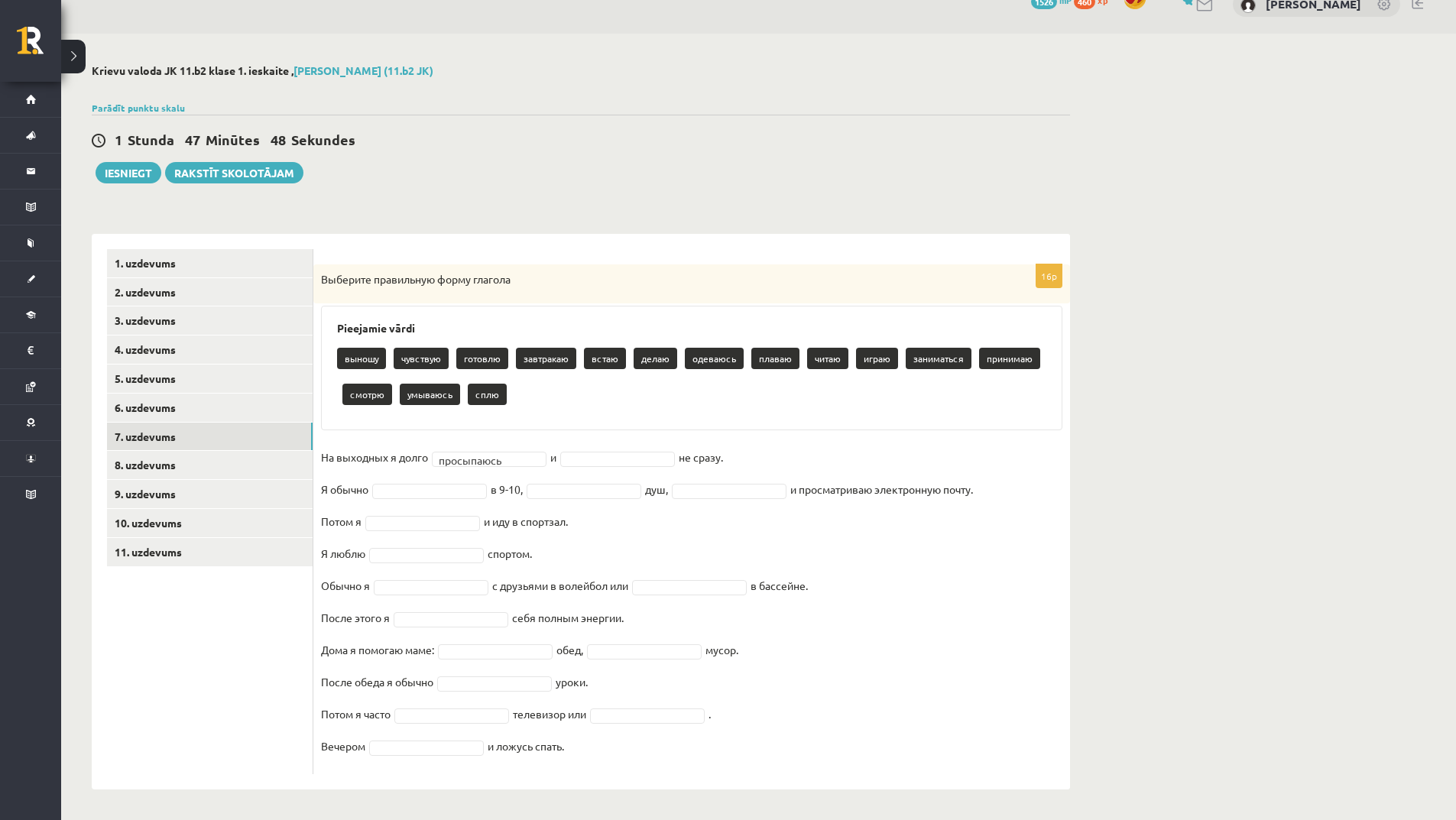
drag, startPoint x: 537, startPoint y: 362, endPoint x: 570, endPoint y: 442, distance: 86.5
click at [570, 442] on div "**********" at bounding box center [692, 520] width 757 height 510
click at [576, 391] on div "выношу чувствую готовлю завтракаю встаю делаю одеваюсь плаваю читаю играю заним…" at bounding box center [692, 379] width 709 height 72
click at [552, 352] on p "завтракаю" at bounding box center [546, 359] width 61 height 21
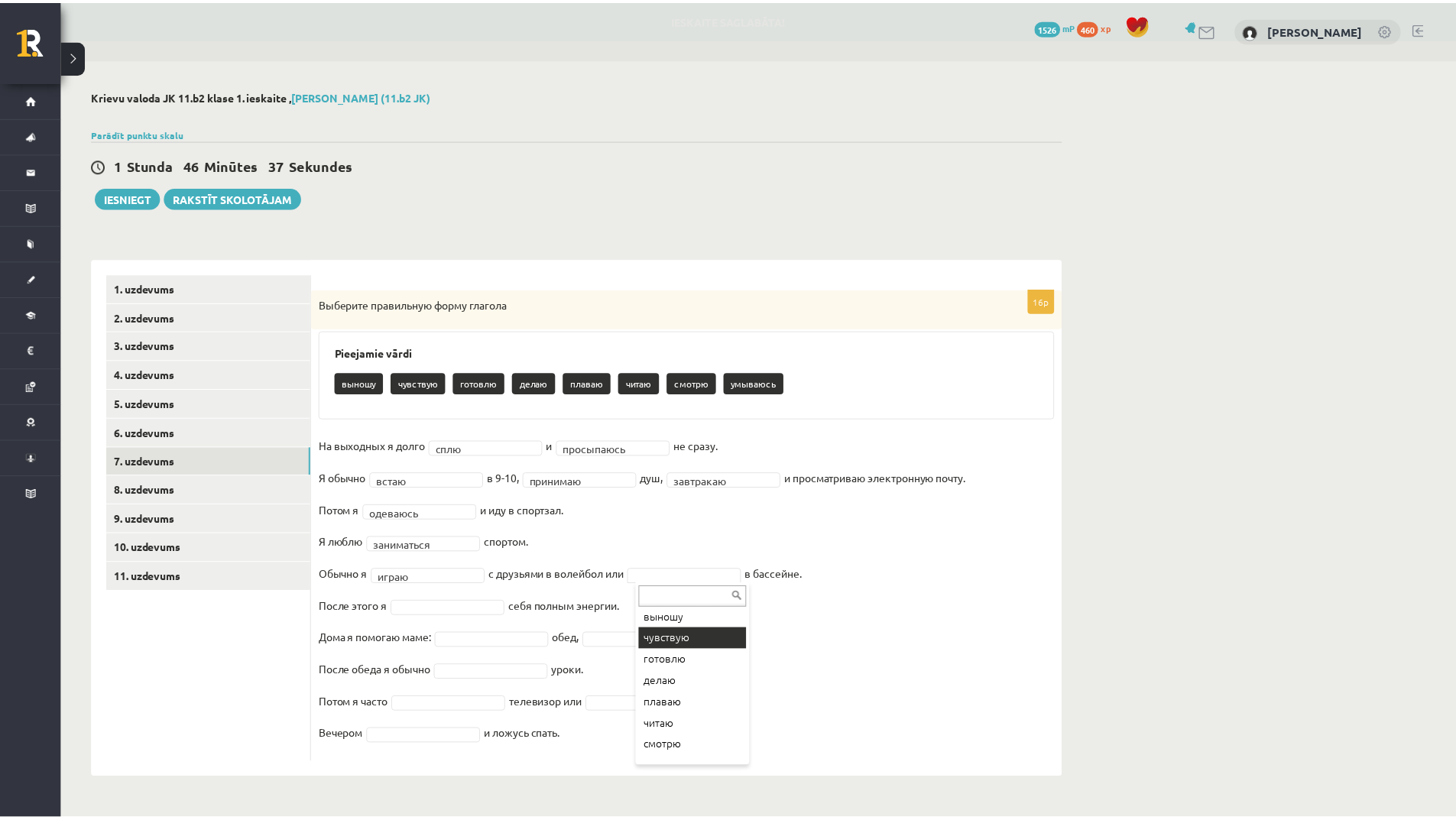
scroll to position [40, 0]
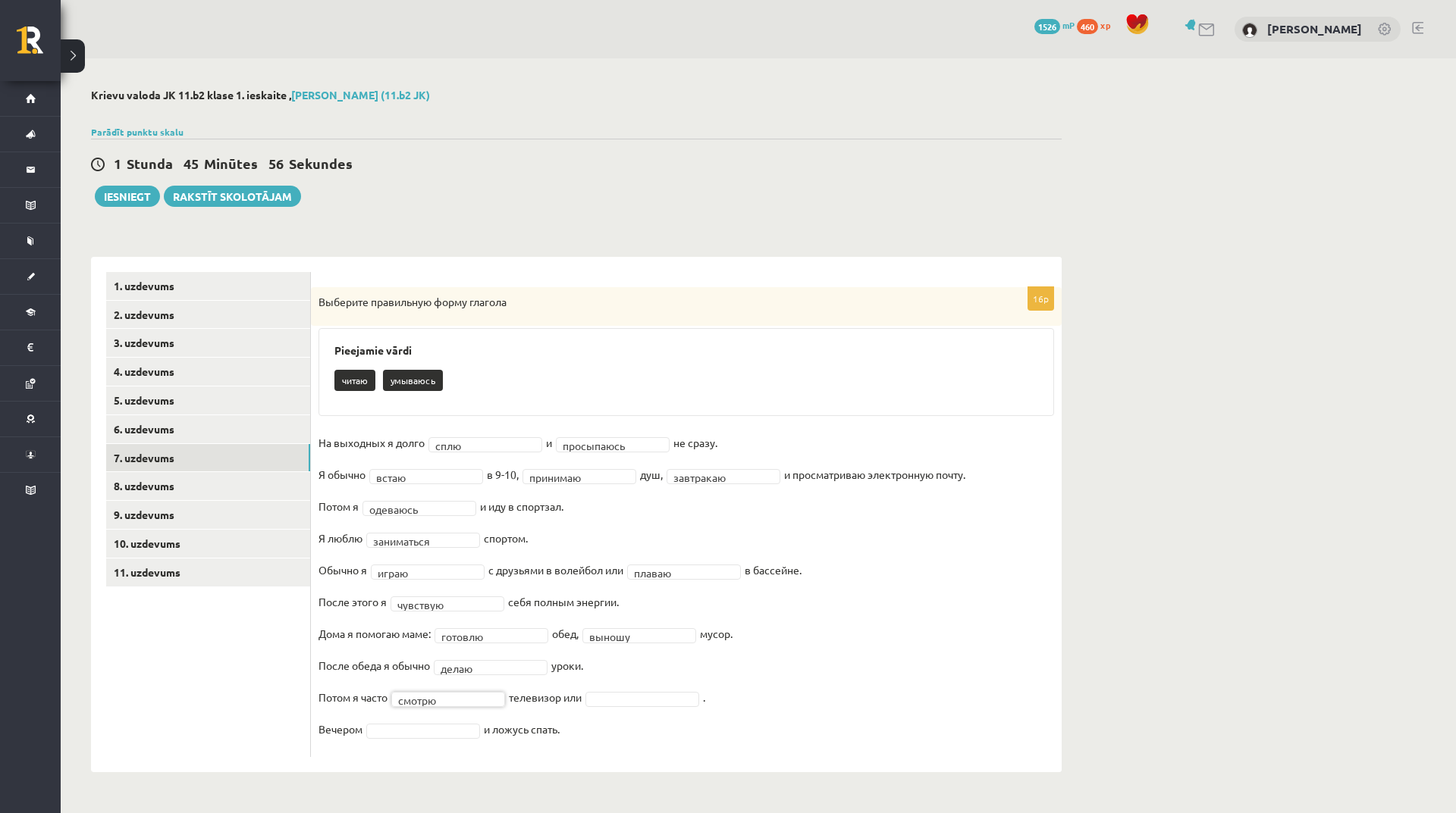
click at [614, 718] on fieldset "**********" at bounding box center [686, 591] width 736 height 318
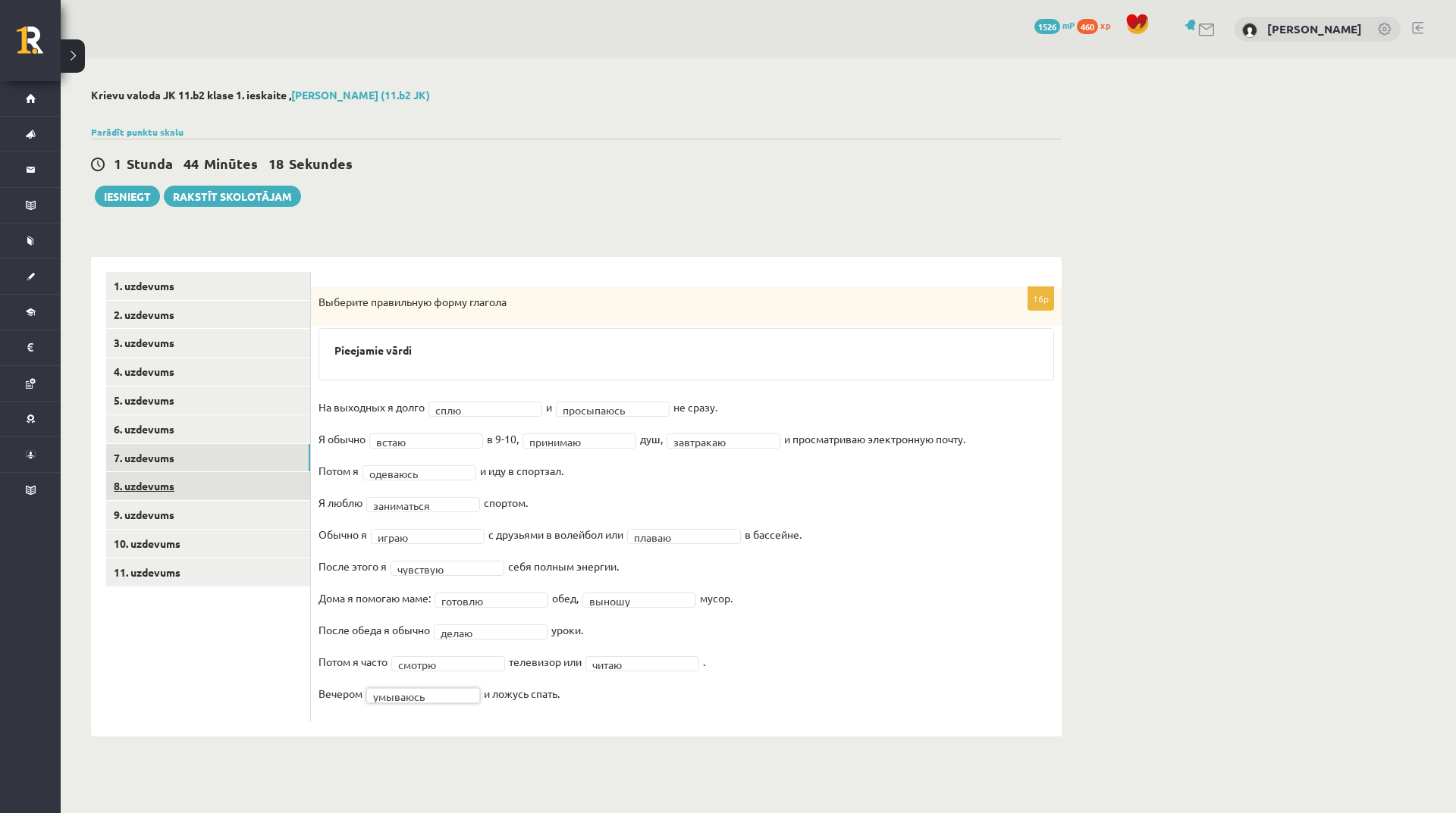
click at [216, 481] on link "8. uzdevums" at bounding box center [208, 486] width 204 height 28
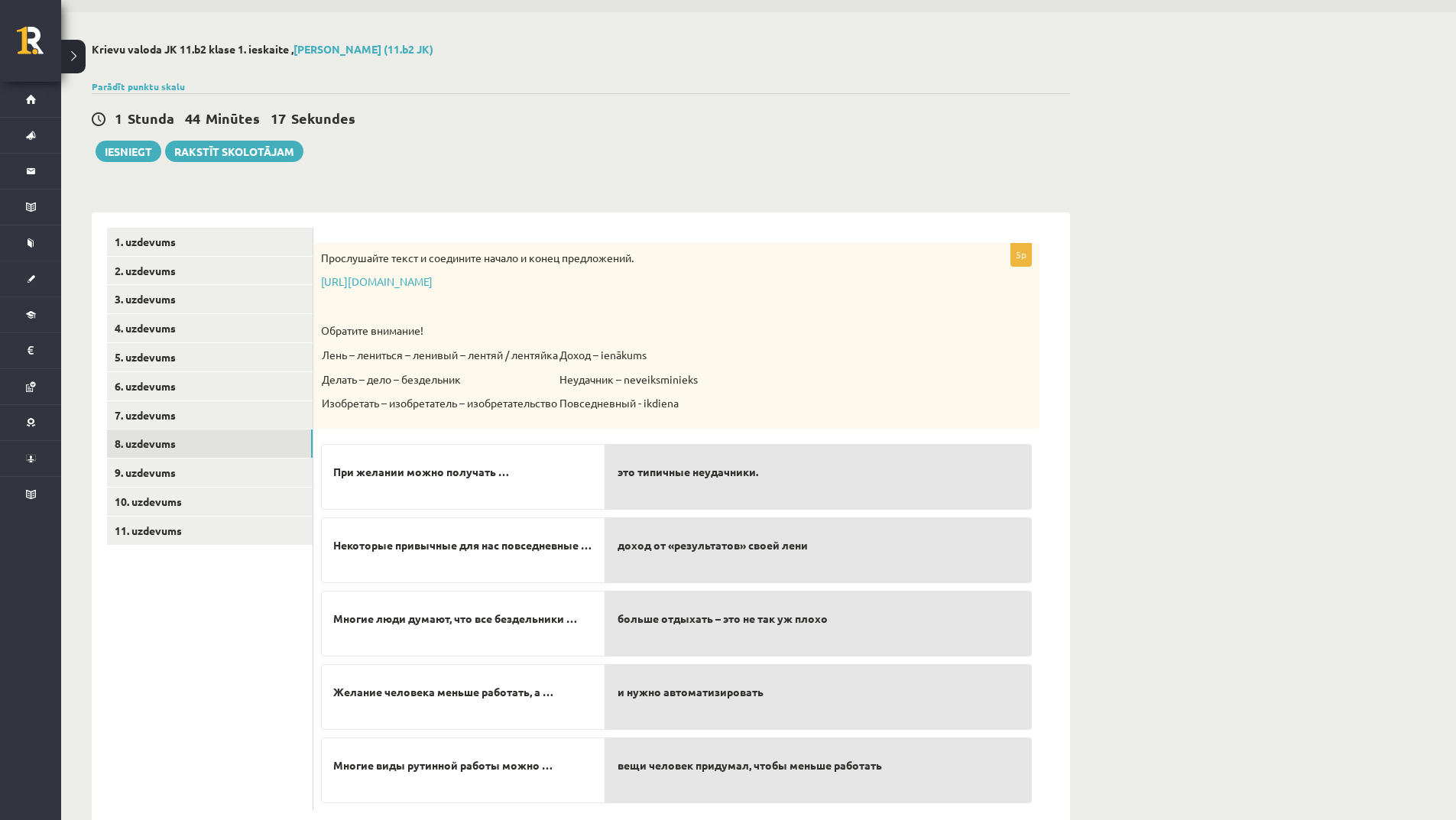
scroll to position [84, 0]
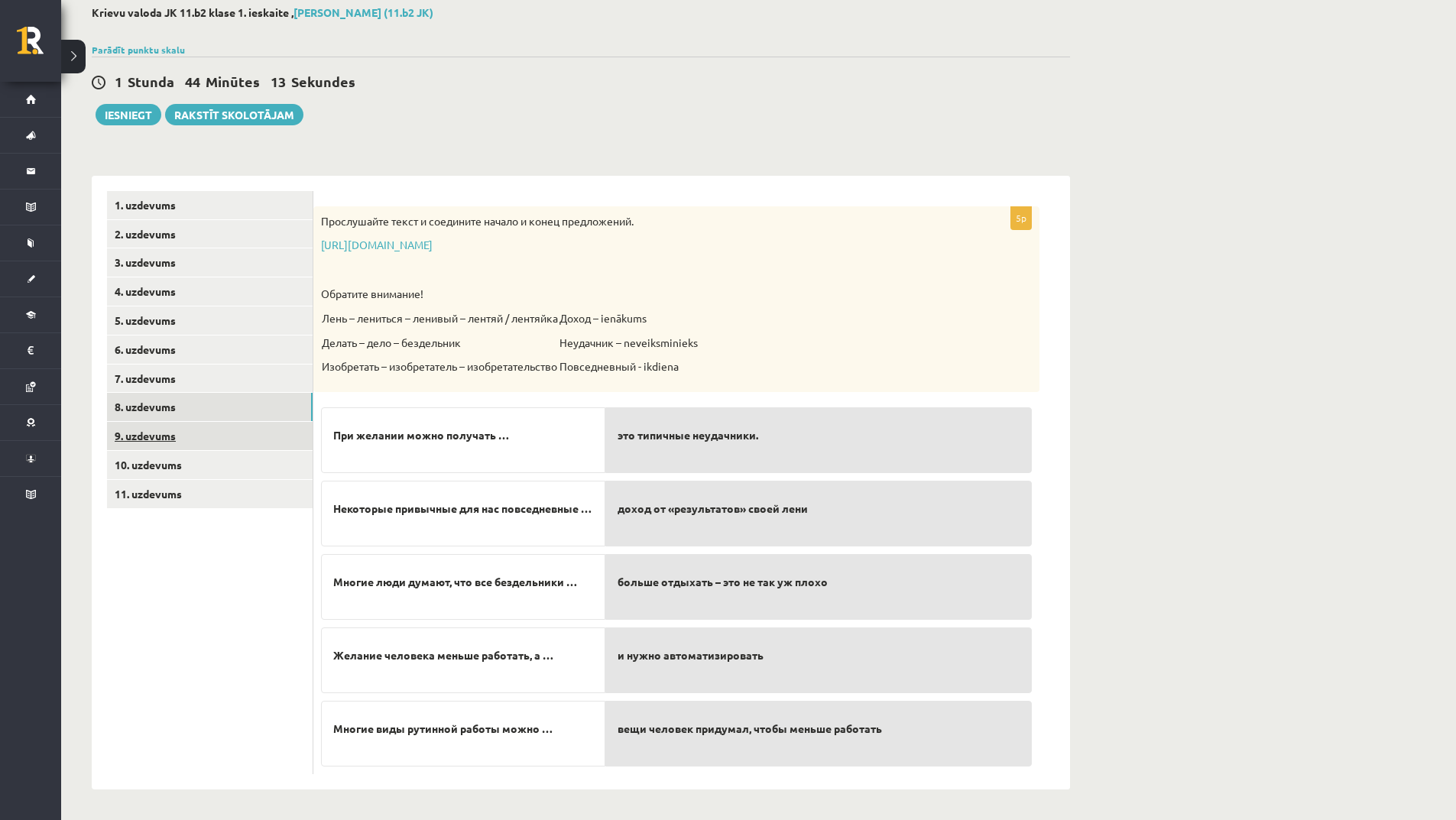
click at [222, 428] on link "9. uzdevums" at bounding box center [210, 436] width 206 height 28
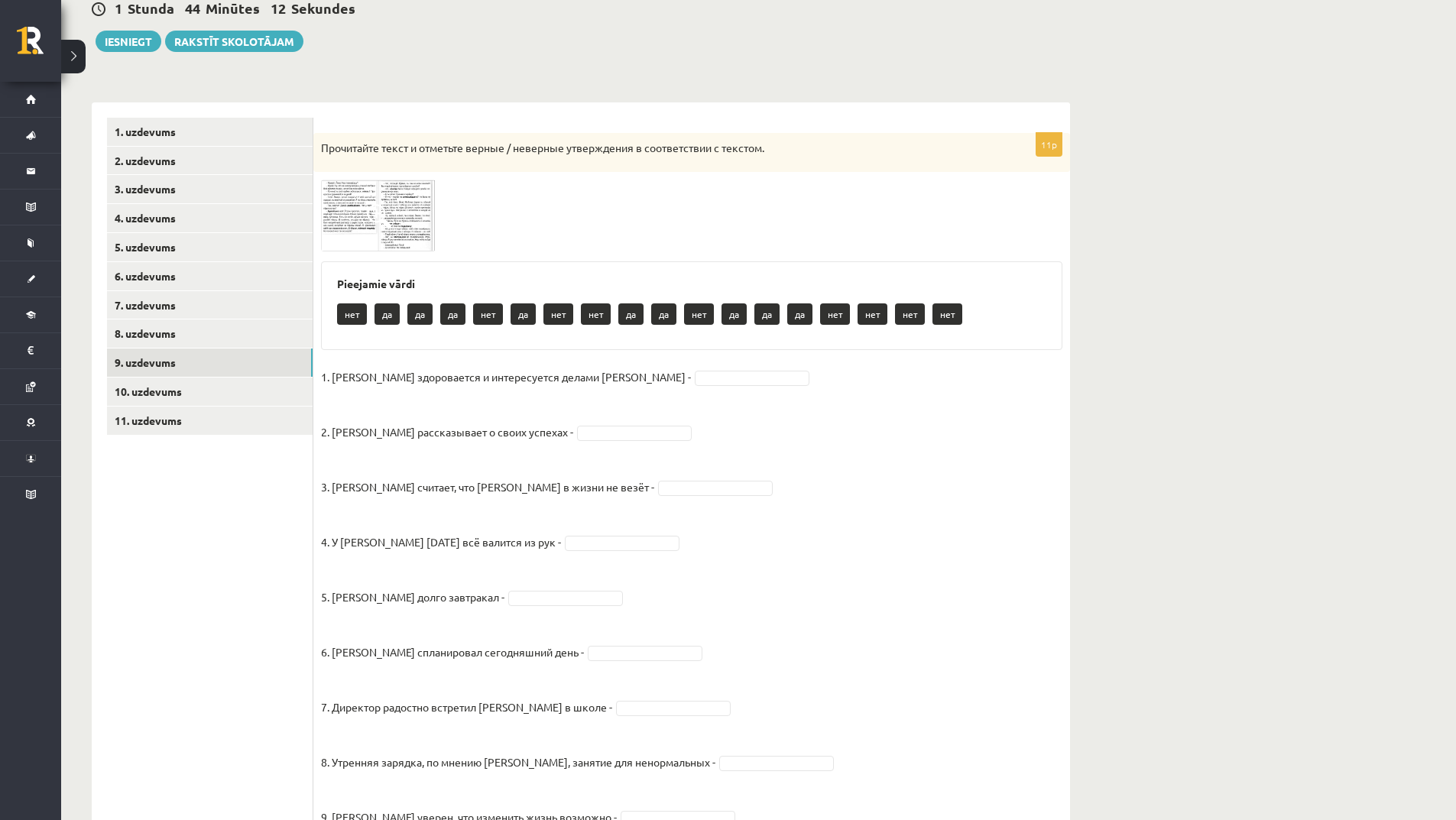
scroll to position [237, 0]
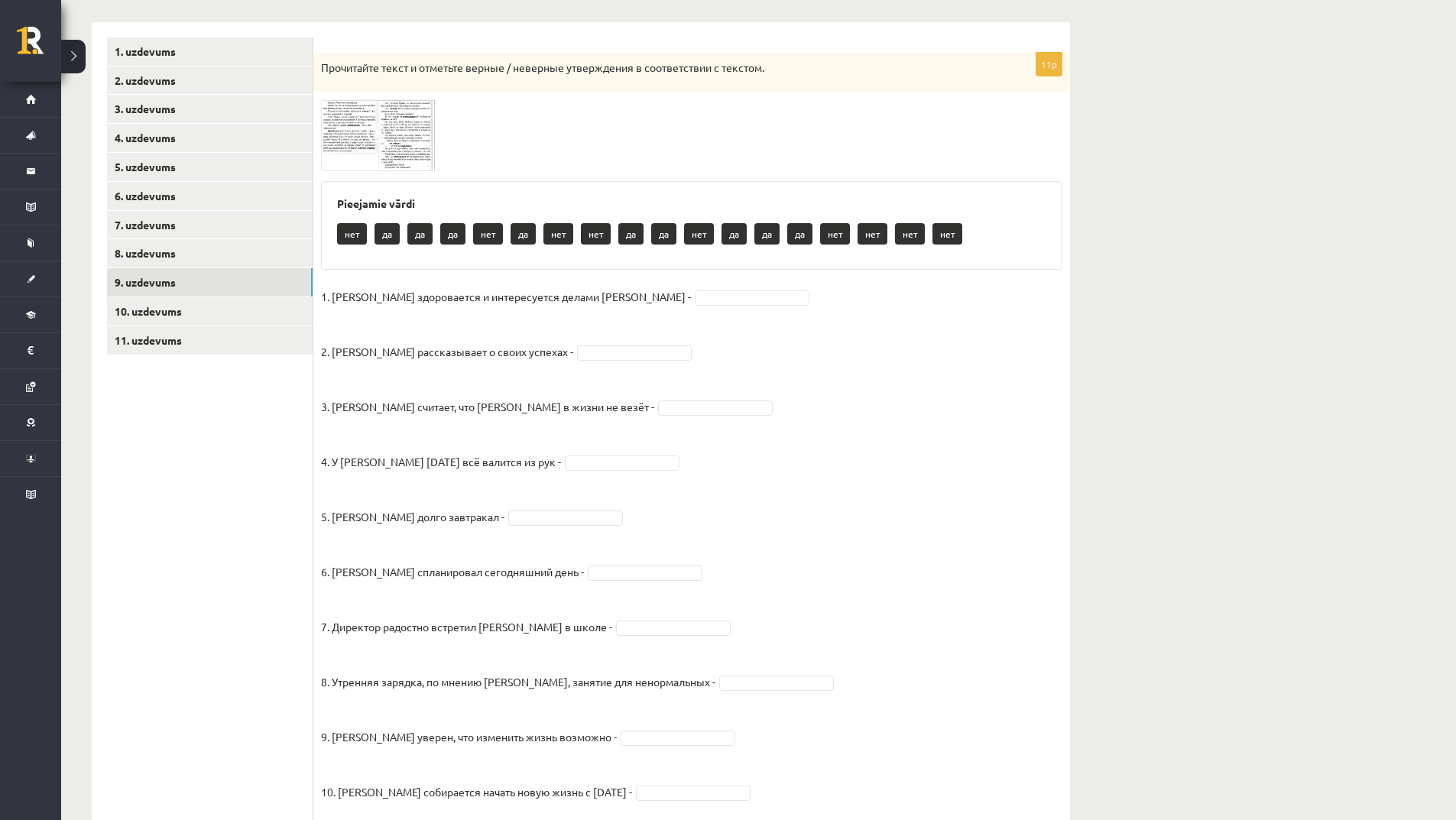
click at [357, 132] on img at bounding box center [378, 134] width 114 height 71
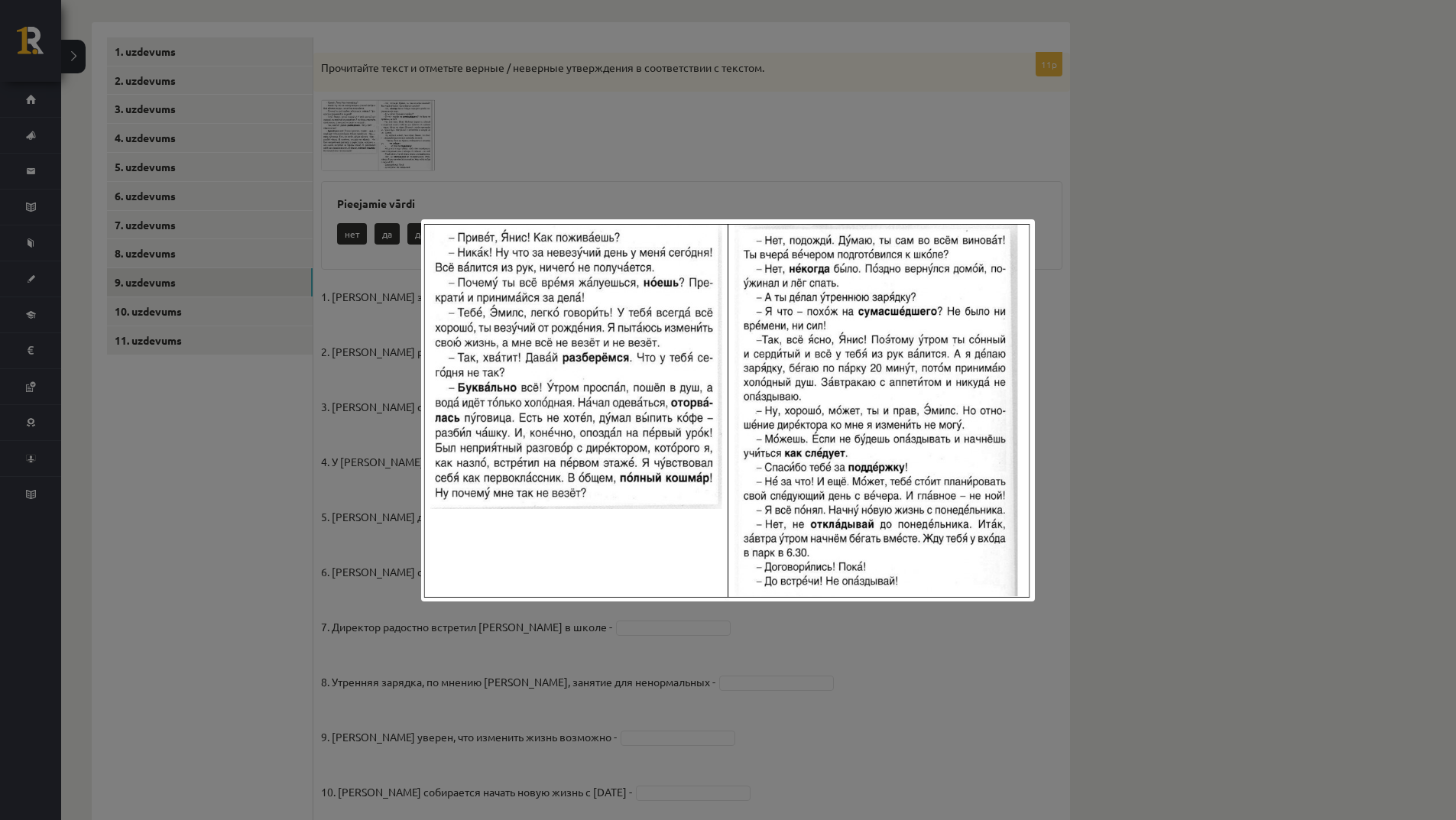
drag, startPoint x: 324, startPoint y: 382, endPoint x: 335, endPoint y: 381, distance: 11.0
click at [329, 383] on div at bounding box center [728, 410] width 1456 height 820
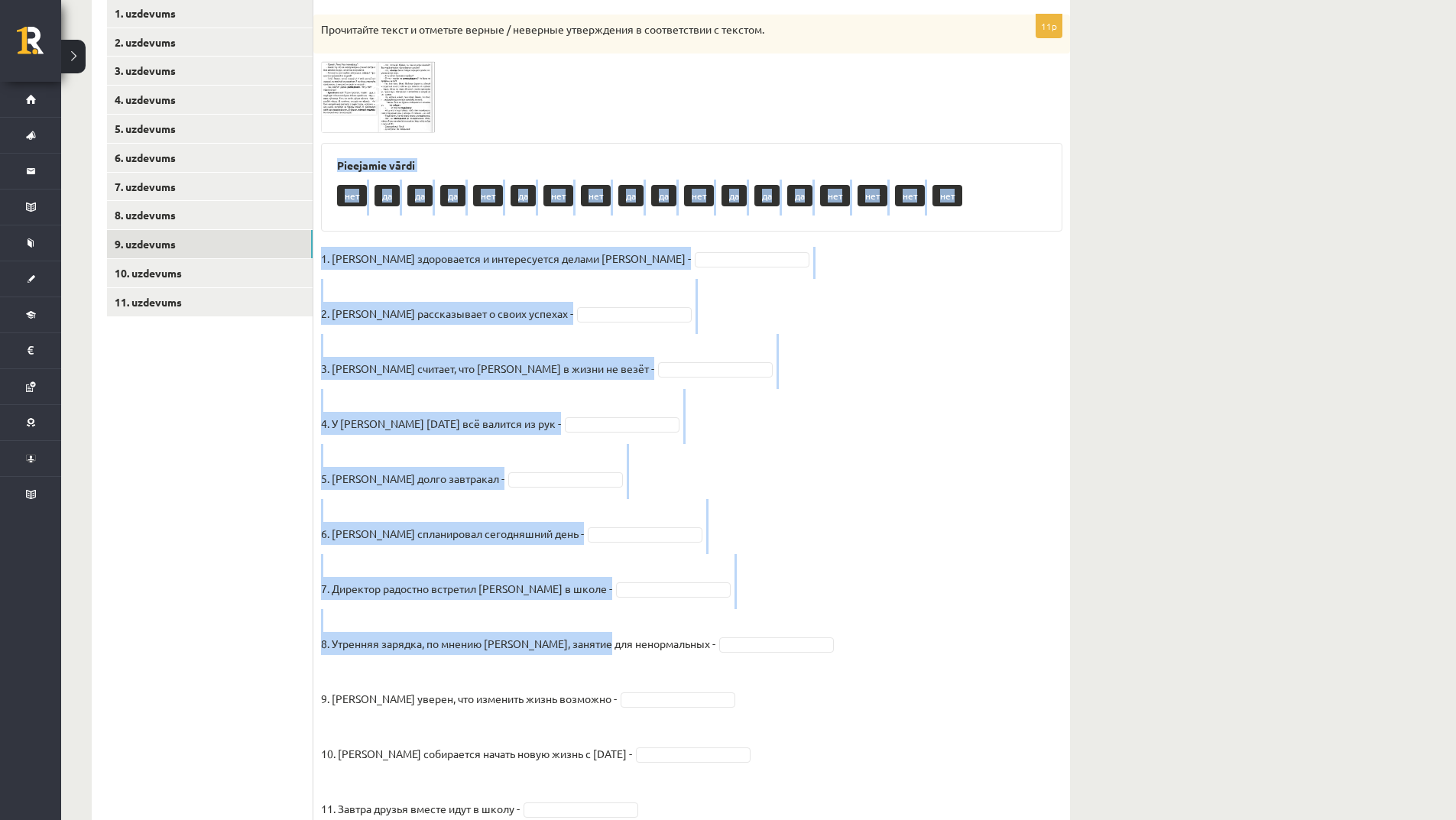
scroll to position [362, 0]
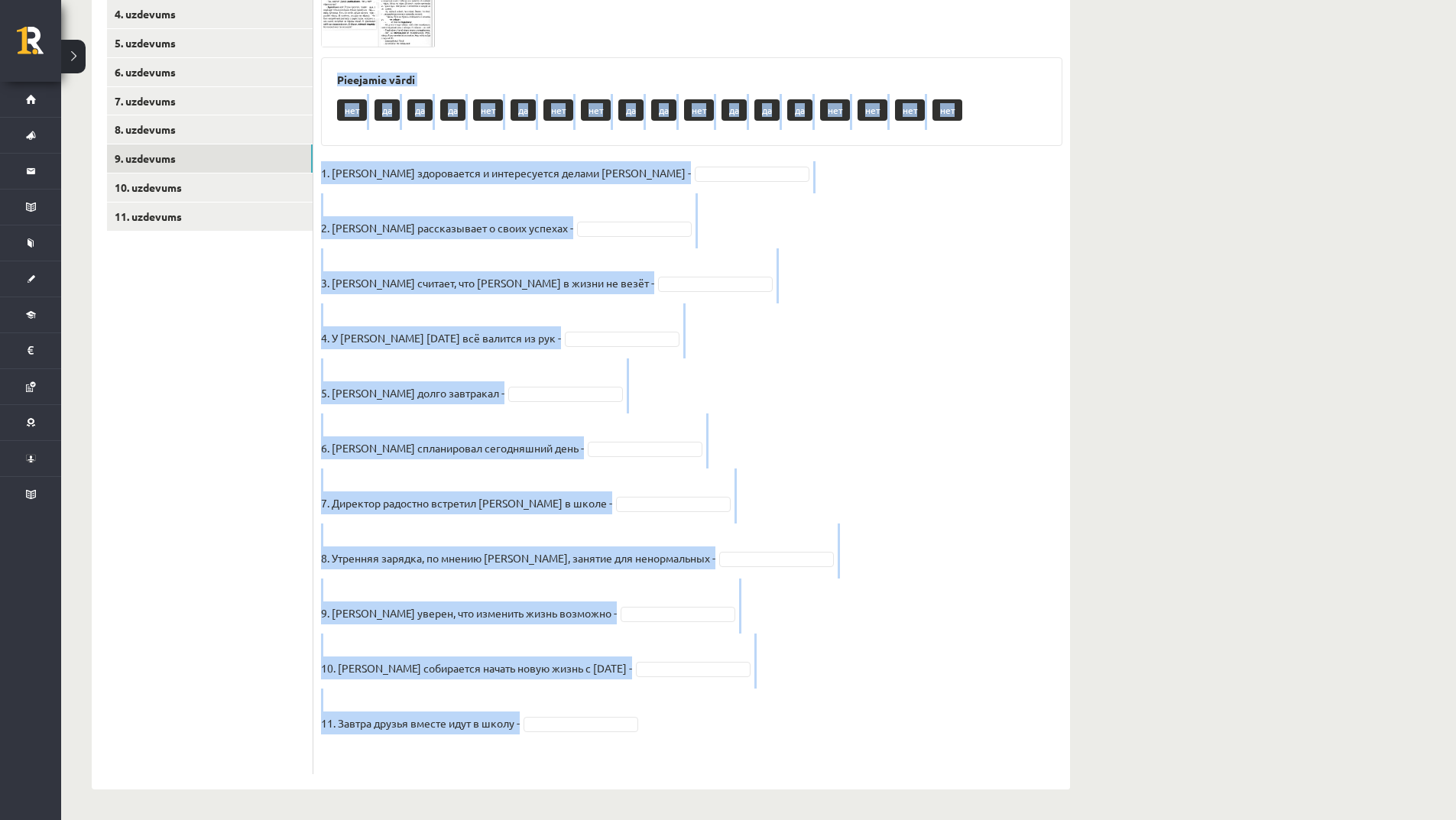
drag, startPoint x: 330, startPoint y: 202, endPoint x: 701, endPoint y: 721, distance: 638.0
click at [701, 721] on div "11p Прочитайте текст и отметьте верные / неверные утверждения в соответствии с …" at bounding box center [692, 351] width 757 height 845
copy div "Pieejamie vārdi нет да да да нет да нет нет да да нет да да да нет нет нет нет …"
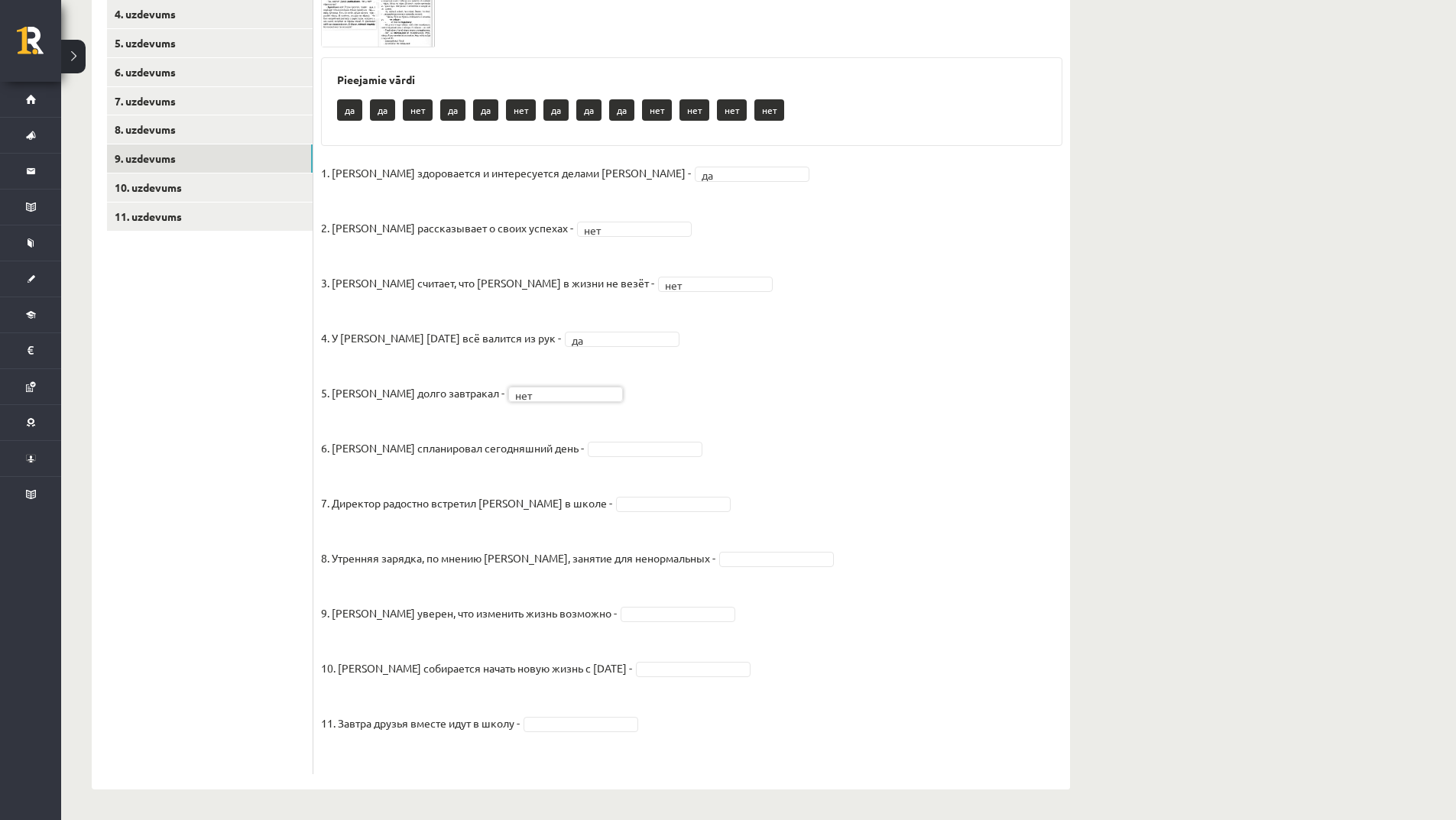
click at [623, 460] on fieldset "1. Эмилс здоровается и интересуется делами Яниса - да ** 2. Янис рассказывает о…" at bounding box center [692, 464] width 741 height 606
drag, startPoint x: 616, startPoint y: 653, endPoint x: 629, endPoint y: 632, distance: 24.7
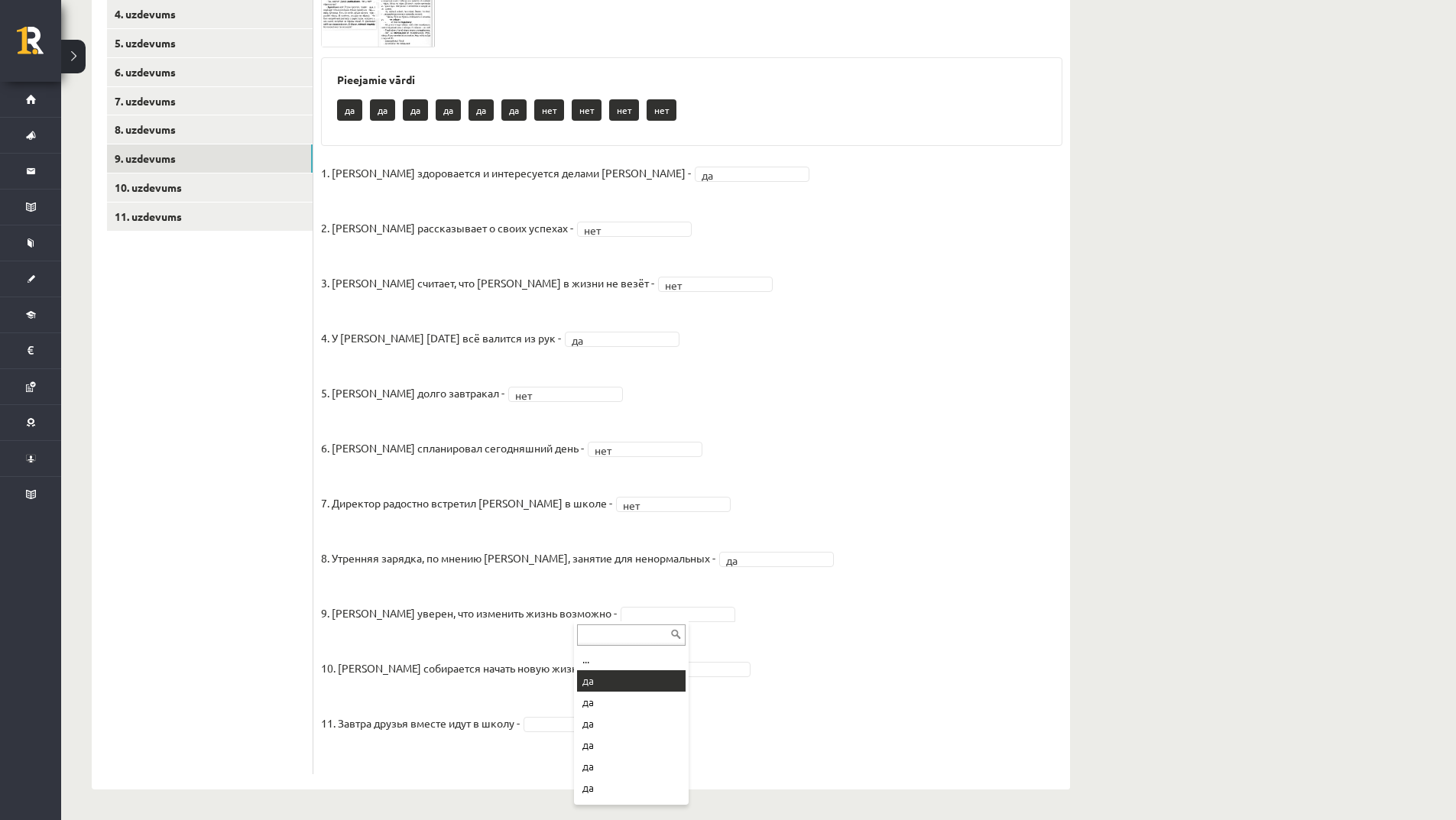
drag, startPoint x: 630, startPoint y: 680, endPoint x: 645, endPoint y: 678, distance: 15.1
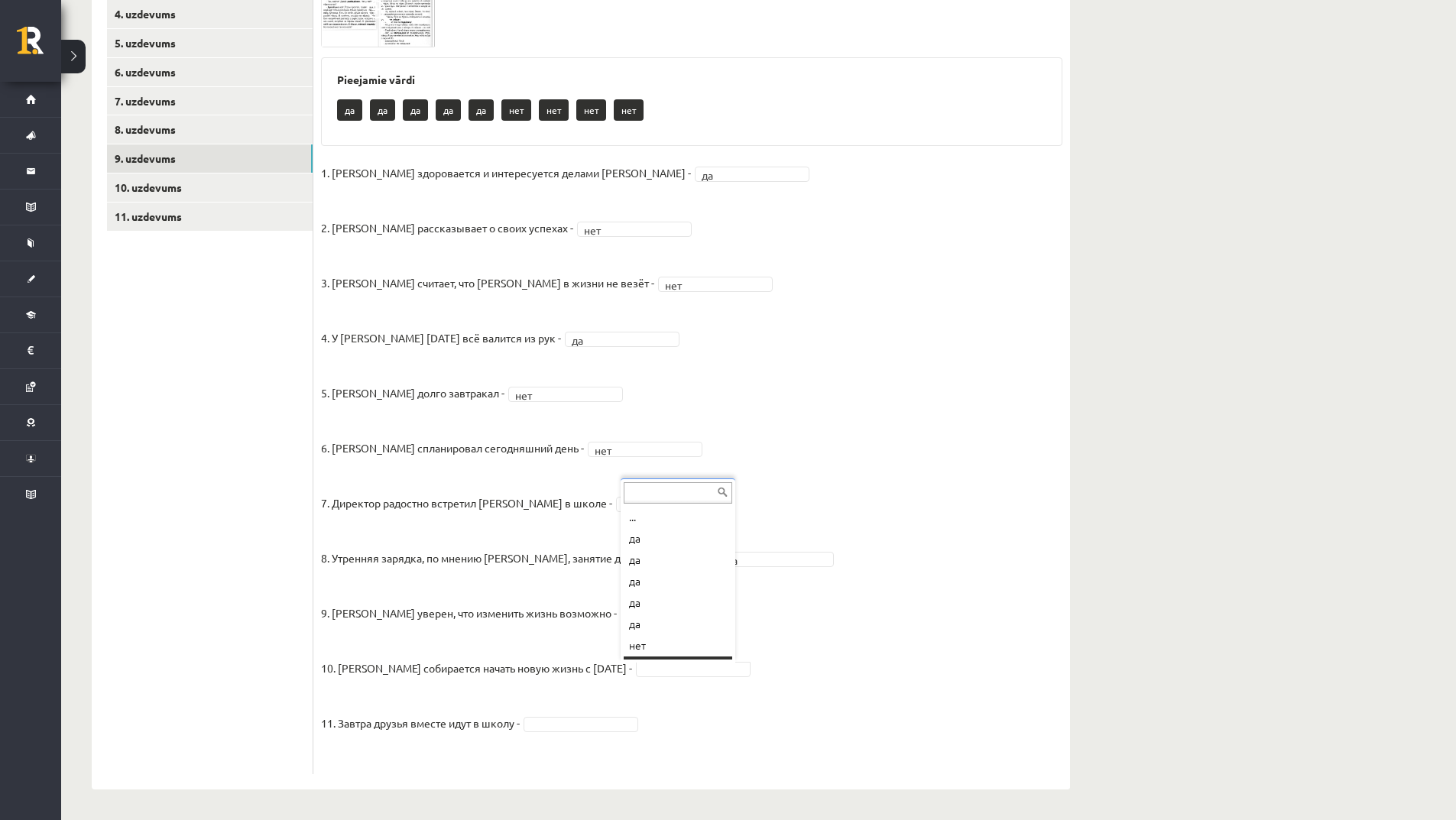
scroll to position [18, 0]
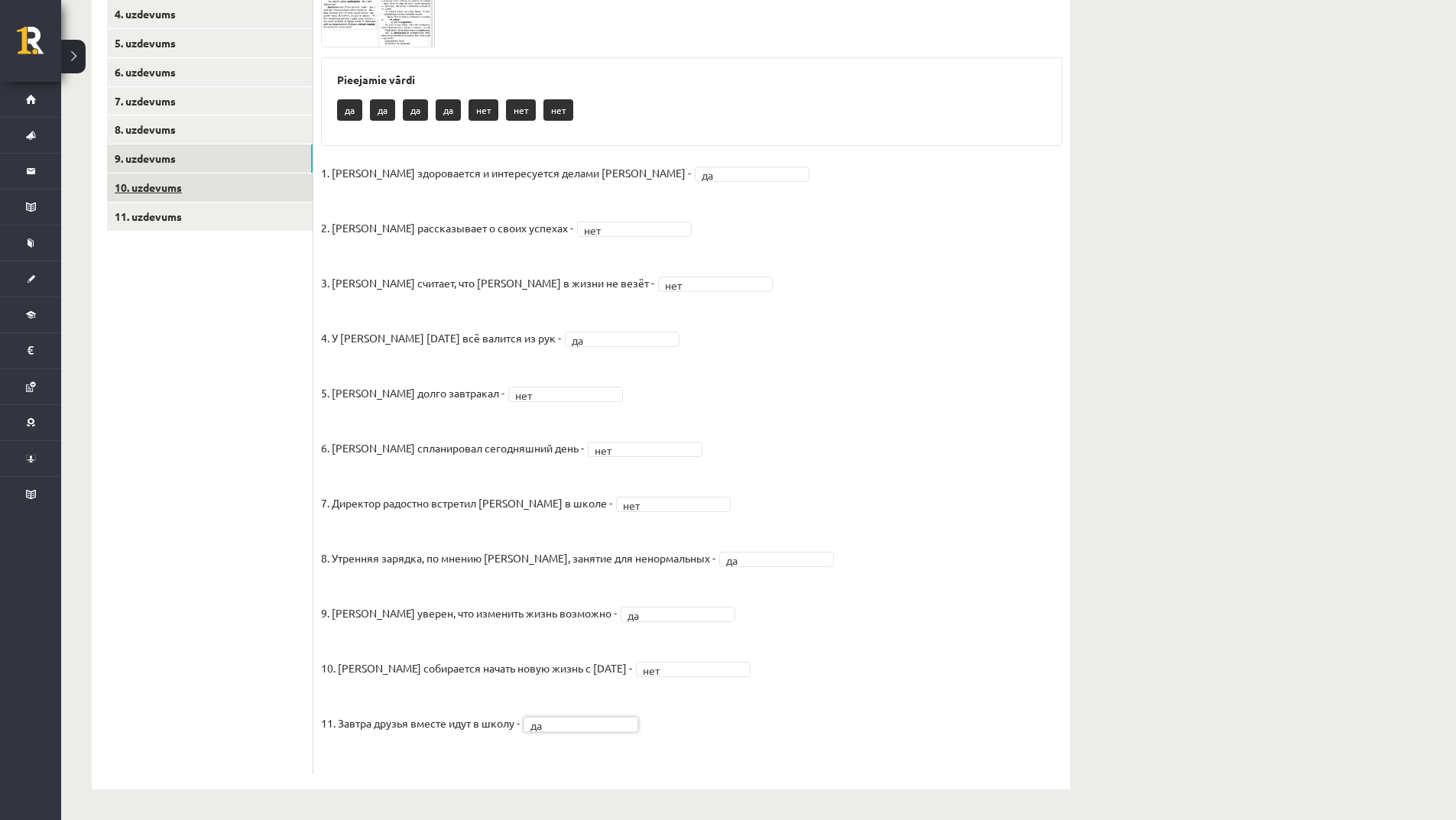
click at [226, 181] on link "10. uzdevums" at bounding box center [210, 187] width 206 height 28
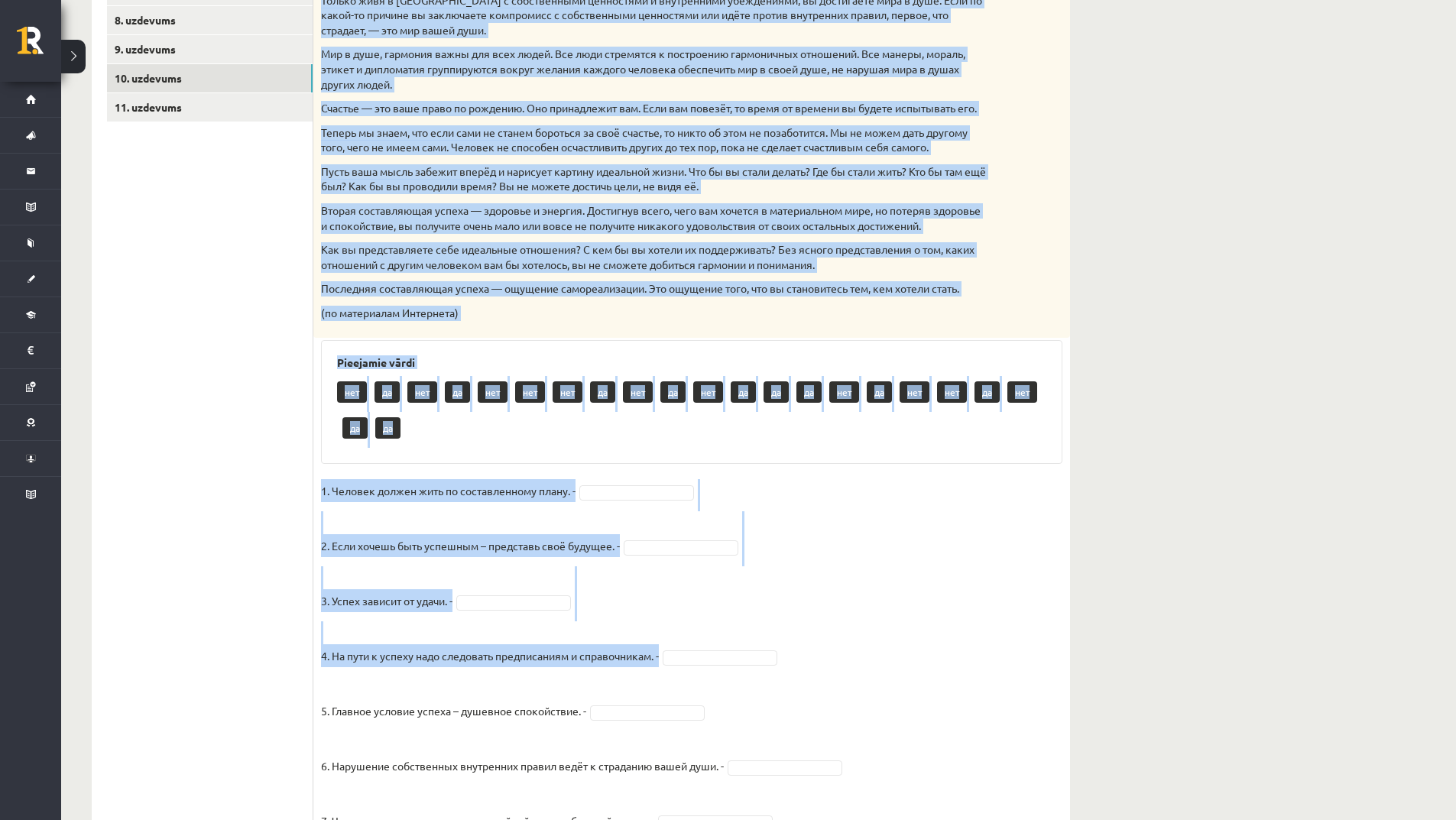
scroll to position [994, 0]
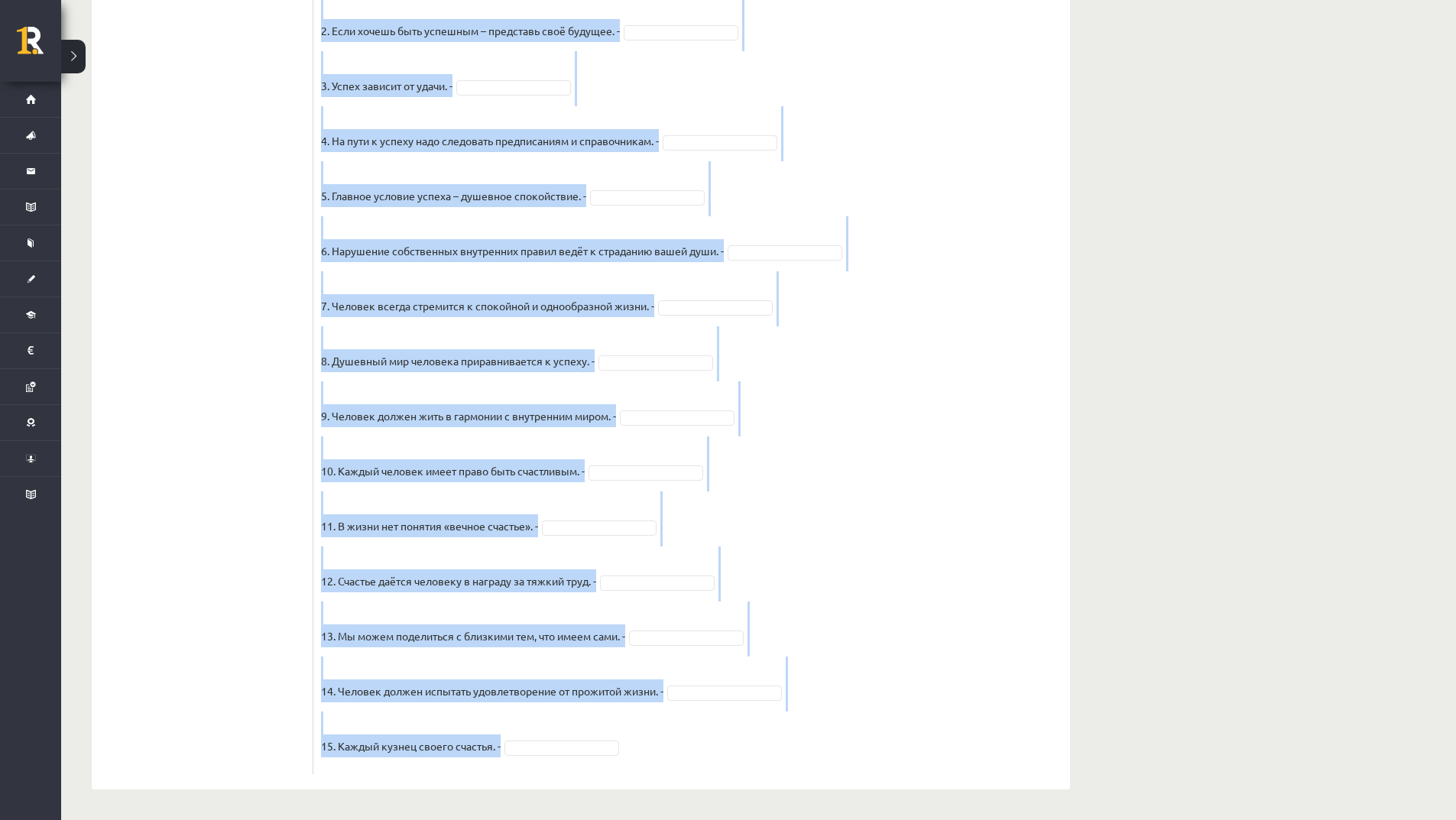
drag, startPoint x: 320, startPoint y: 295, endPoint x: 811, endPoint y: 739, distance: 662.0
click at [811, 739] on div "15p Прочитайте текст и отметьте верные / неверные утверждения в соответствии с …" at bounding box center [692, 40] width 757 height 1471
copy div "Прочитайте текст и отметьте верные / неверные утверждения в соответствии с текс…"
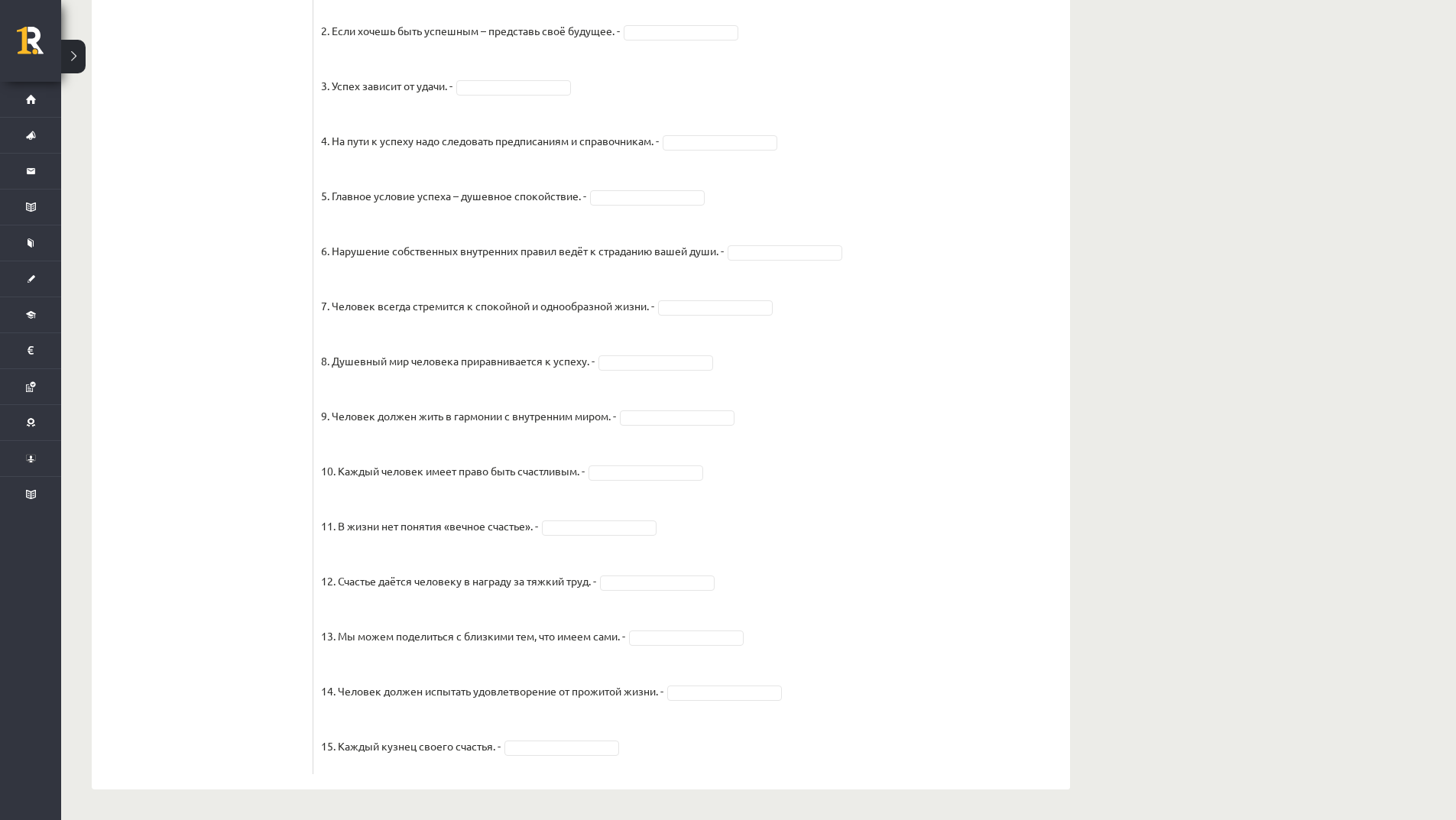
click at [236, 267] on ul "1. uzdevums 2. uzdevums 3. uzdevums 4. uzdevums 5. uzdevums 6. uzdevums 7. uzde…" at bounding box center [210, 32] width 206 height 1486
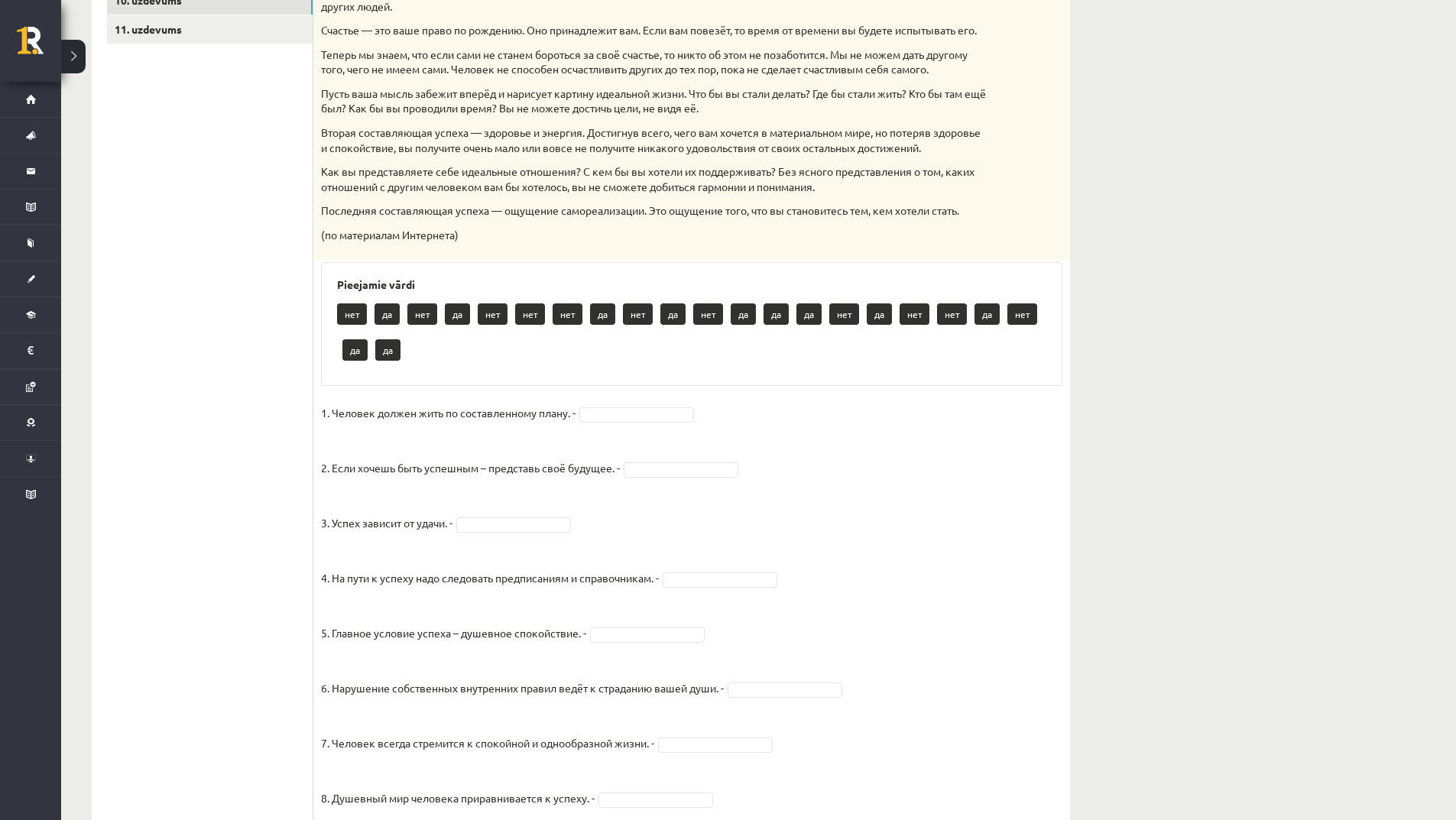
scroll to position [535, 0]
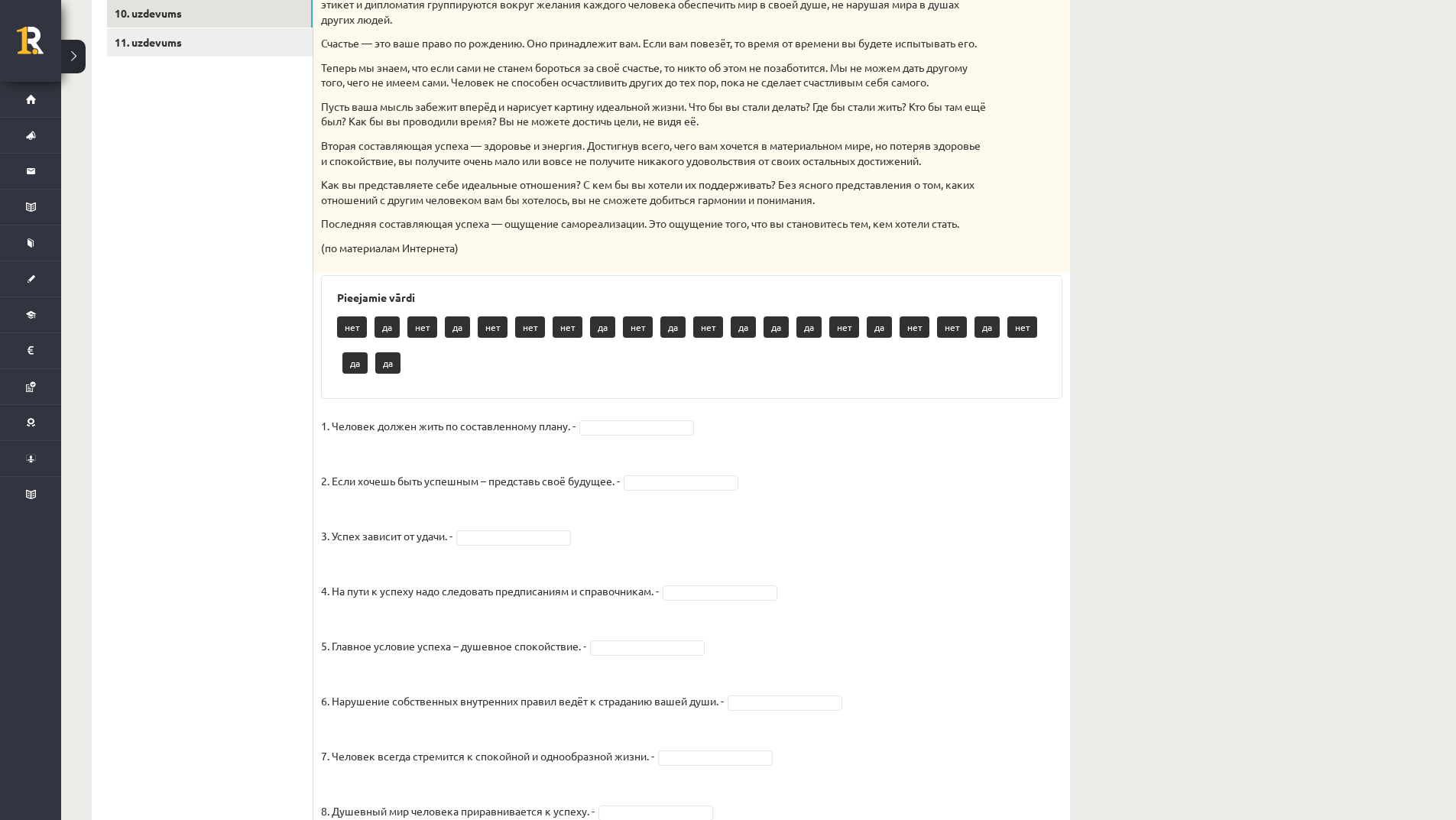
click at [656, 453] on fieldset "1. Человек должен жить по составленному плану. - 2. Если хочешь быть успешным –…" at bounding box center [692, 815] width 741 height 802
drag, startPoint x: 662, startPoint y: 564, endPoint x: 627, endPoint y: 550, distance: 37.7
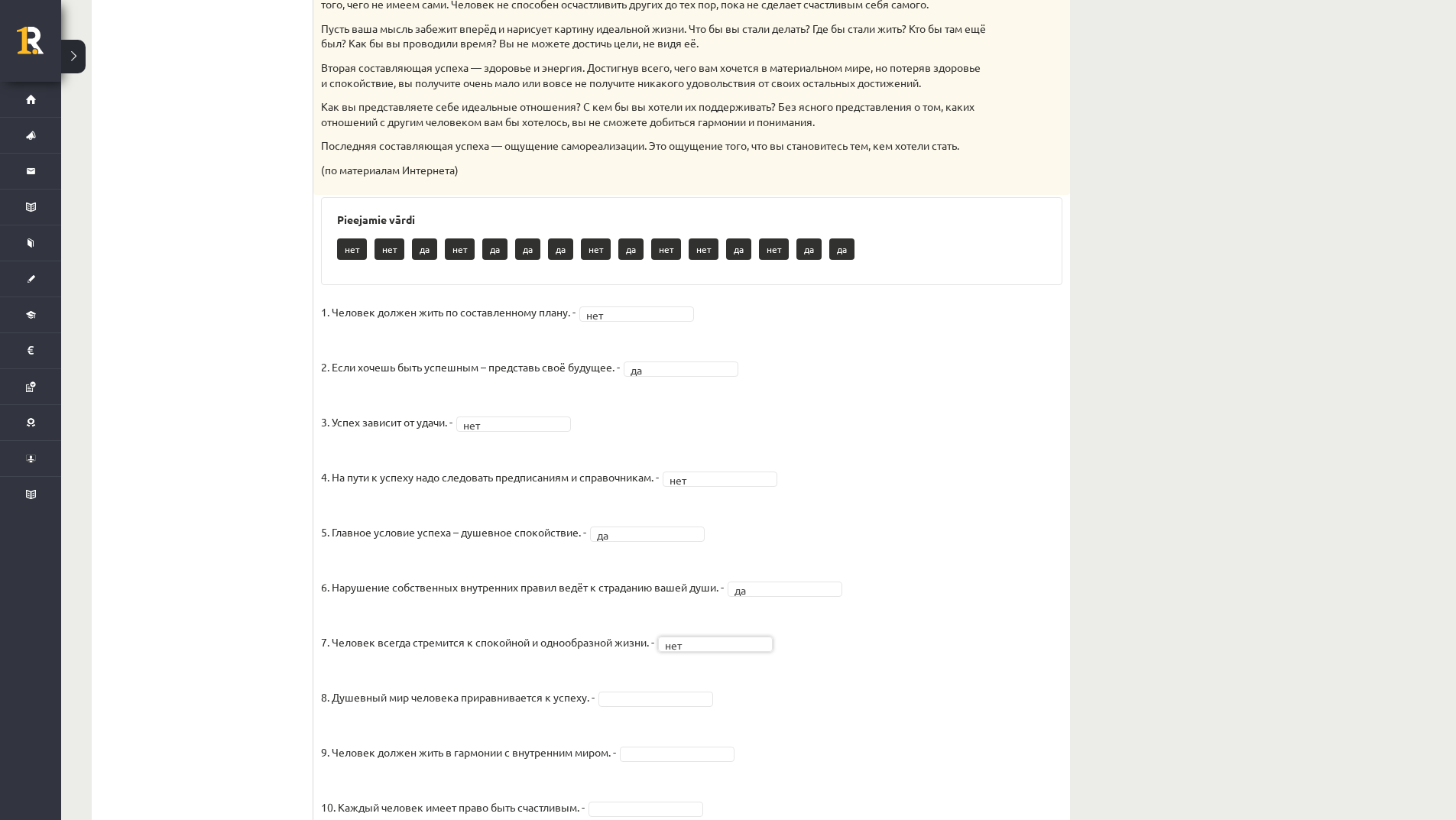
scroll to position [841, 0]
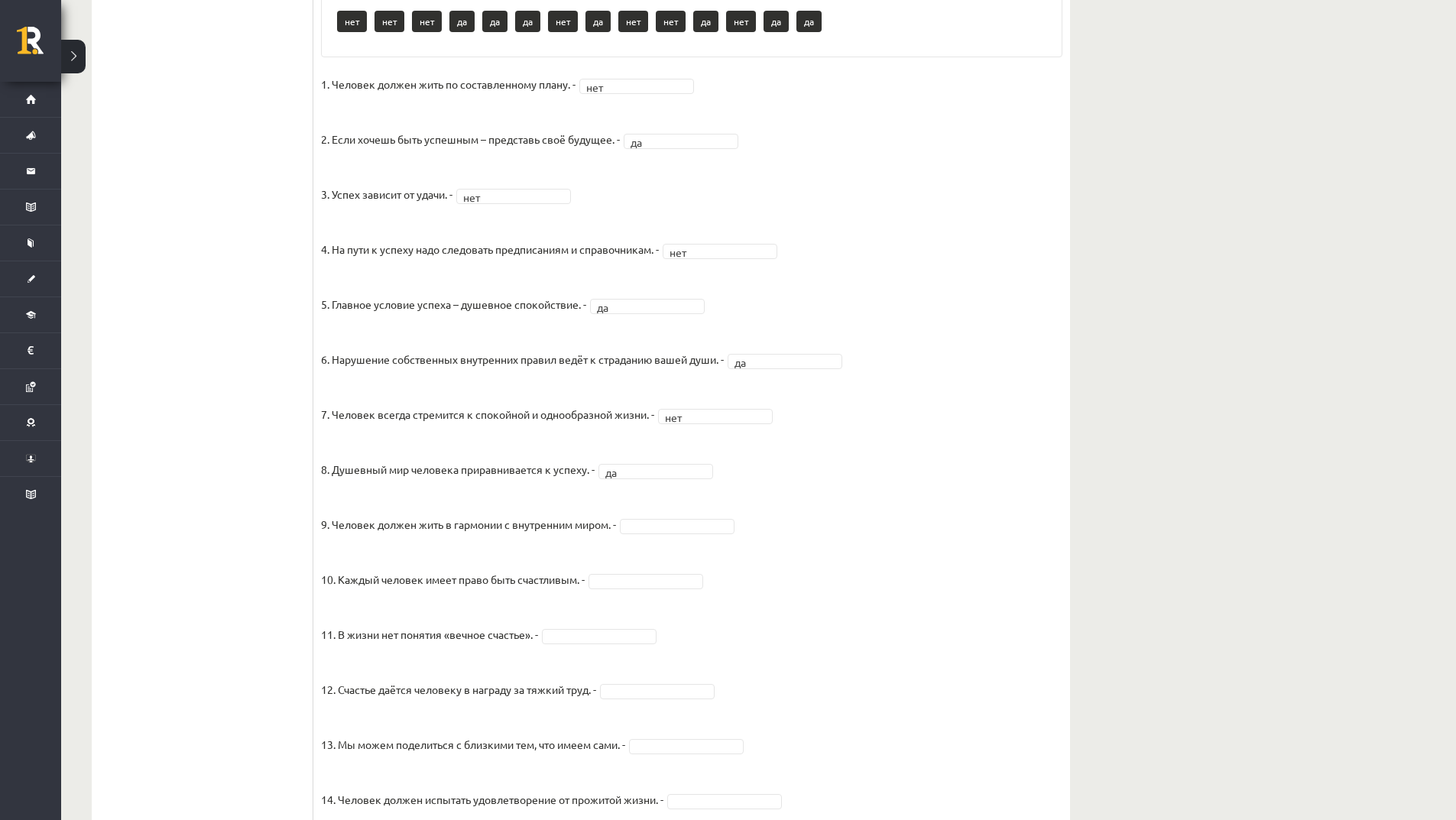
click at [680, 553] on fieldset "1. Человек должен жить по составленному плану. - нет *** 2. Если хочешь быть ус…" at bounding box center [692, 474] width 741 height 802
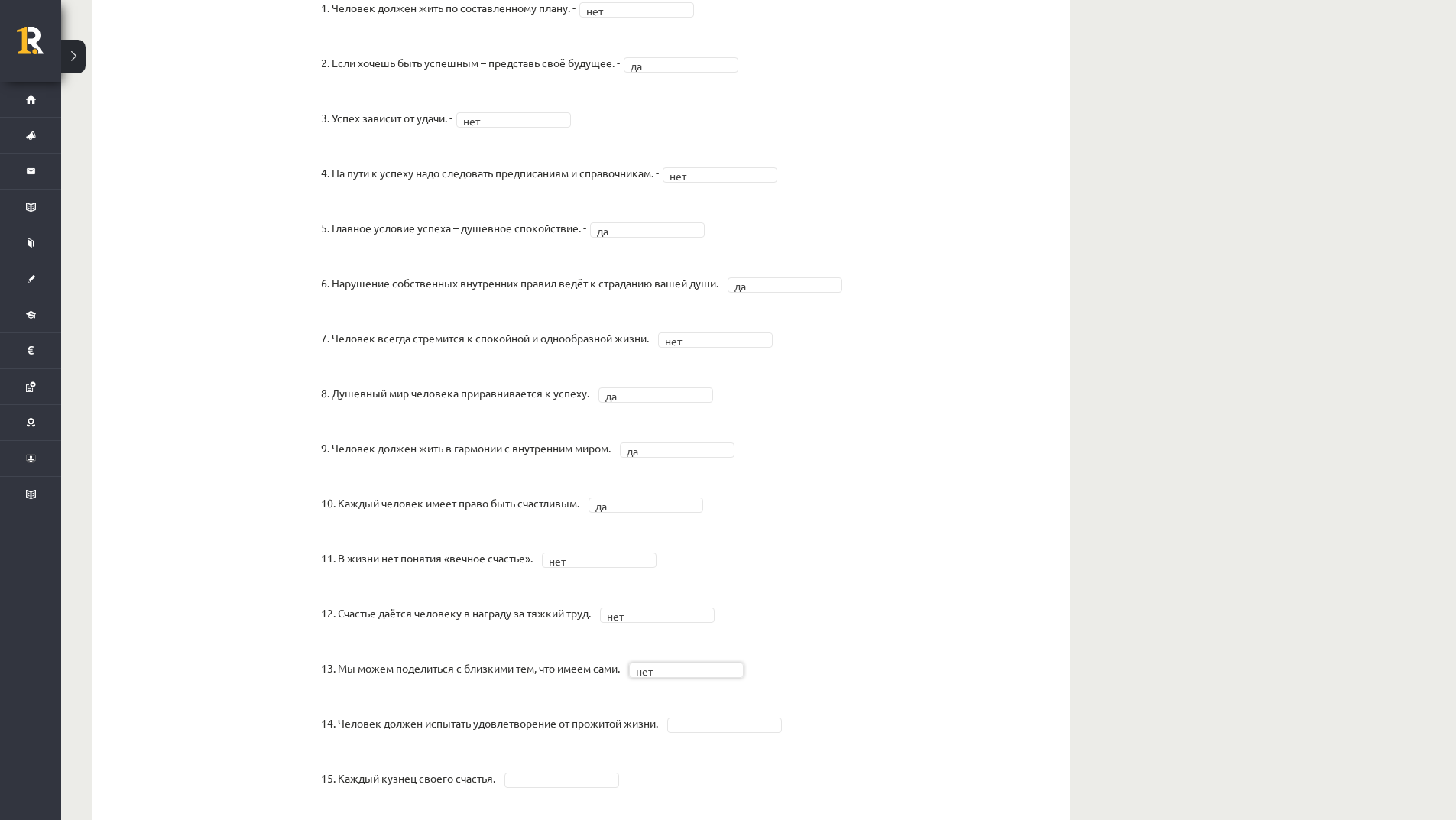
scroll to position [966, 0]
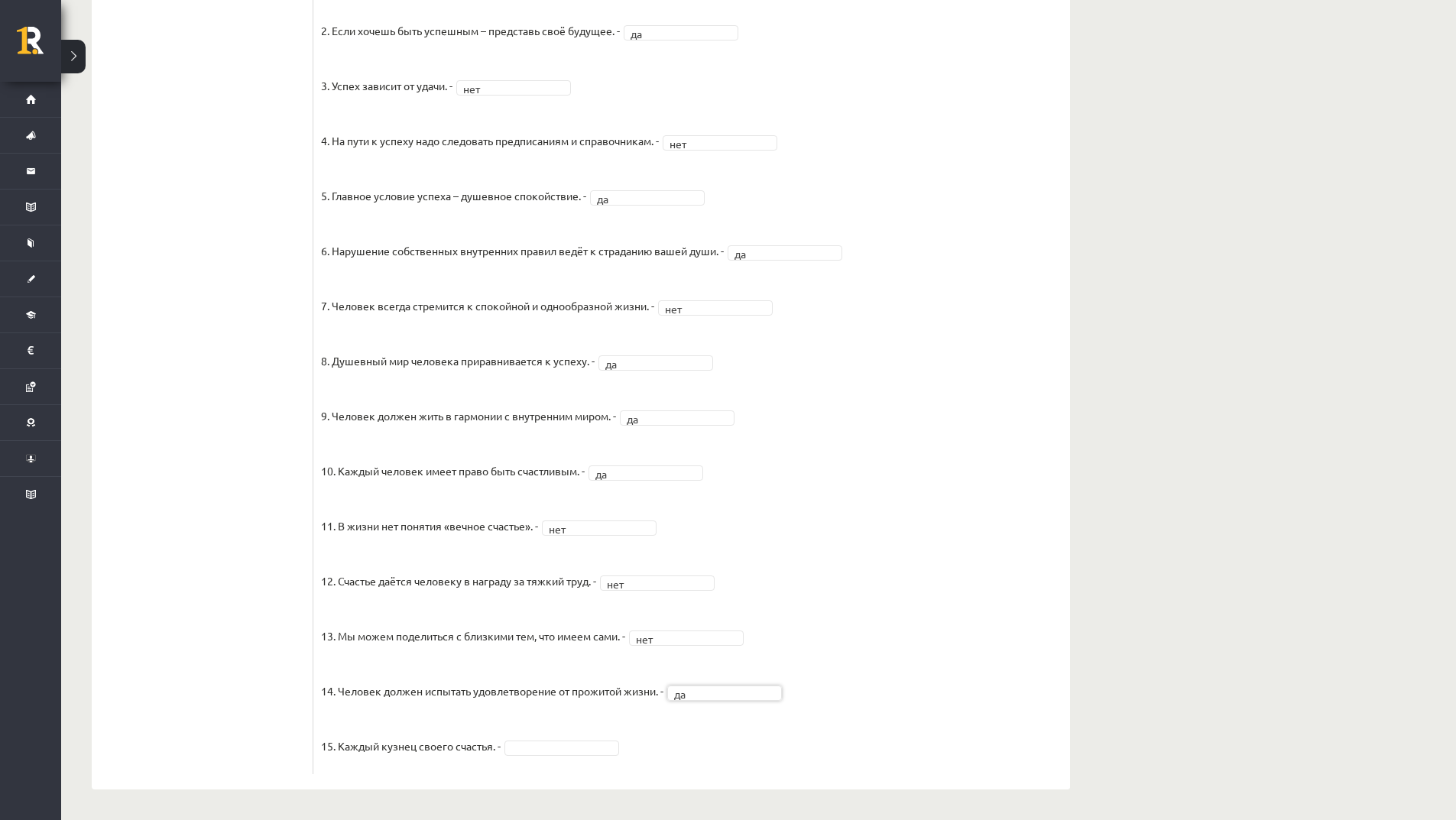
click at [582, 756] on fieldset "1. Человек должен жить по составленному плану. - нет *** 2. Если хочешь быть ус…" at bounding box center [692, 365] width 741 height 802
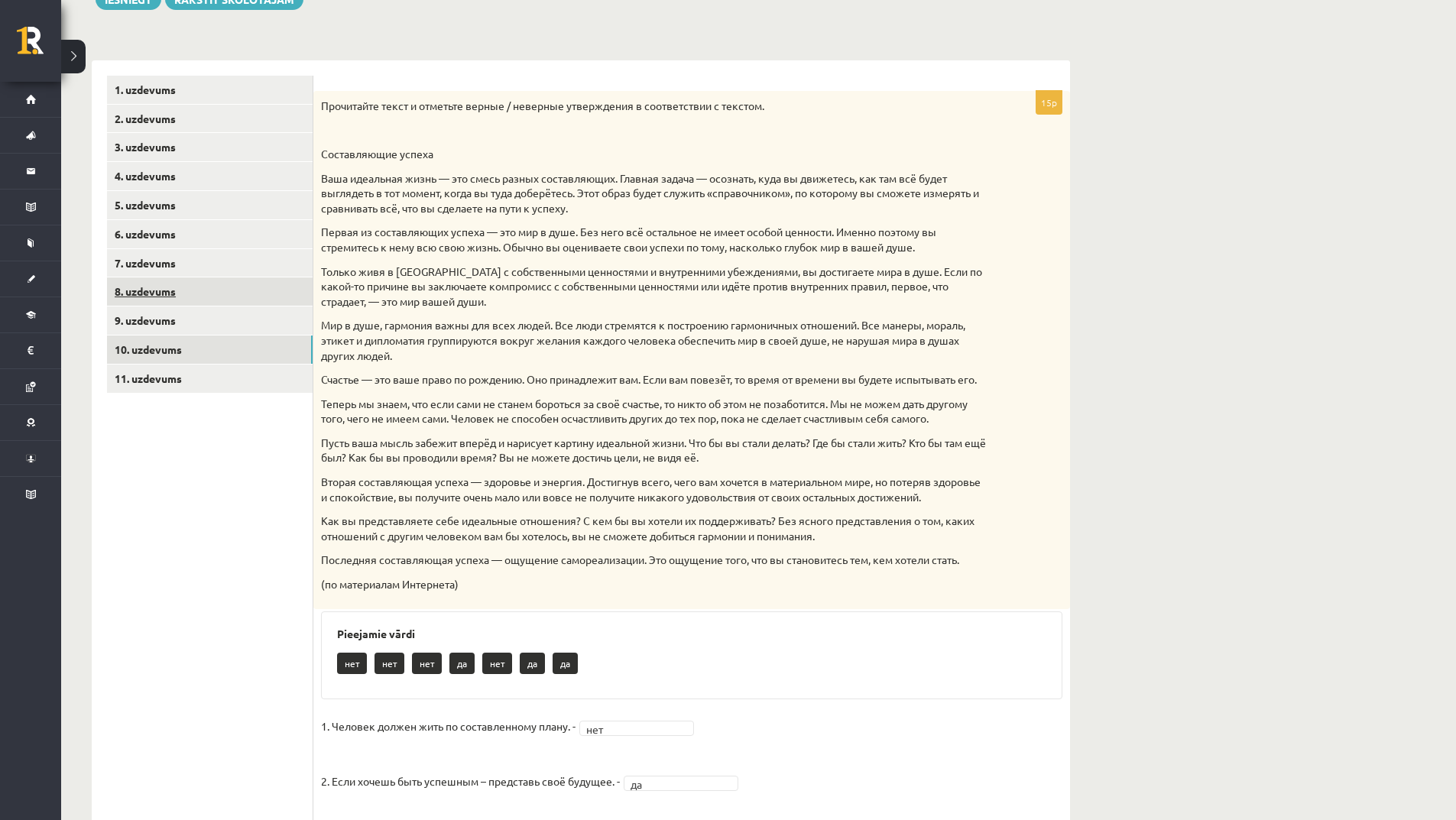
scroll to position [124, 0]
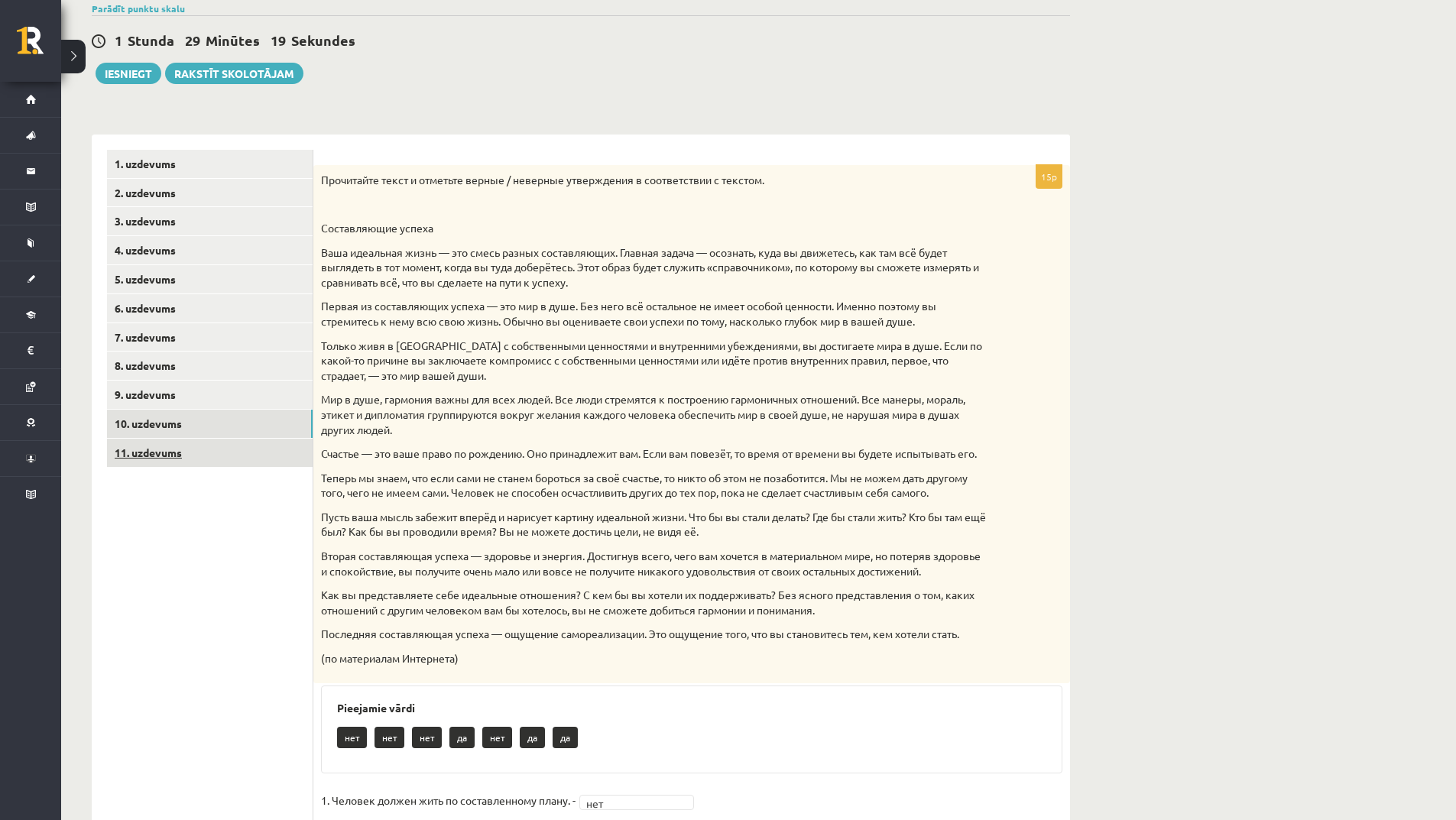
click at [228, 456] on link "11. uzdevums" at bounding box center [210, 453] width 206 height 28
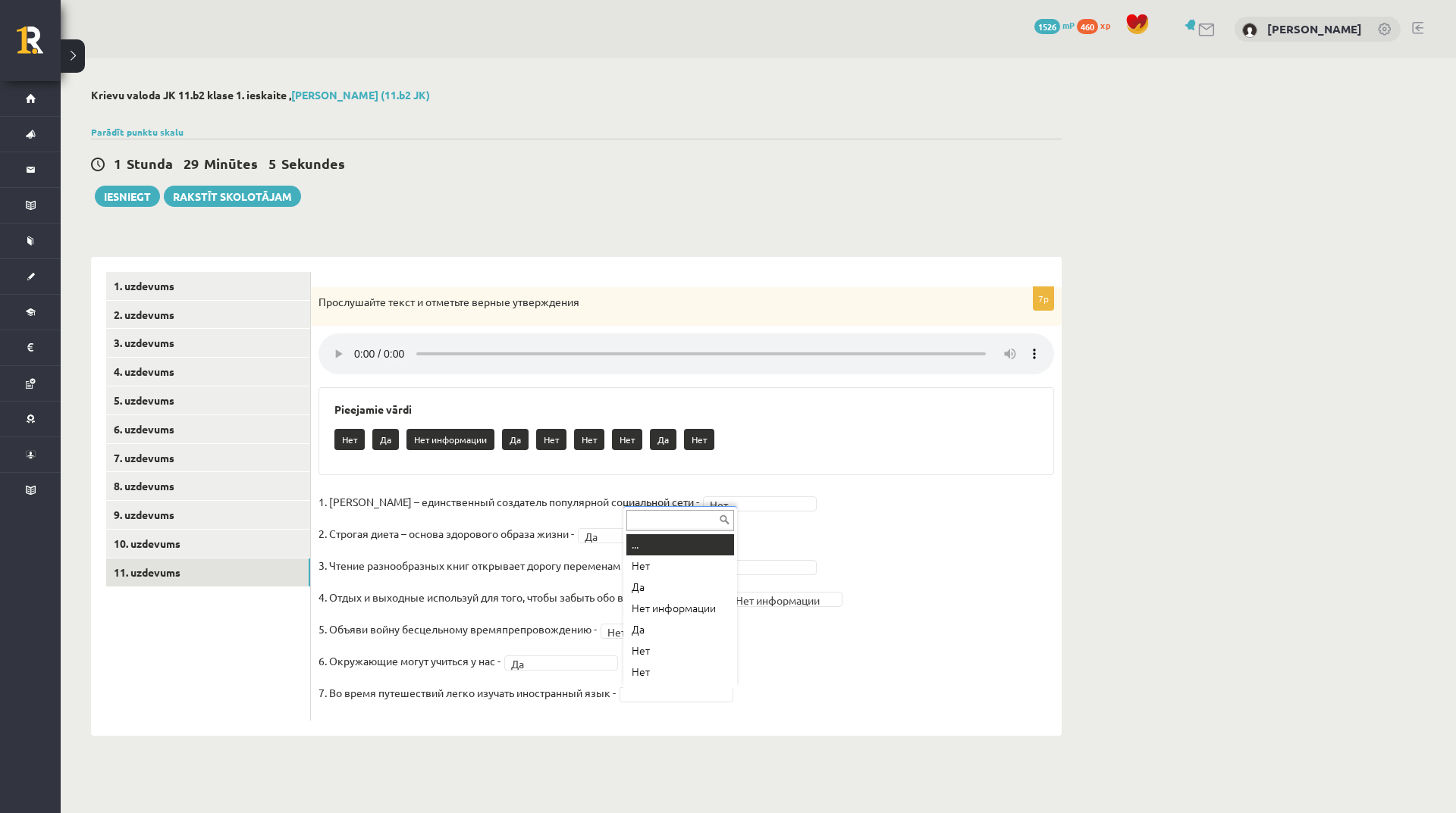
scroll to position [18, 0]
